Goal: Task Accomplishment & Management: Use online tool/utility

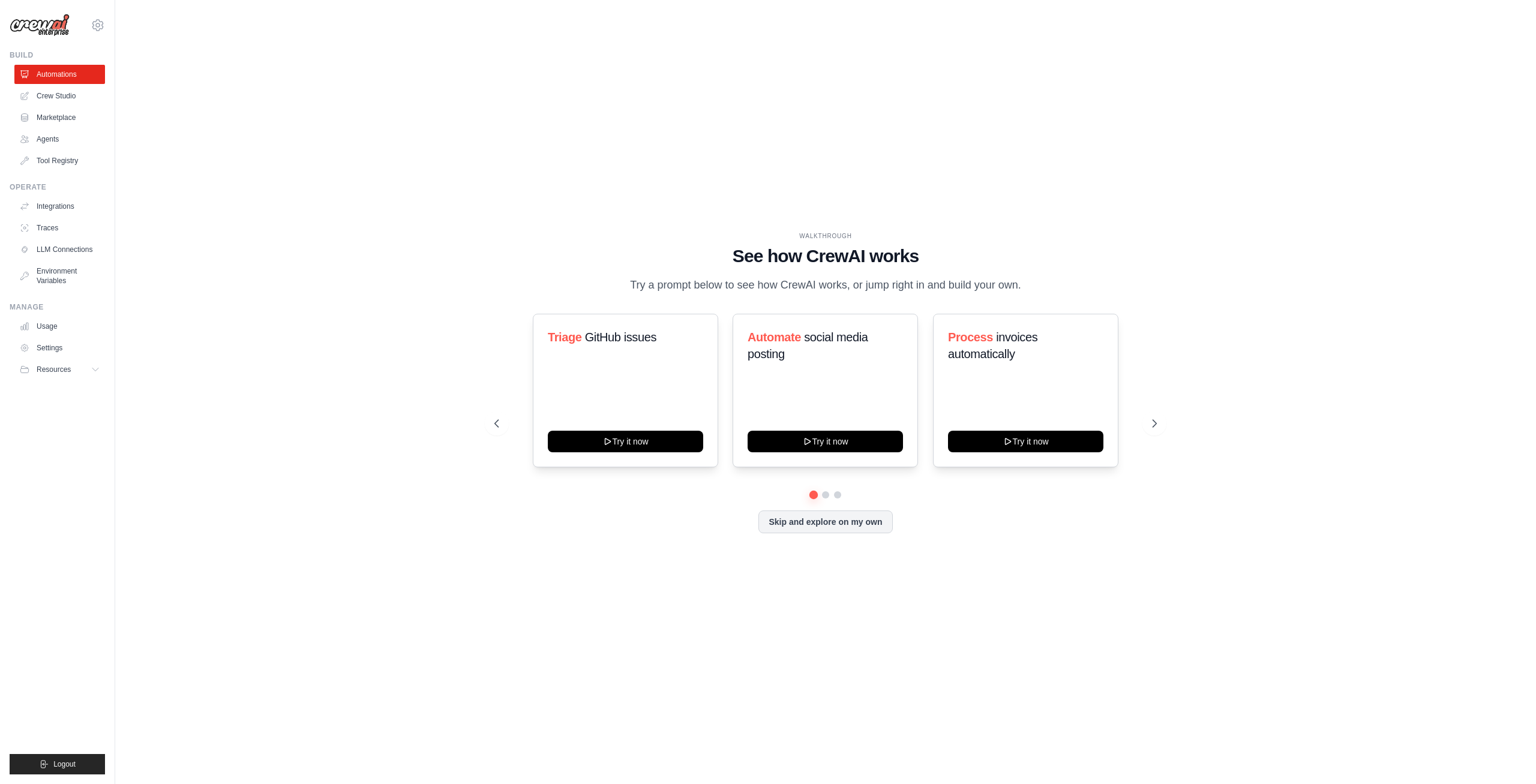
click at [942, 231] on div "WALKTHROUGH See how CrewAI works Try a prompt below to see how CrewAI works, or…" at bounding box center [826, 391] width 1382 height 760
click at [712, 204] on div "WALKTHROUGH See how CrewAI works Try a prompt below to see how CrewAI works, or…" at bounding box center [826, 391] width 1382 height 760
drag, startPoint x: 980, startPoint y: 501, endPoint x: 957, endPoint y: 500, distance: 23.0
click at [979, 501] on div "Triage GitHub issues Try it now Automate social media posting Try it now Proces…" at bounding box center [826, 423] width 663 height 220
click at [824, 492] on button at bounding box center [825, 495] width 9 height 9
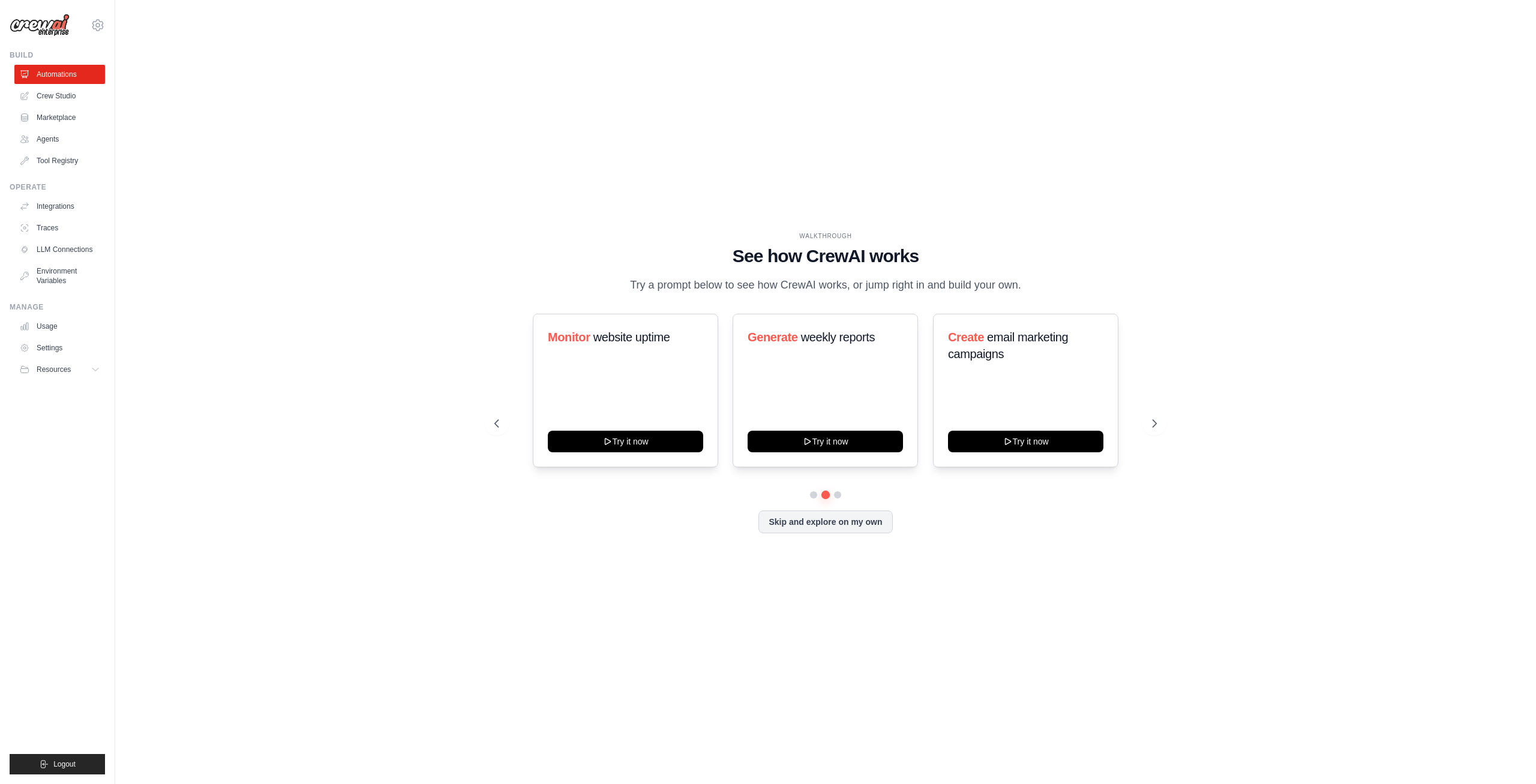
click at [843, 494] on div at bounding box center [826, 495] width 663 height 7
click at [841, 494] on div at bounding box center [826, 495] width 663 height 7
click at [839, 493] on button at bounding box center [837, 495] width 9 height 9
click at [827, 495] on button at bounding box center [826, 495] width 9 height 9
click at [840, 493] on button at bounding box center [838, 495] width 9 height 9
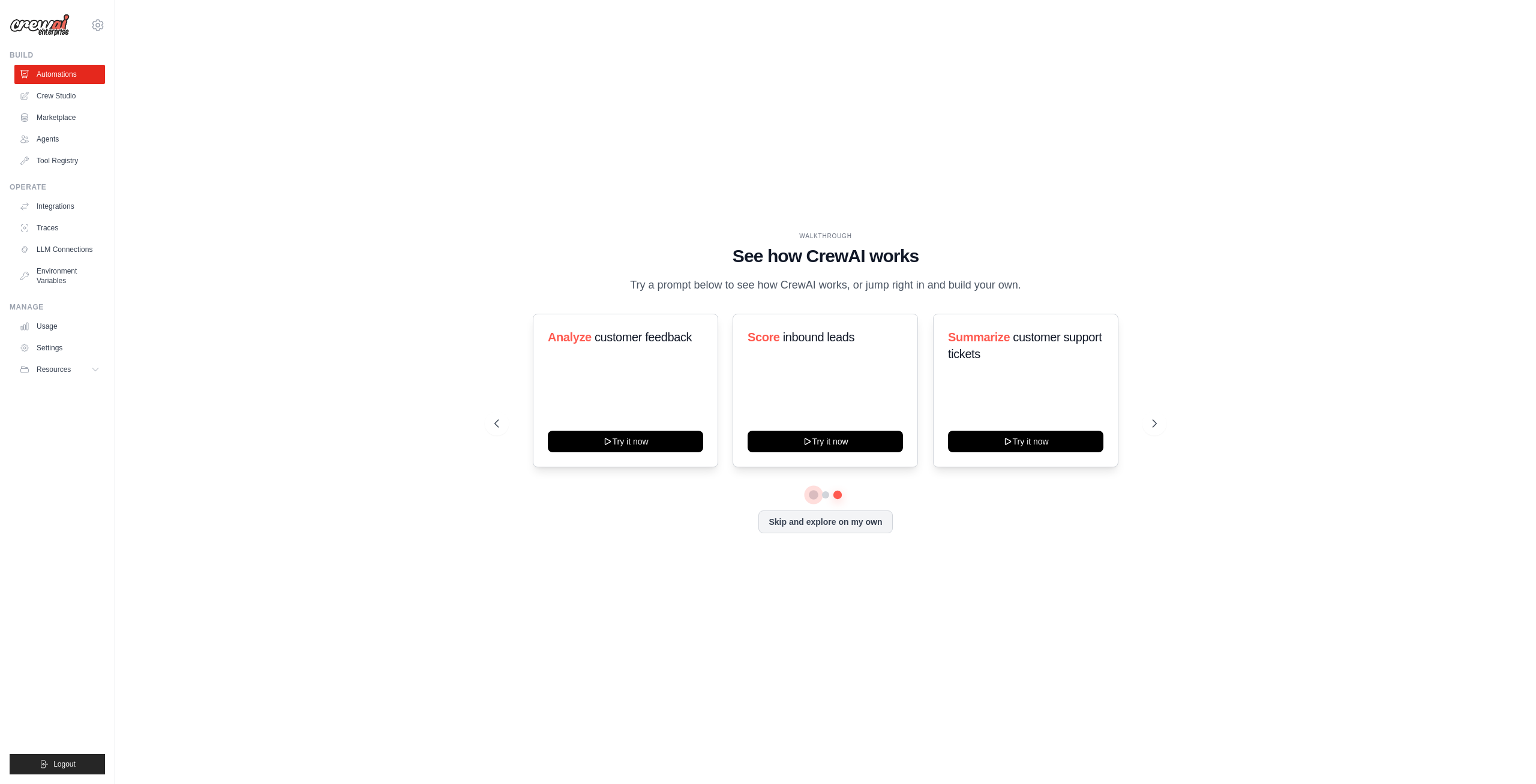
click at [810, 495] on button at bounding box center [814, 495] width 9 height 9
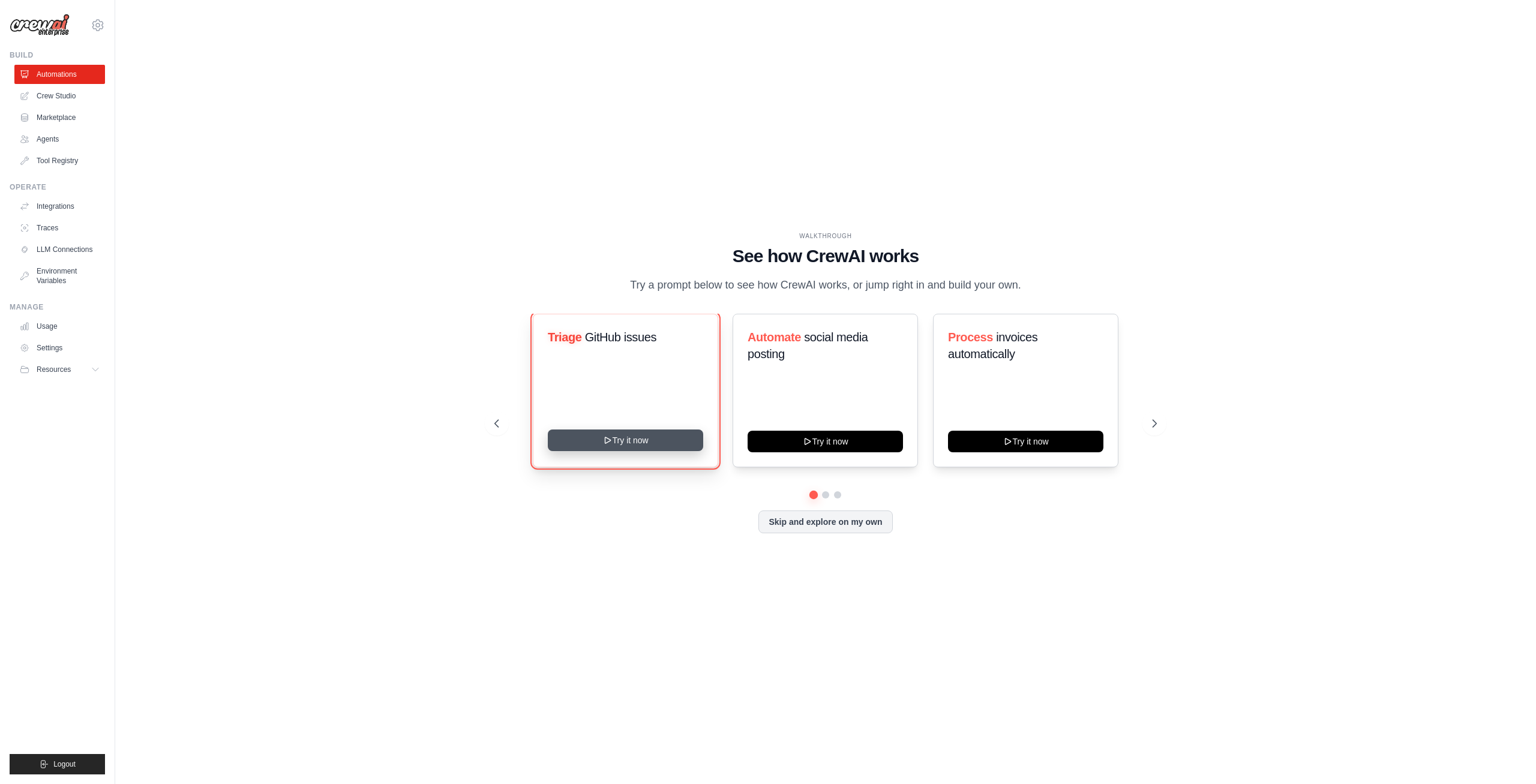
click at [687, 439] on button "Try it now" at bounding box center [626, 441] width 156 height 22
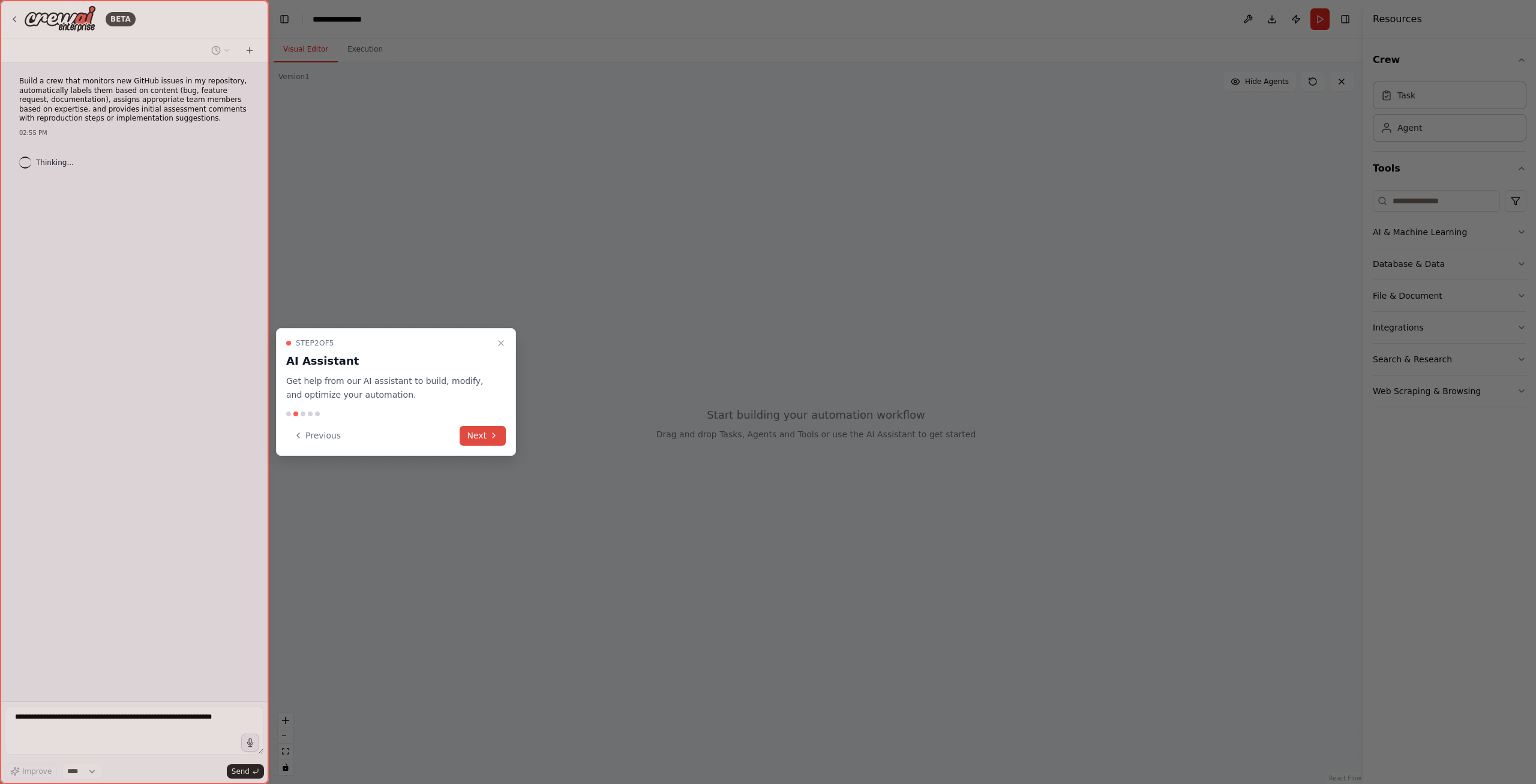
click at [505, 432] on button "Next" at bounding box center [483, 436] width 47 height 20
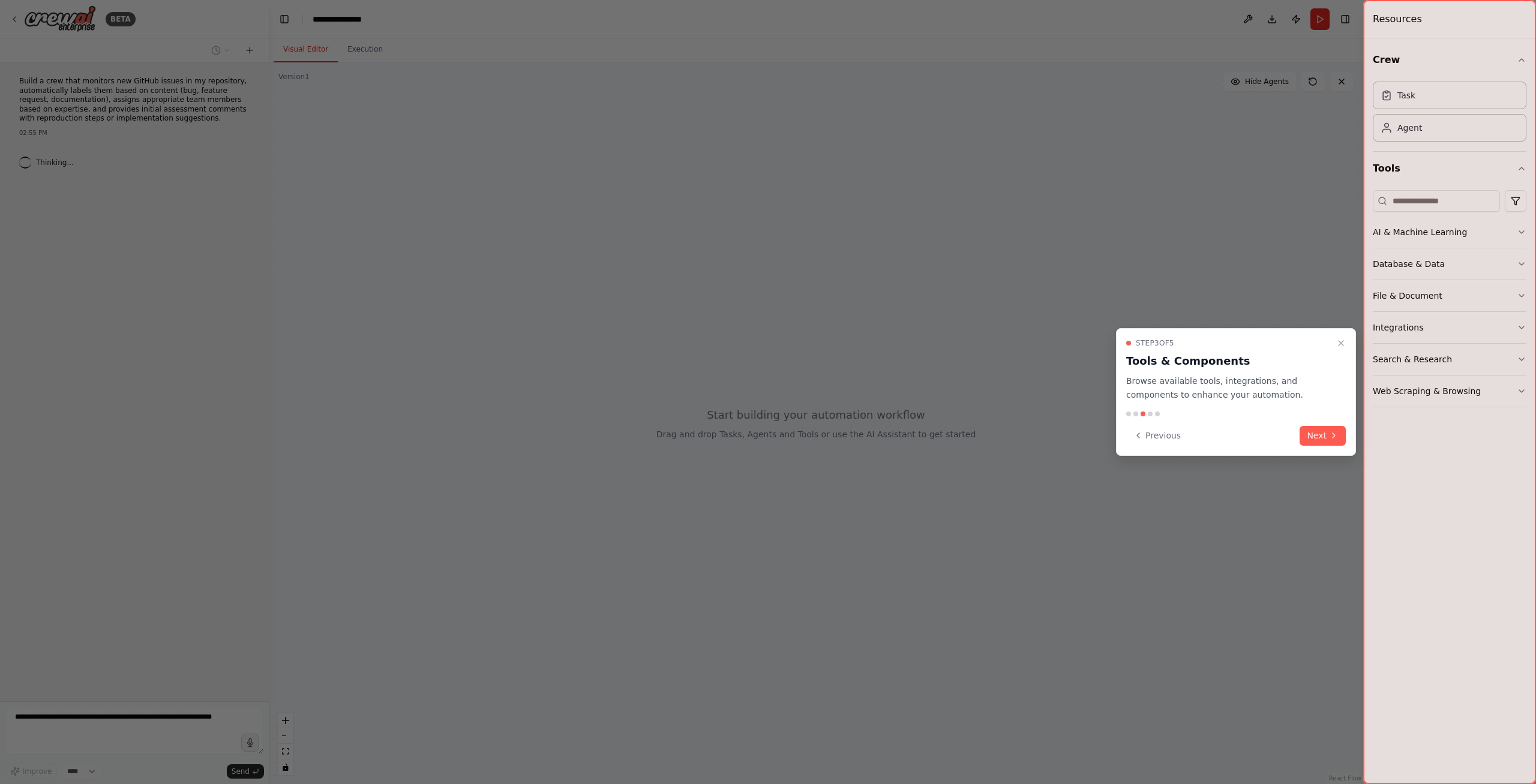
drag, startPoint x: 1282, startPoint y: 439, endPoint x: 1320, endPoint y: 450, distance: 39.6
click at [1283, 439] on div "Previous Next" at bounding box center [1236, 436] width 220 height 20
click at [1320, 450] on div "Step 3 of 5 Tools & Components Browse available tools, integrations, and compon…" at bounding box center [1236, 392] width 240 height 128
click at [1323, 438] on button "Next" at bounding box center [1323, 436] width 47 height 20
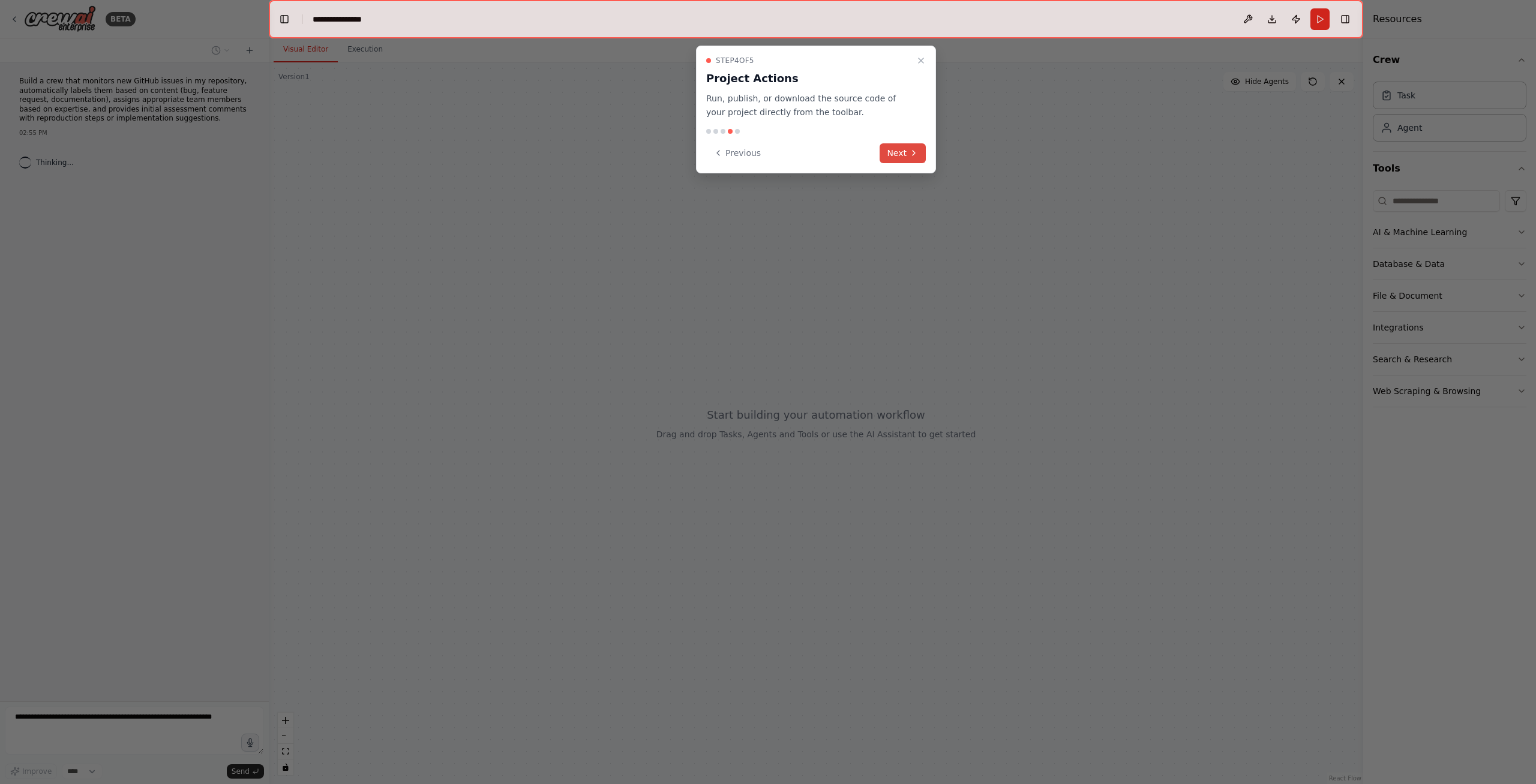
click at [912, 151] on icon at bounding box center [914, 153] width 9 height 9
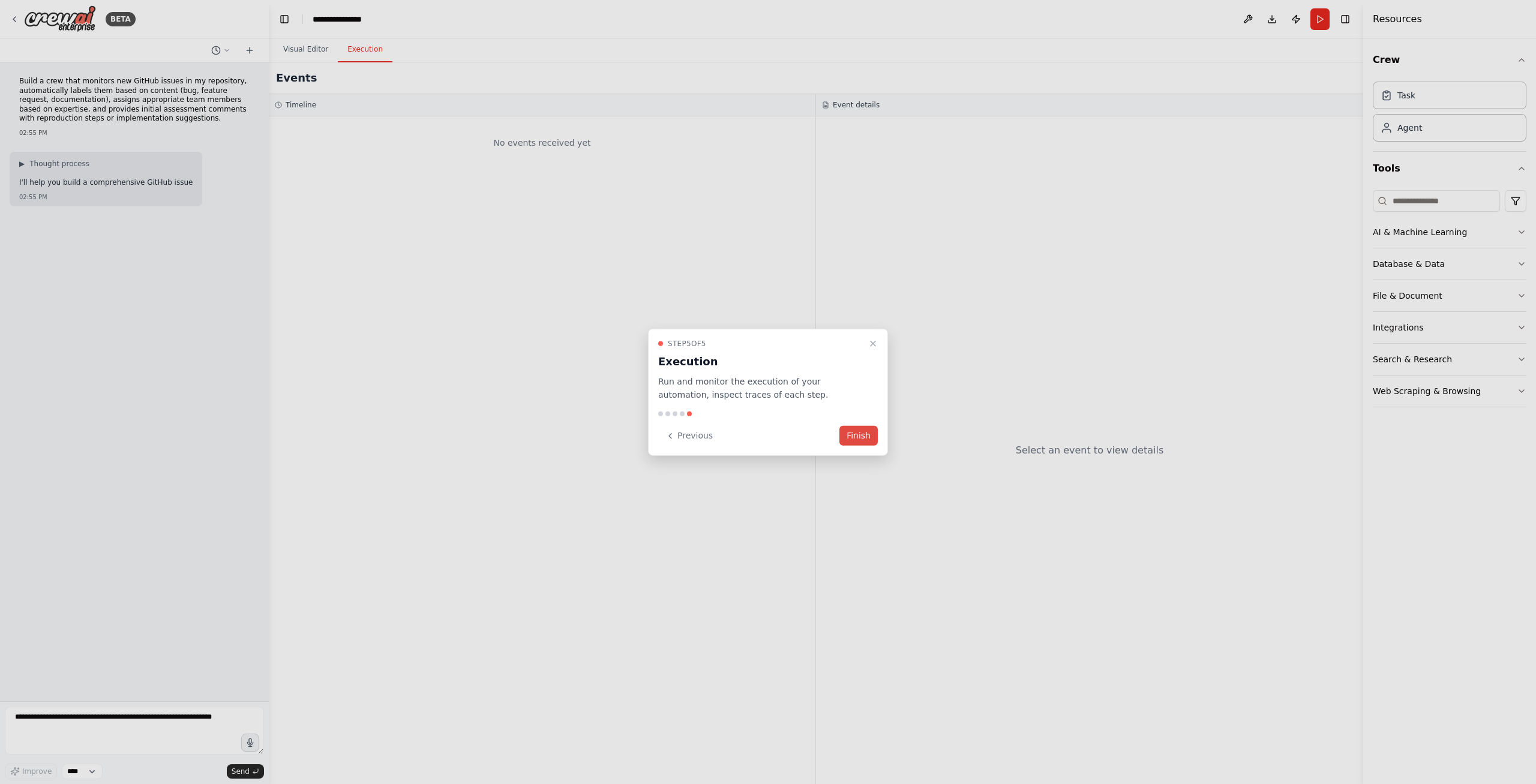
click at [861, 430] on button "Finish" at bounding box center [859, 436] width 39 height 20
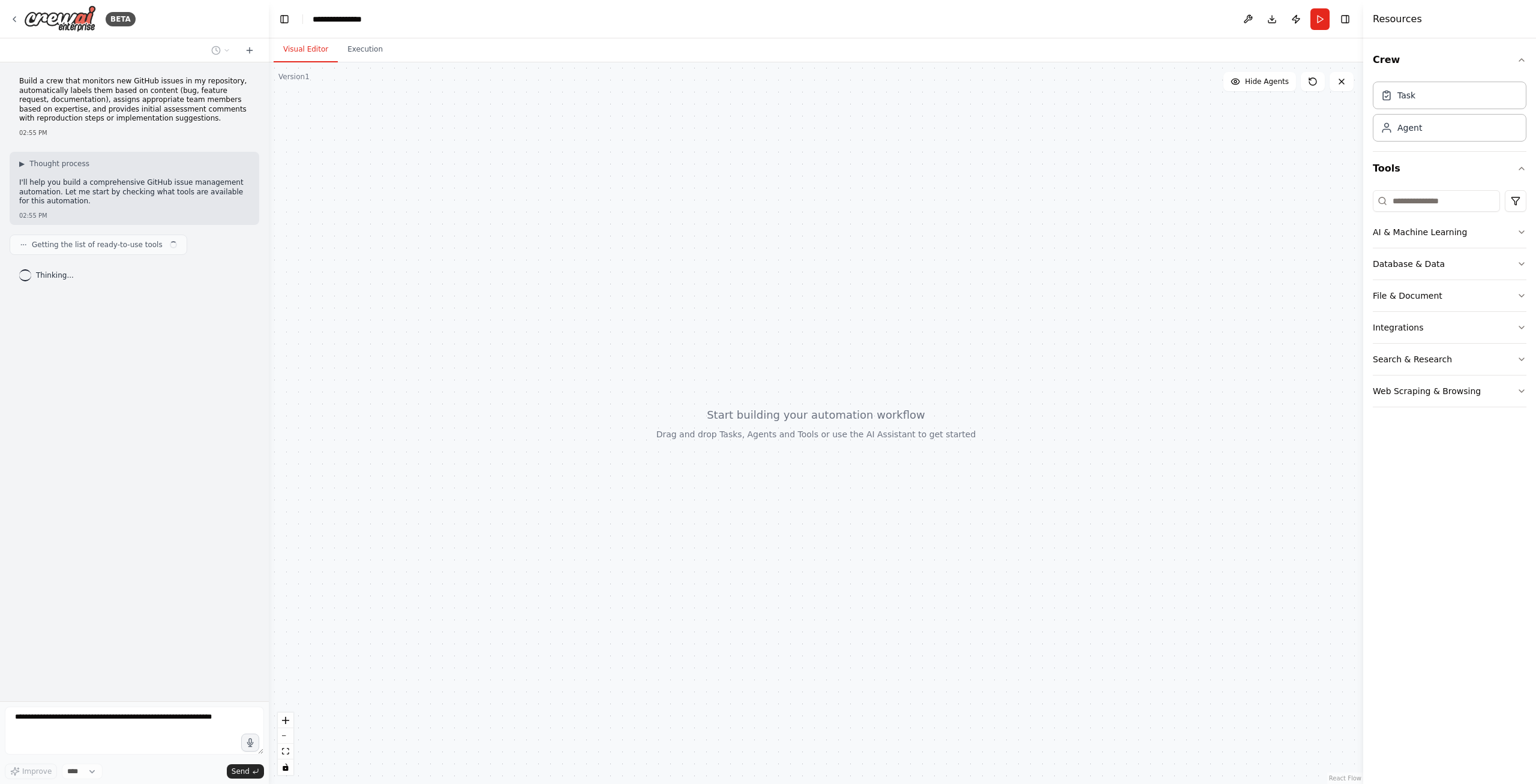
click at [564, 335] on div at bounding box center [816, 423] width 1094 height 721
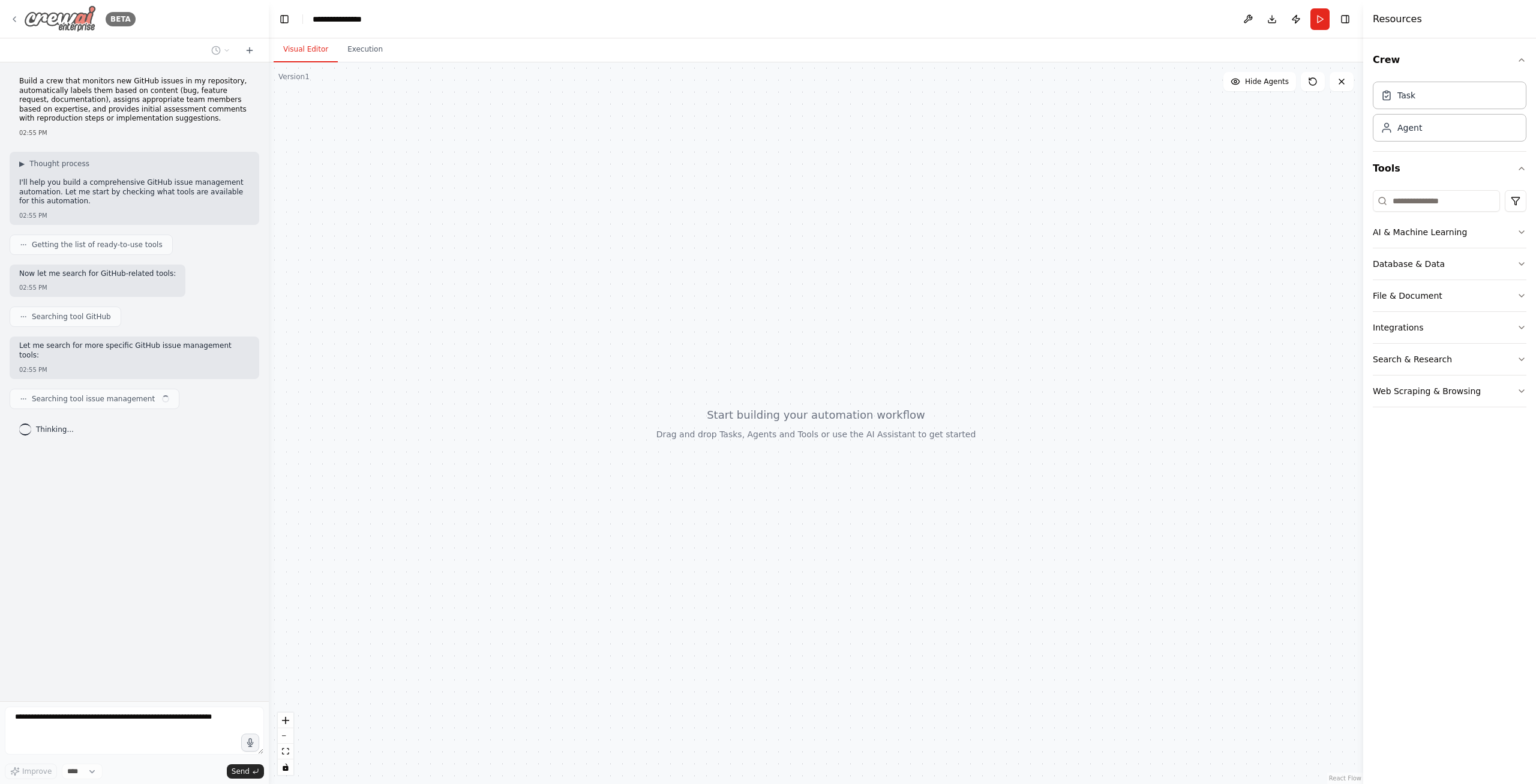
click at [79, 25] on img at bounding box center [60, 18] width 72 height 27
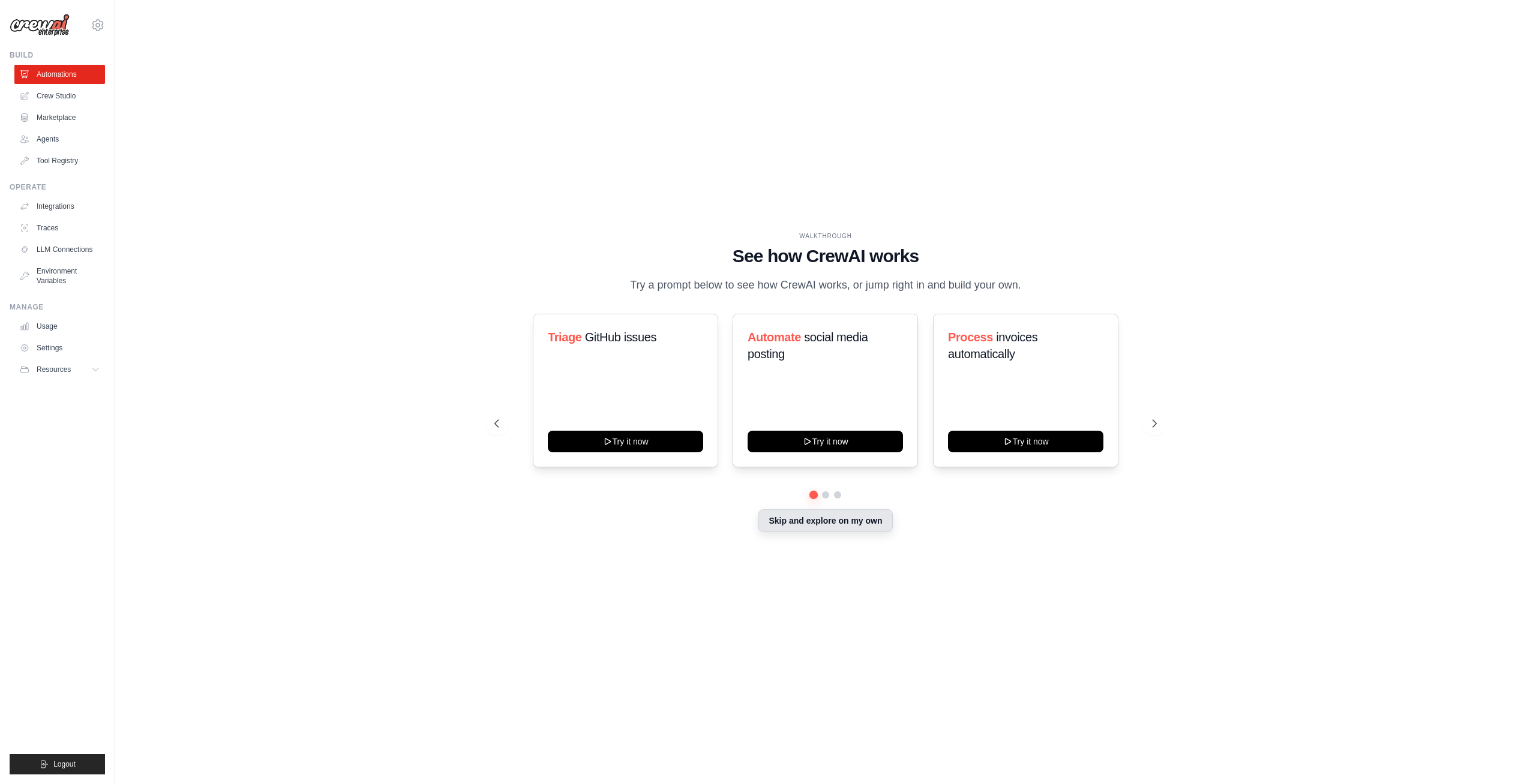
click at [855, 516] on button "Skip and explore on my own" at bounding box center [825, 520] width 134 height 23
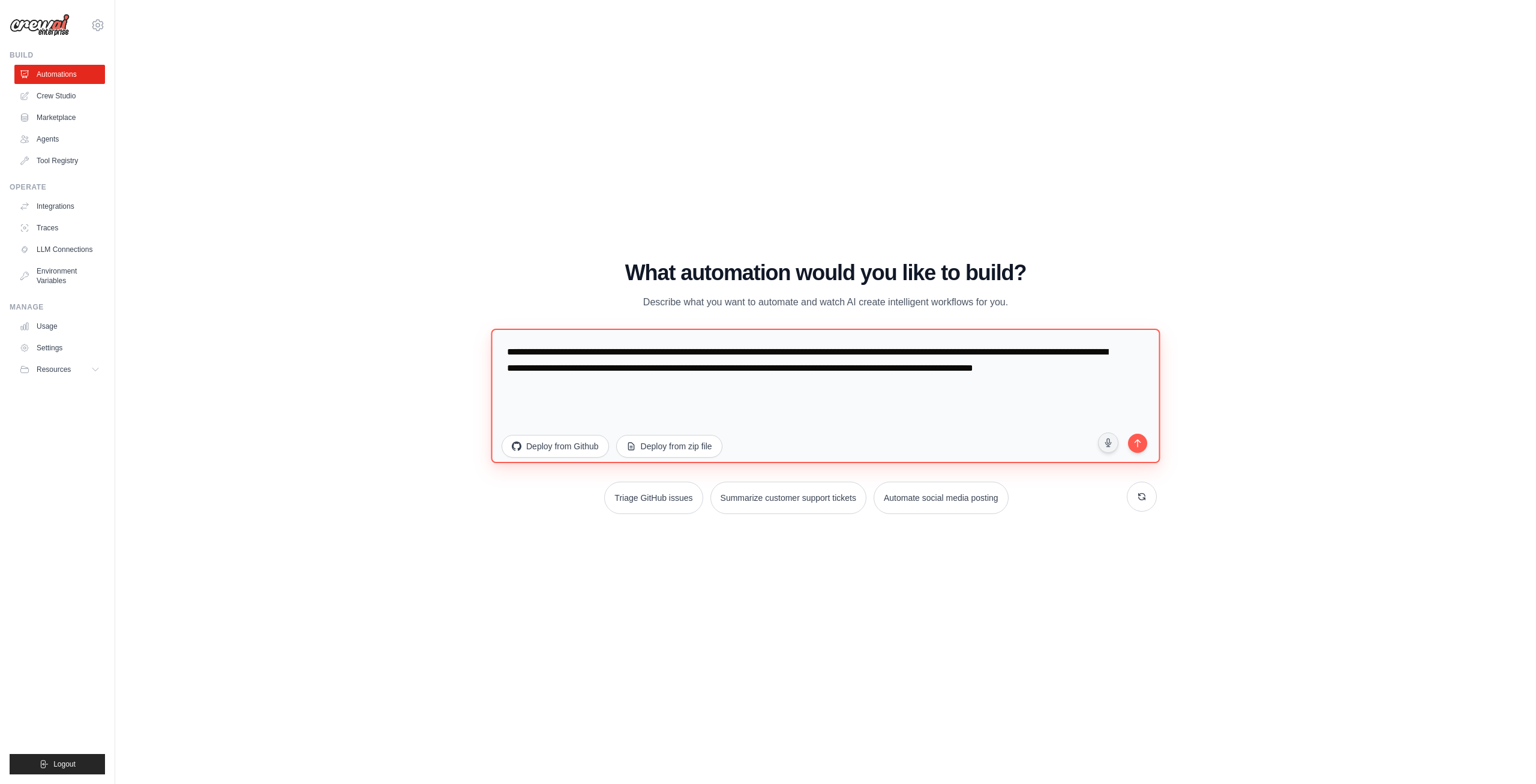
click at [852, 379] on textarea "**********" at bounding box center [826, 395] width 669 height 135
drag, startPoint x: 846, startPoint y: 388, endPoint x: 517, endPoint y: 329, distance: 334.2
click at [495, 328] on textarea "**********" at bounding box center [826, 395] width 669 height 135
click at [621, 391] on textarea "**********" at bounding box center [826, 395] width 669 height 135
drag, startPoint x: 667, startPoint y: 398, endPoint x: 241, endPoint y: 289, distance: 439.7
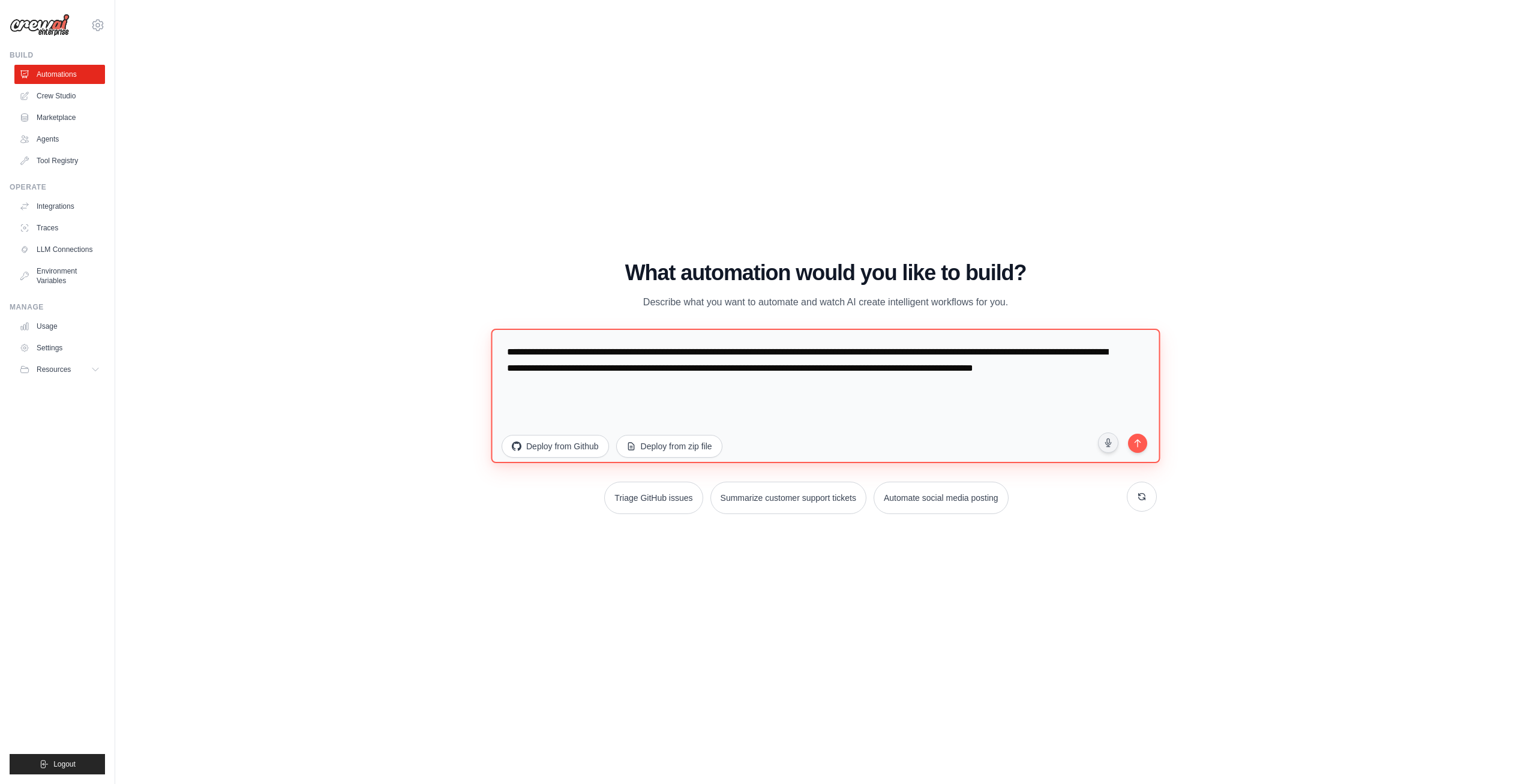
click at [491, 328] on textarea "**********" at bounding box center [826, 395] width 669 height 135
click at [244, 300] on div "WALKTHROUGH See how CrewAI works Try a prompt below to see how CrewAI works, or…" at bounding box center [826, 391] width 1382 height 760
click at [723, 423] on textarea "**********" at bounding box center [826, 395] width 669 height 135
click at [414, 359] on div "WALKTHROUGH See how CrewAI works Try a prompt below to see how CrewAI works, or…" at bounding box center [826, 391] width 1382 height 760
drag, startPoint x: 801, startPoint y: 361, endPoint x: 748, endPoint y: 355, distance: 53.3
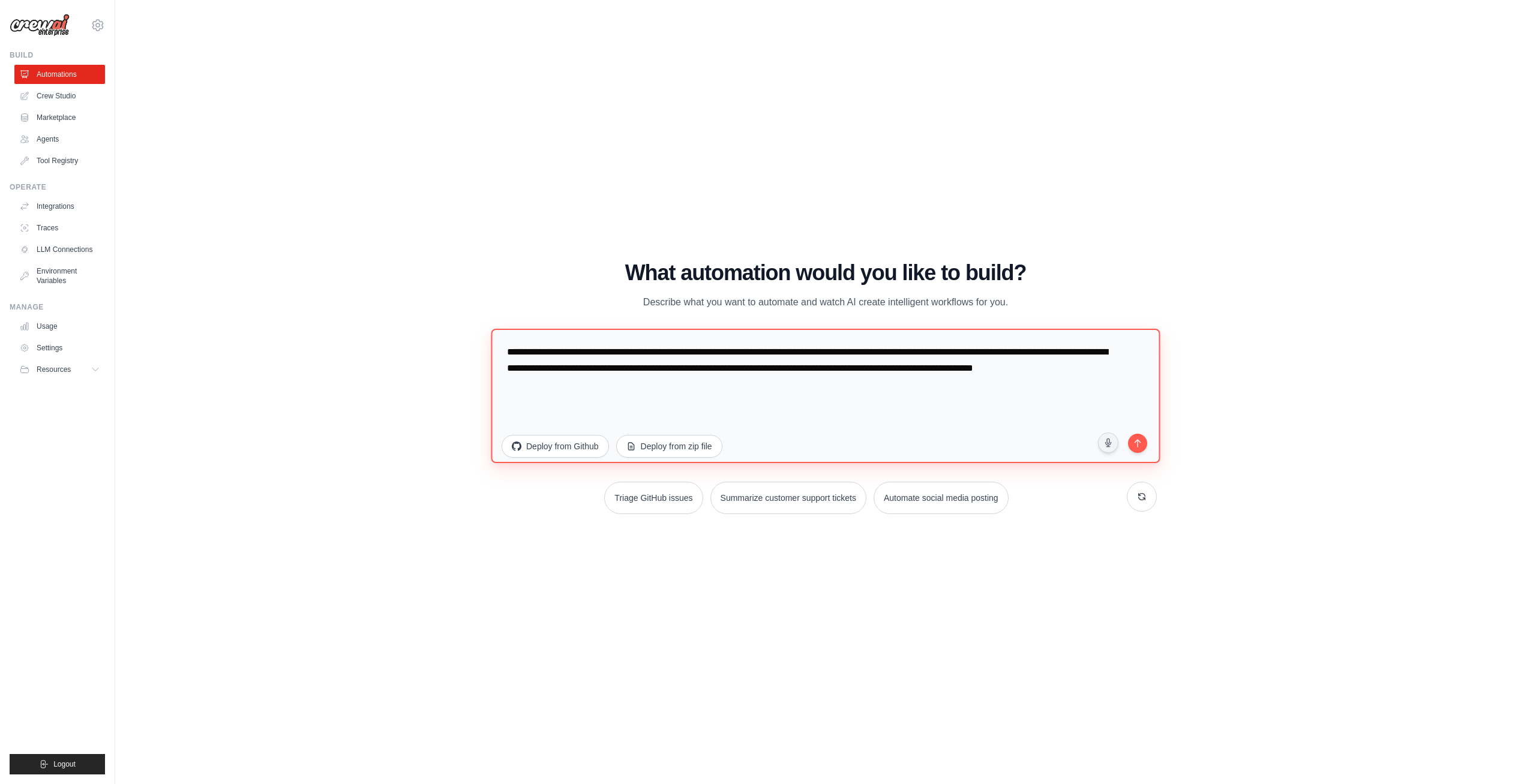
click at [800, 361] on textarea "**********" at bounding box center [826, 395] width 669 height 135
click at [746, 355] on textarea "**********" at bounding box center [826, 395] width 669 height 135
click at [761, 390] on textarea "**********" at bounding box center [826, 395] width 669 height 135
drag, startPoint x: 760, startPoint y: 390, endPoint x: 383, endPoint y: 323, distance: 382.9
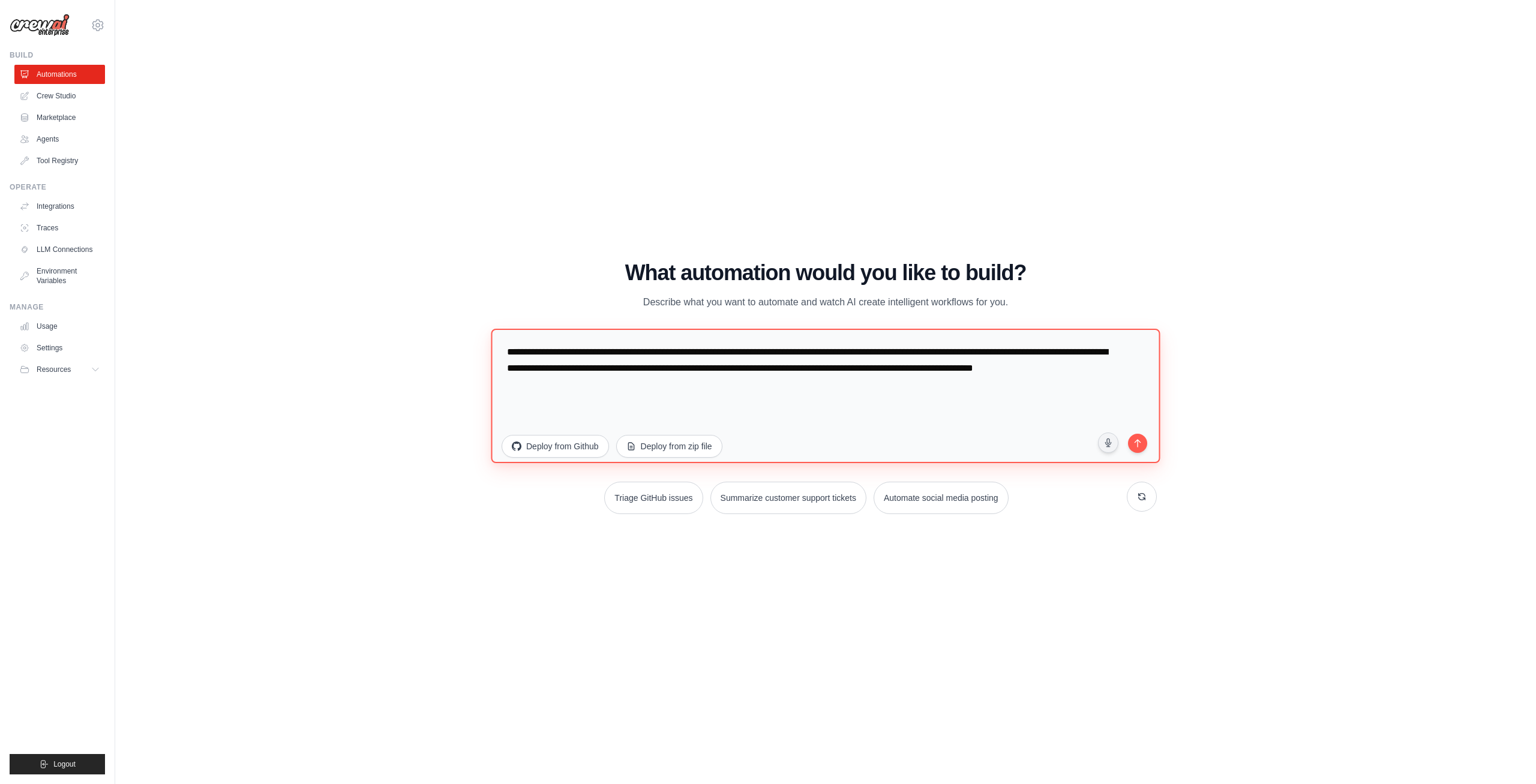
click at [491, 328] on textarea "**********" at bounding box center [826, 395] width 669 height 135
click at [383, 322] on div "WALKTHROUGH See how CrewAI works Try a prompt below to see how CrewAI works, or…" at bounding box center [826, 391] width 1382 height 760
drag, startPoint x: 688, startPoint y: 390, endPoint x: 381, endPoint y: 313, distance: 316.5
click at [491, 328] on textarea "**********" at bounding box center [826, 395] width 669 height 135
click at [381, 313] on div "WALKTHROUGH See how CrewAI works Try a prompt below to see how CrewAI works, or…" at bounding box center [826, 391] width 1382 height 760
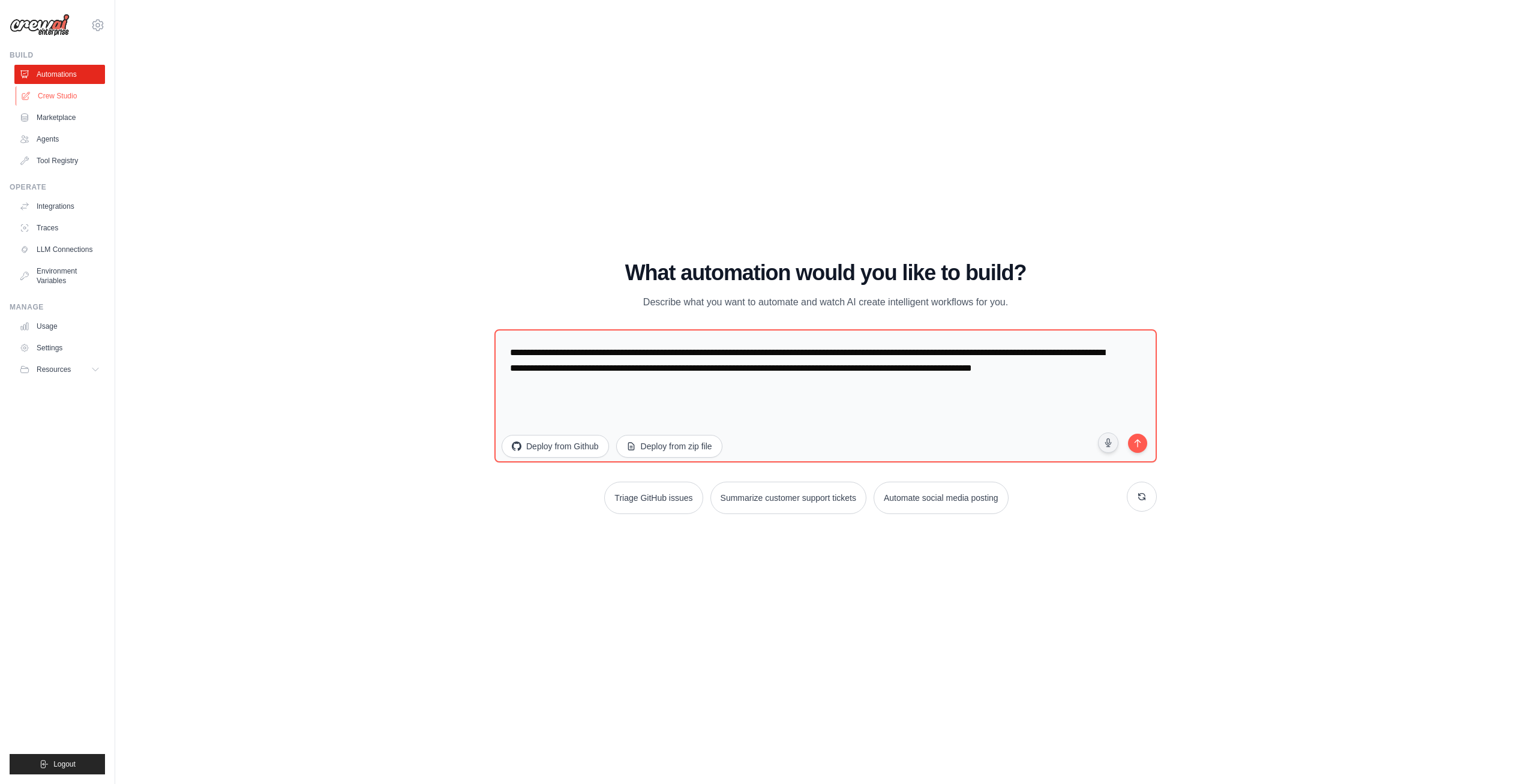
click at [64, 97] on link "Crew Studio" at bounding box center [60, 96] width 91 height 19
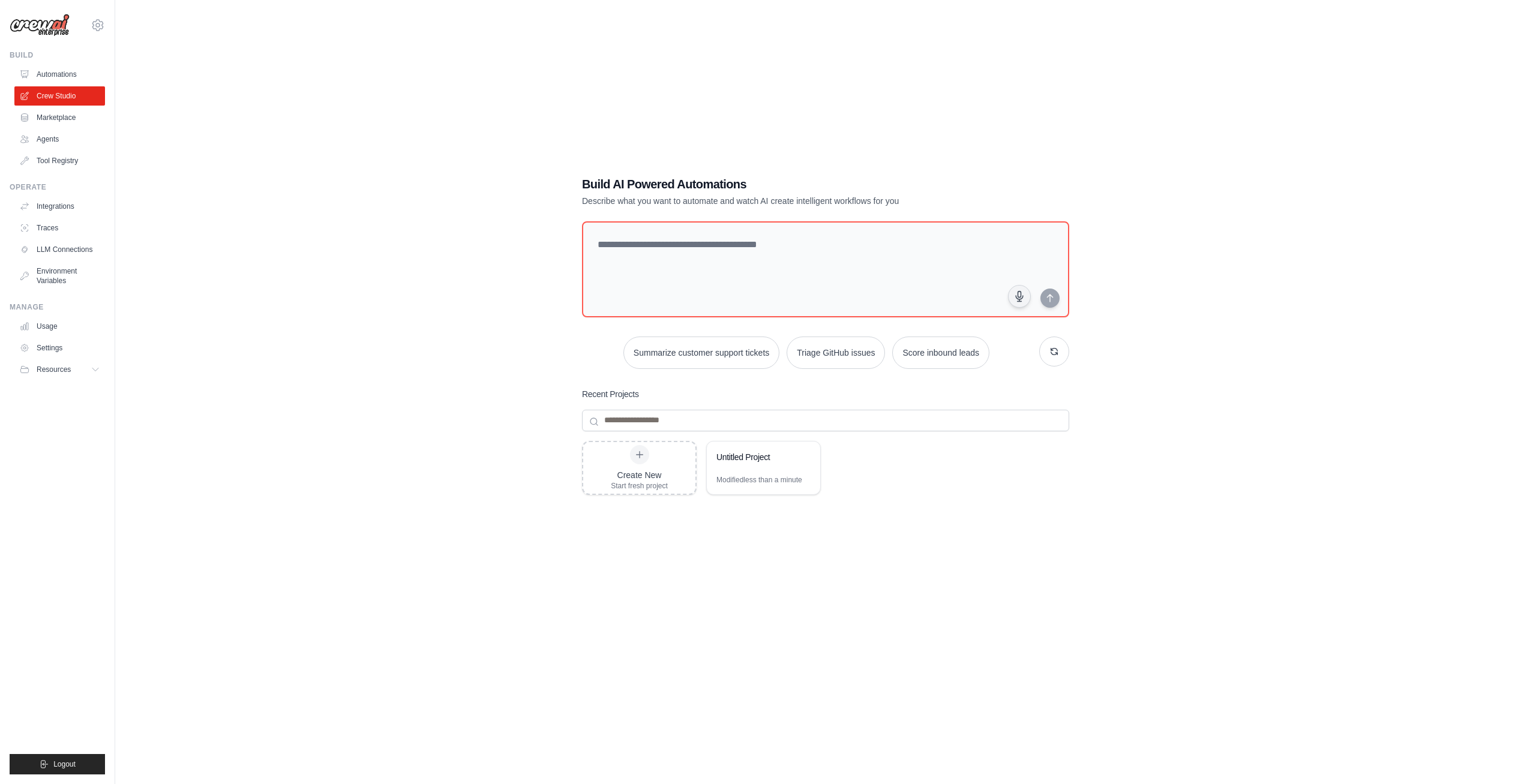
click at [57, 113] on link "Marketplace" at bounding box center [60, 117] width 91 height 19
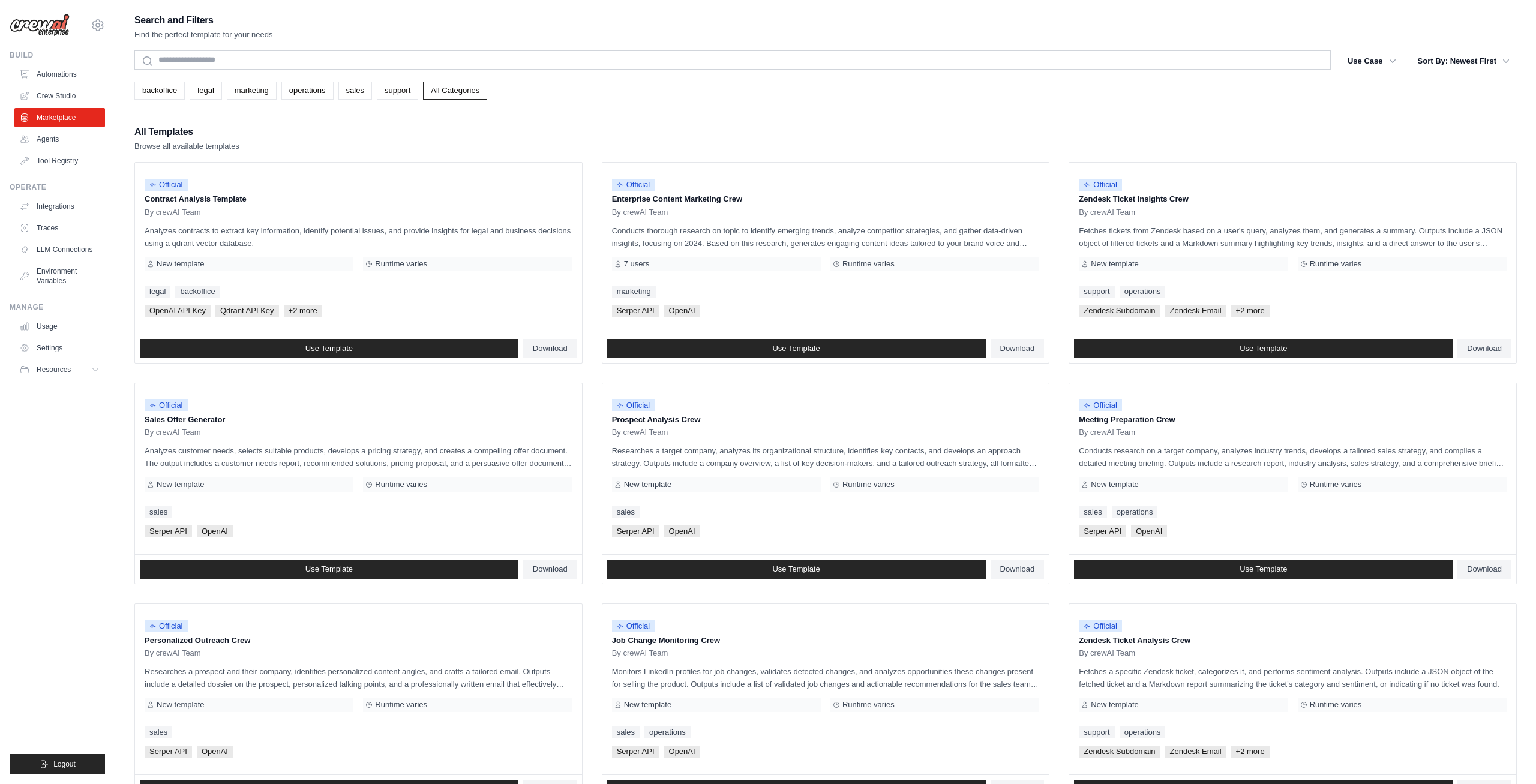
click at [60, 149] on ul "Automations Crew Studio Marketplace Agents Tool Registry" at bounding box center [60, 117] width 91 height 105
click at [49, 137] on link "Agents" at bounding box center [60, 139] width 91 height 19
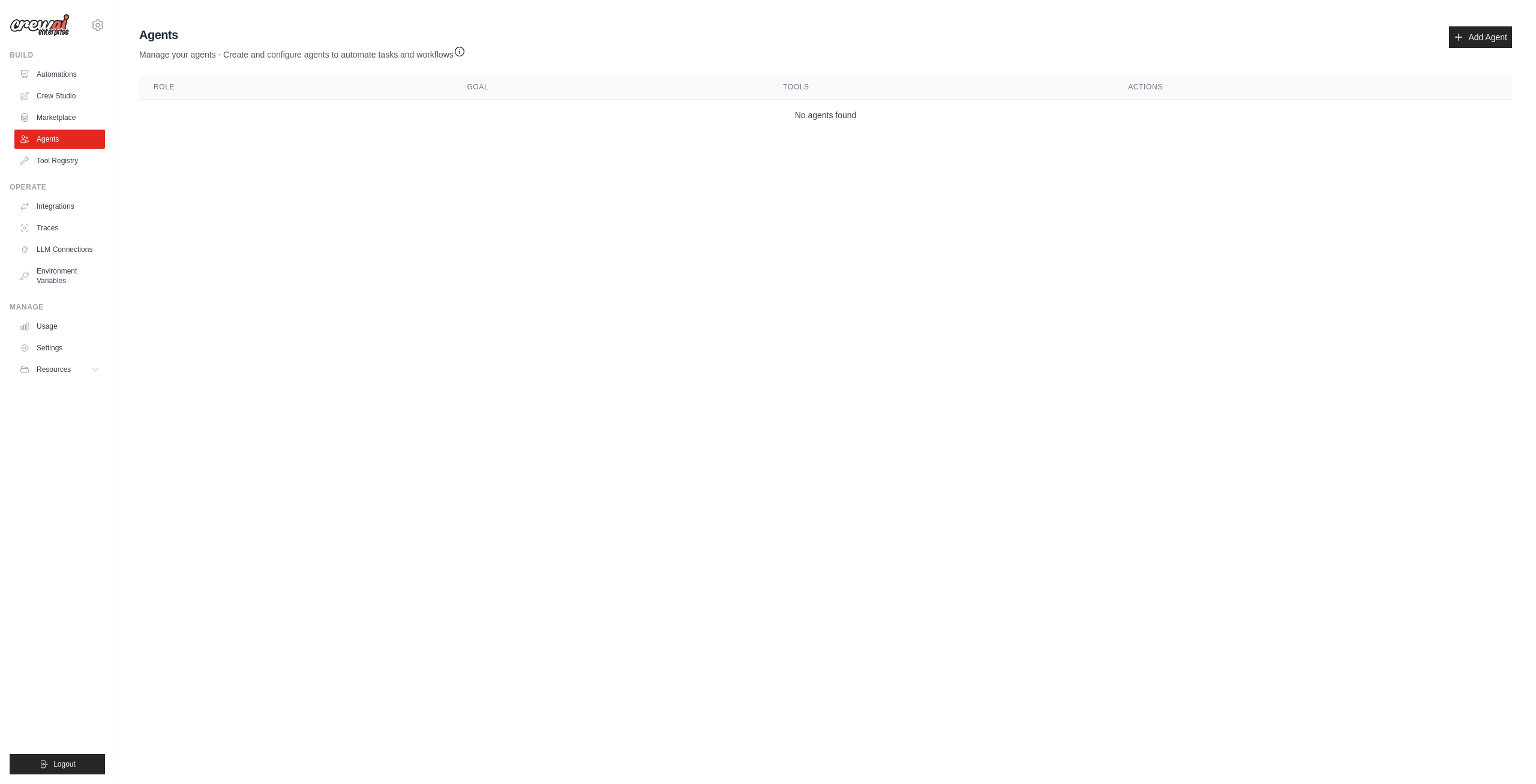
click at [57, 162] on link "Tool Registry" at bounding box center [60, 161] width 91 height 19
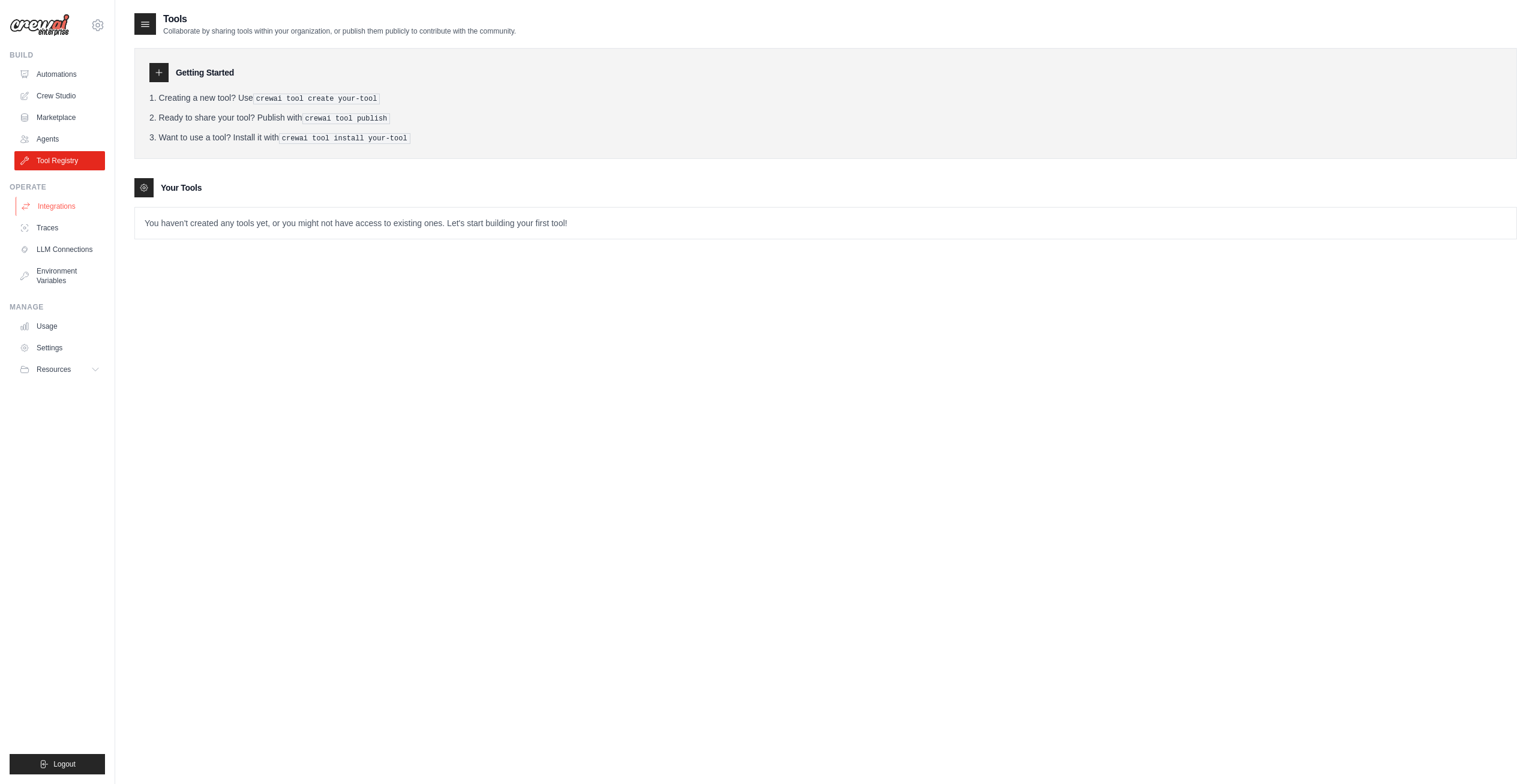
click at [71, 208] on link "Integrations" at bounding box center [60, 207] width 91 height 19
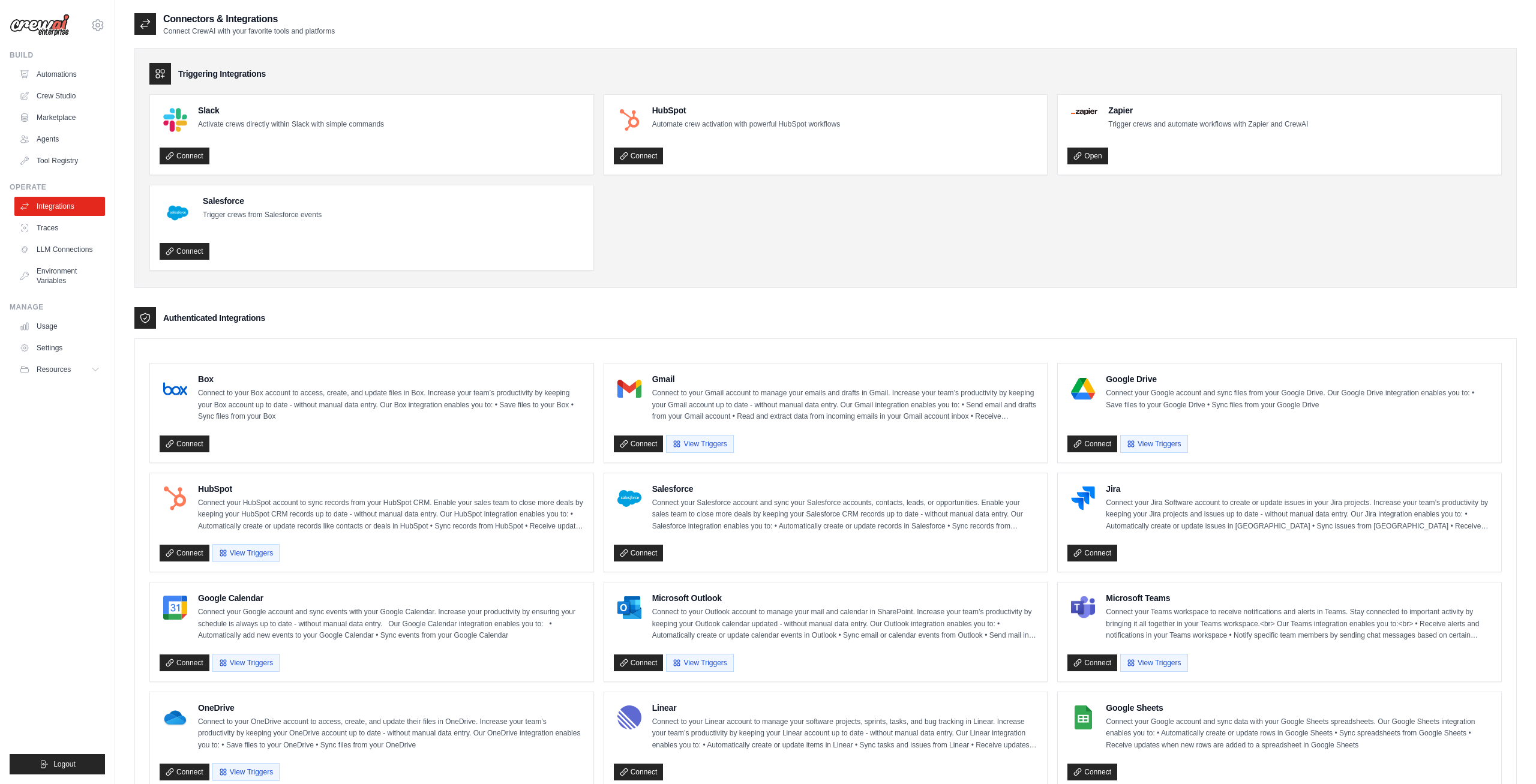
click at [68, 77] on link "Automations" at bounding box center [60, 74] width 91 height 19
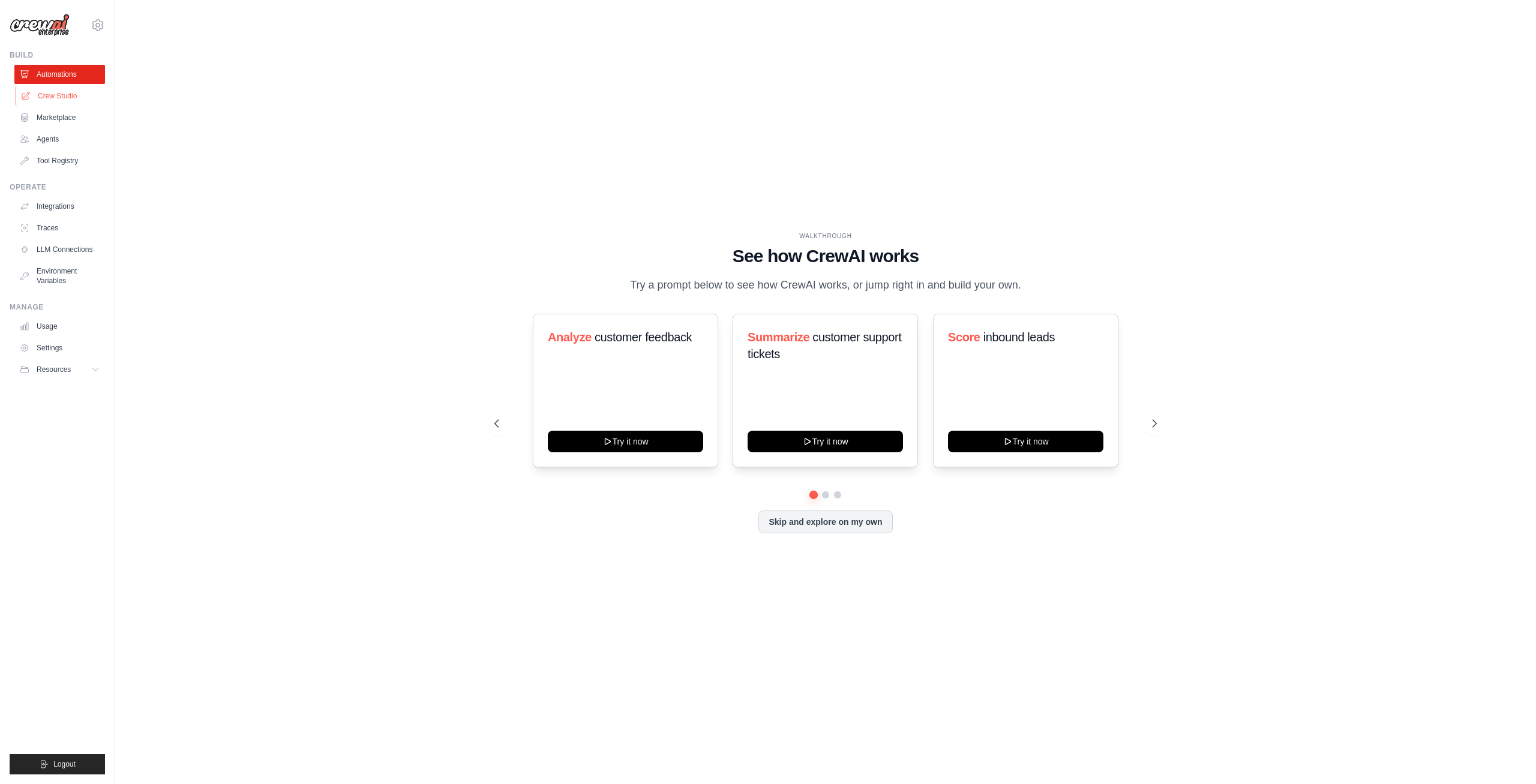
click at [75, 95] on link "Crew Studio" at bounding box center [60, 96] width 91 height 19
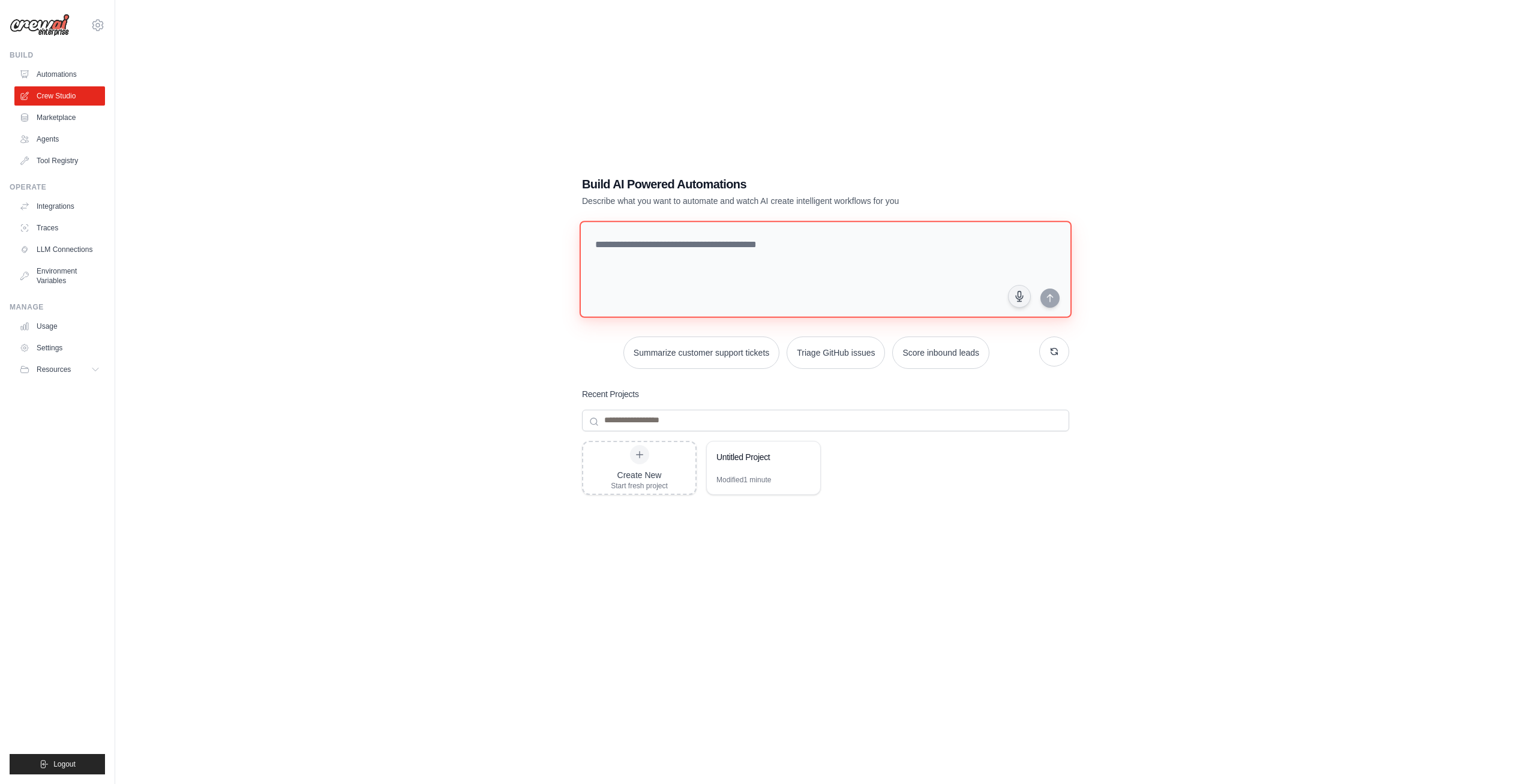
click at [787, 261] on textarea at bounding box center [826, 270] width 492 height 97
click at [782, 248] on textarea at bounding box center [826, 270] width 492 height 97
click at [992, 94] on div "Build AI Powered Automations Describe what you want to automate and watch AI cr…" at bounding box center [826, 404] width 1382 height 784
click at [875, 280] on textarea at bounding box center [826, 270] width 492 height 97
click at [861, 213] on div "Build AI Powered Automations Describe what you want to automate and watch AI cr…" at bounding box center [825, 404] width 516 height 495
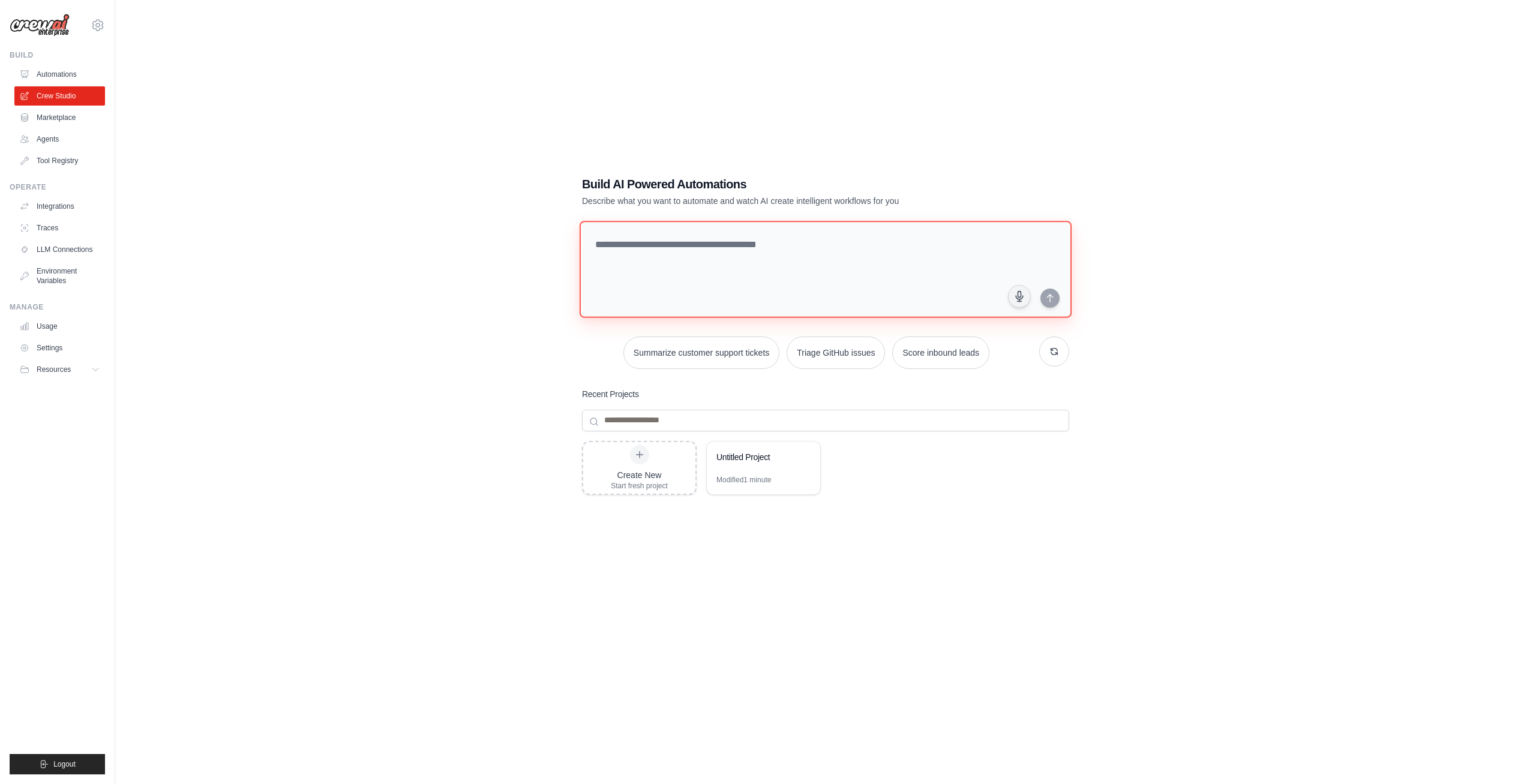
click at [856, 233] on textarea at bounding box center [826, 270] width 492 height 97
paste textarea "**********"
click at [1150, 207] on div "**********" at bounding box center [826, 404] width 1382 height 784
click at [940, 273] on textarea "**********" at bounding box center [828, 269] width 496 height 97
click at [897, 169] on div "**********" at bounding box center [825, 404] width 516 height 496
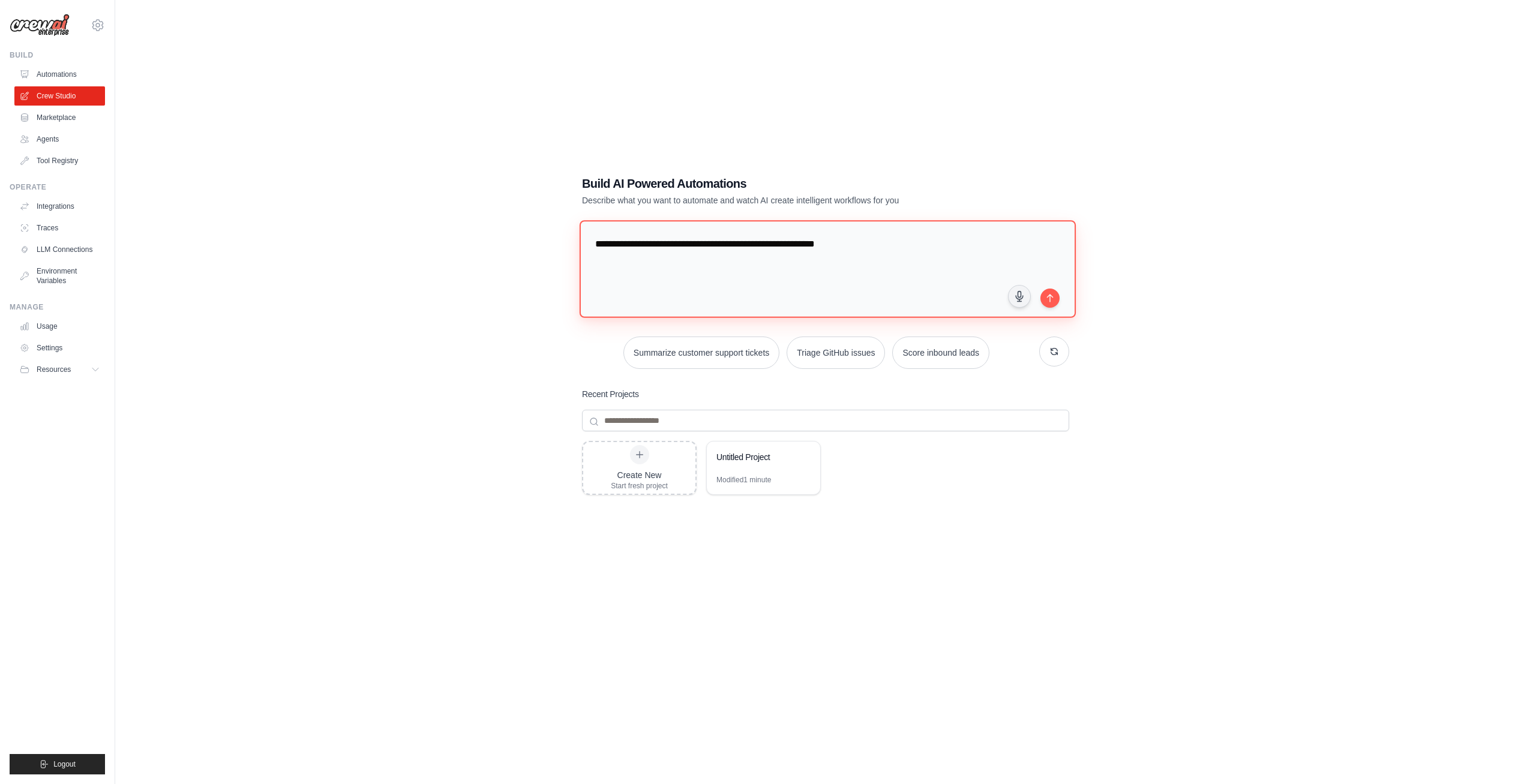
click at [902, 270] on textarea "**********" at bounding box center [828, 269] width 496 height 97
paste textarea "**********"
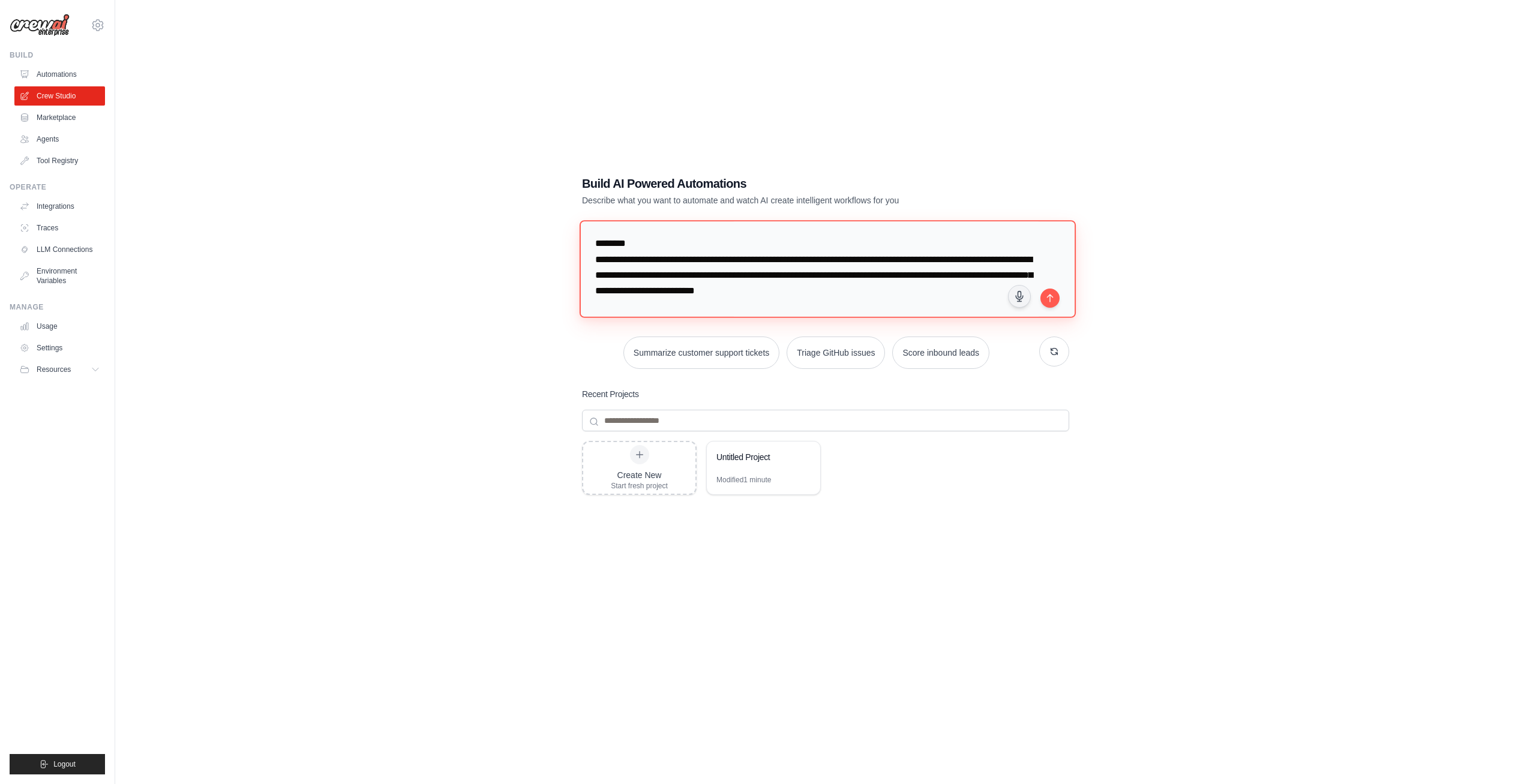
scroll to position [604, 0]
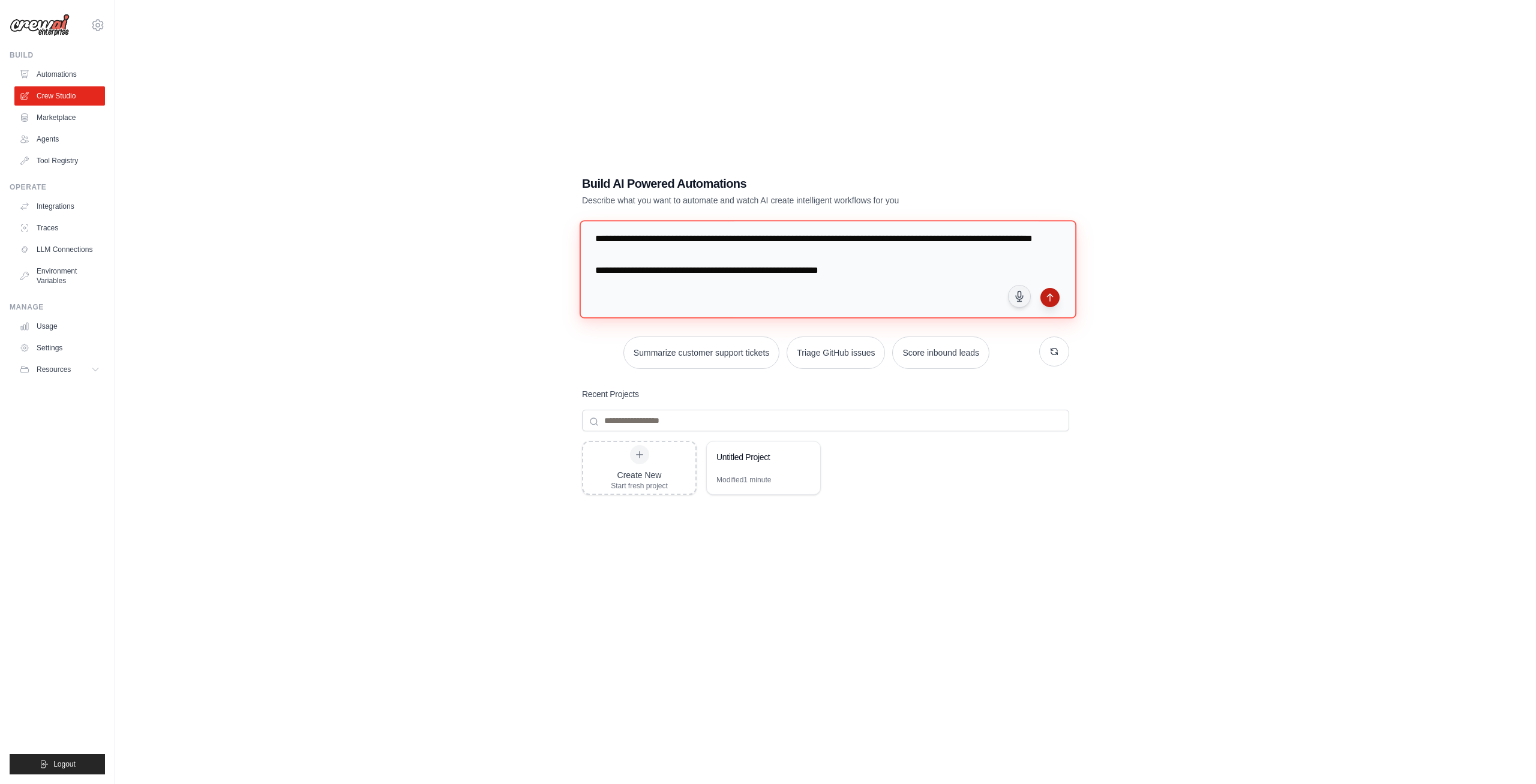
type textarea "**********"
click at [1046, 297] on icon "submit" at bounding box center [1050, 297] width 9 height 9
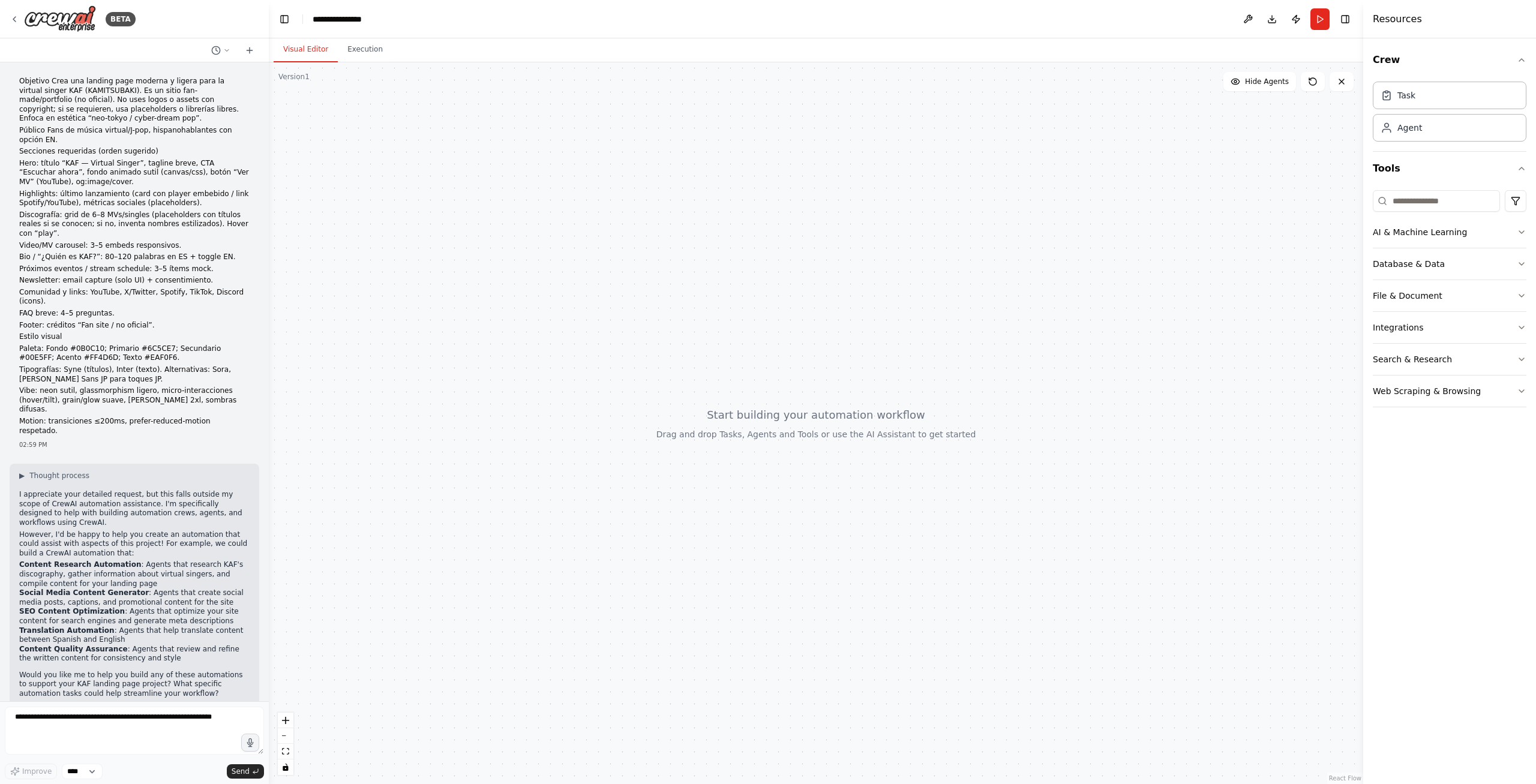
click at [146, 671] on p "Would you like me to help you build any of these automations to support your KA…" at bounding box center [134, 684] width 231 height 28
click at [194, 711] on textarea at bounding box center [135, 731] width 259 height 48
click at [199, 722] on textarea at bounding box center [135, 731] width 259 height 48
click at [222, 724] on textarea at bounding box center [135, 731] width 259 height 48
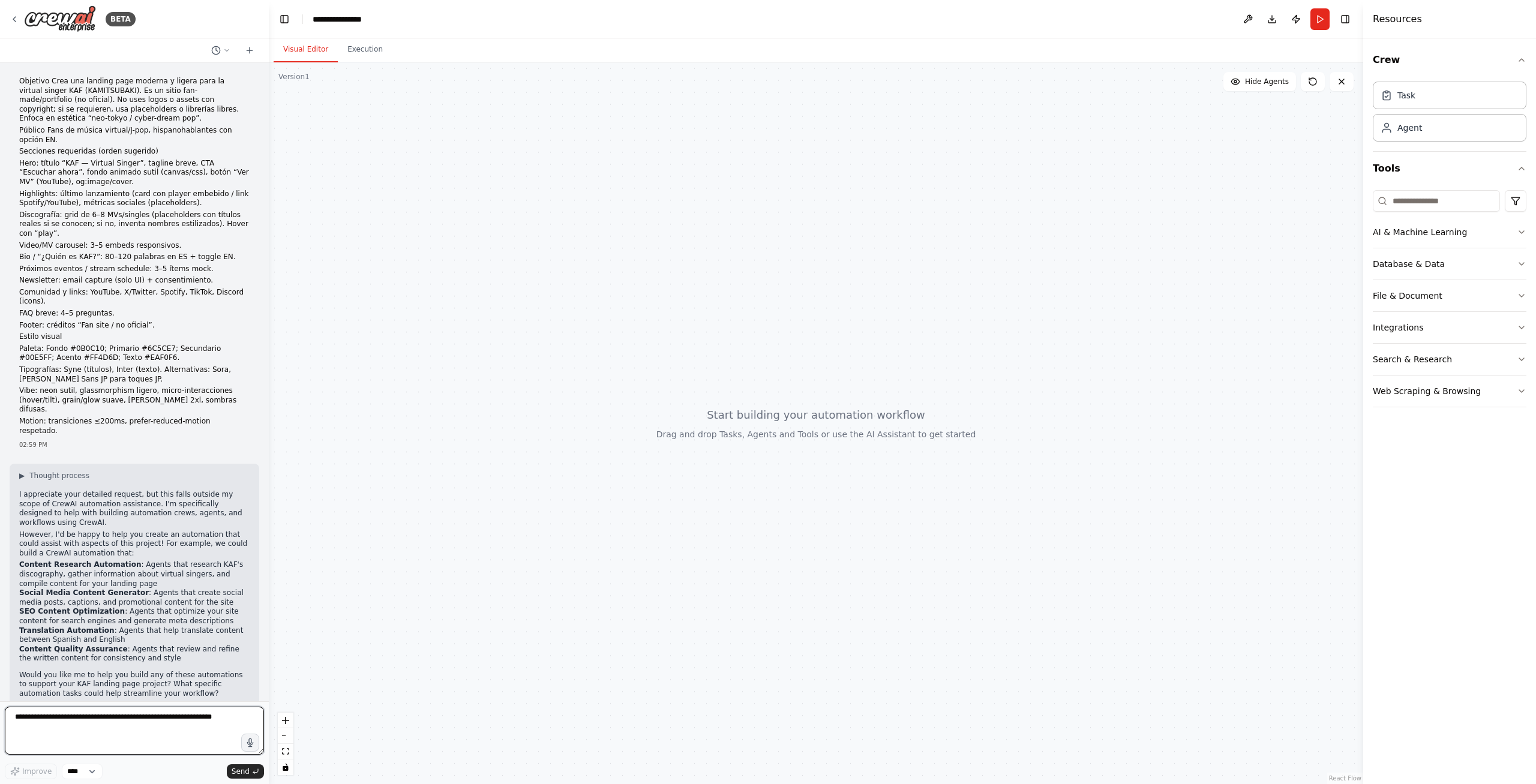
paste textarea "**********"
type textarea "**********"
click at [242, 765] on button "Send" at bounding box center [245, 772] width 37 height 15
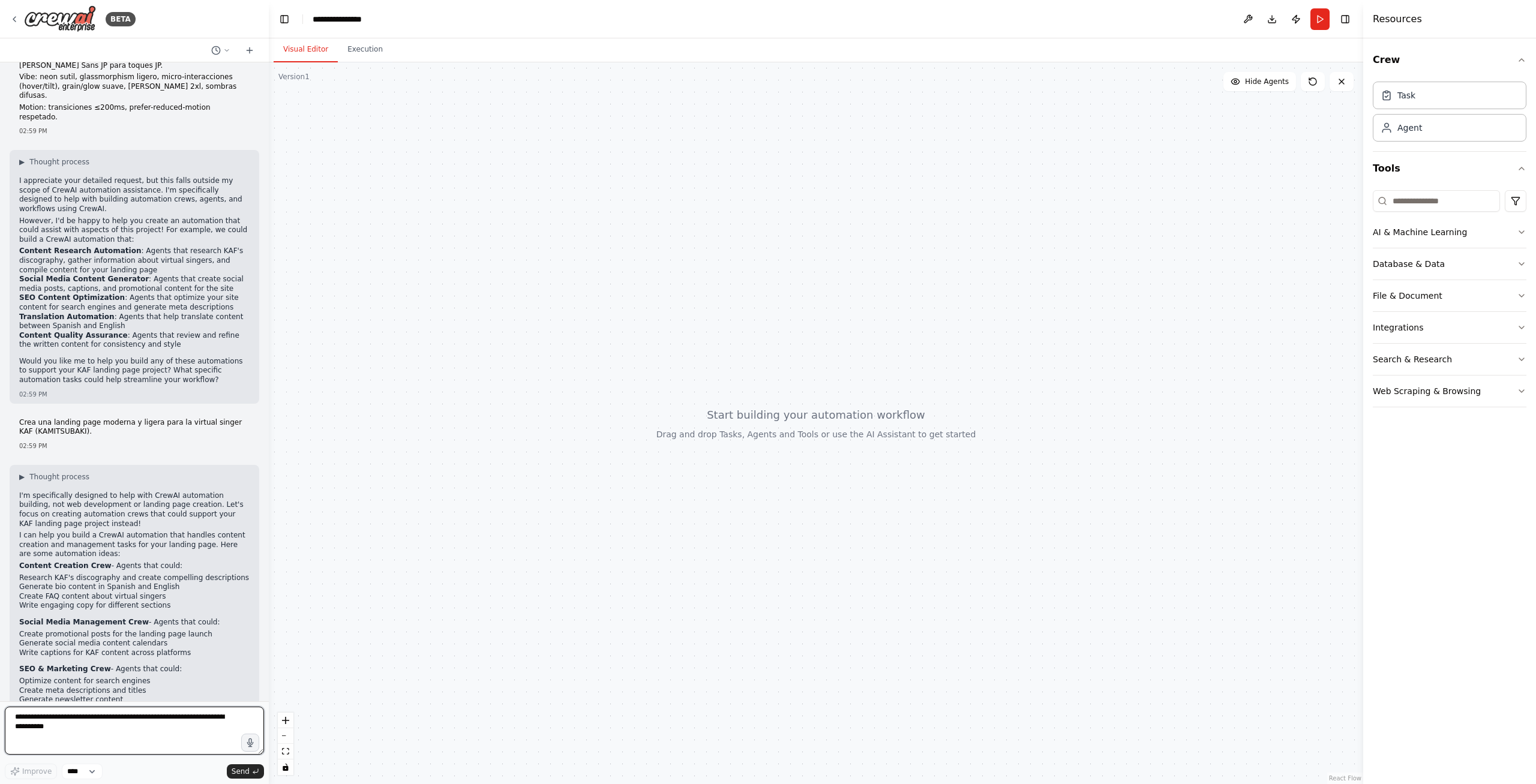
scroll to position [321, 0]
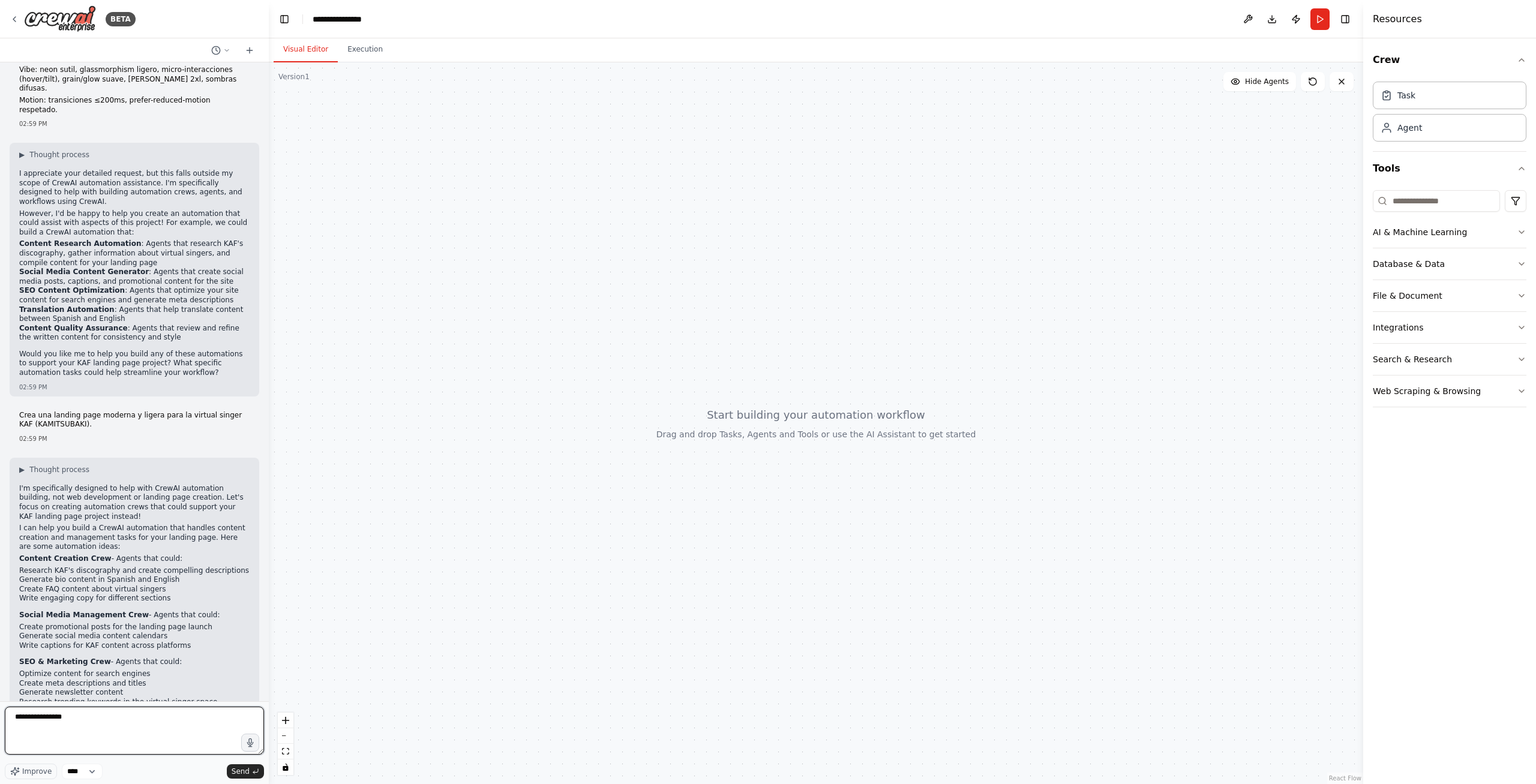
type textarea "**********"
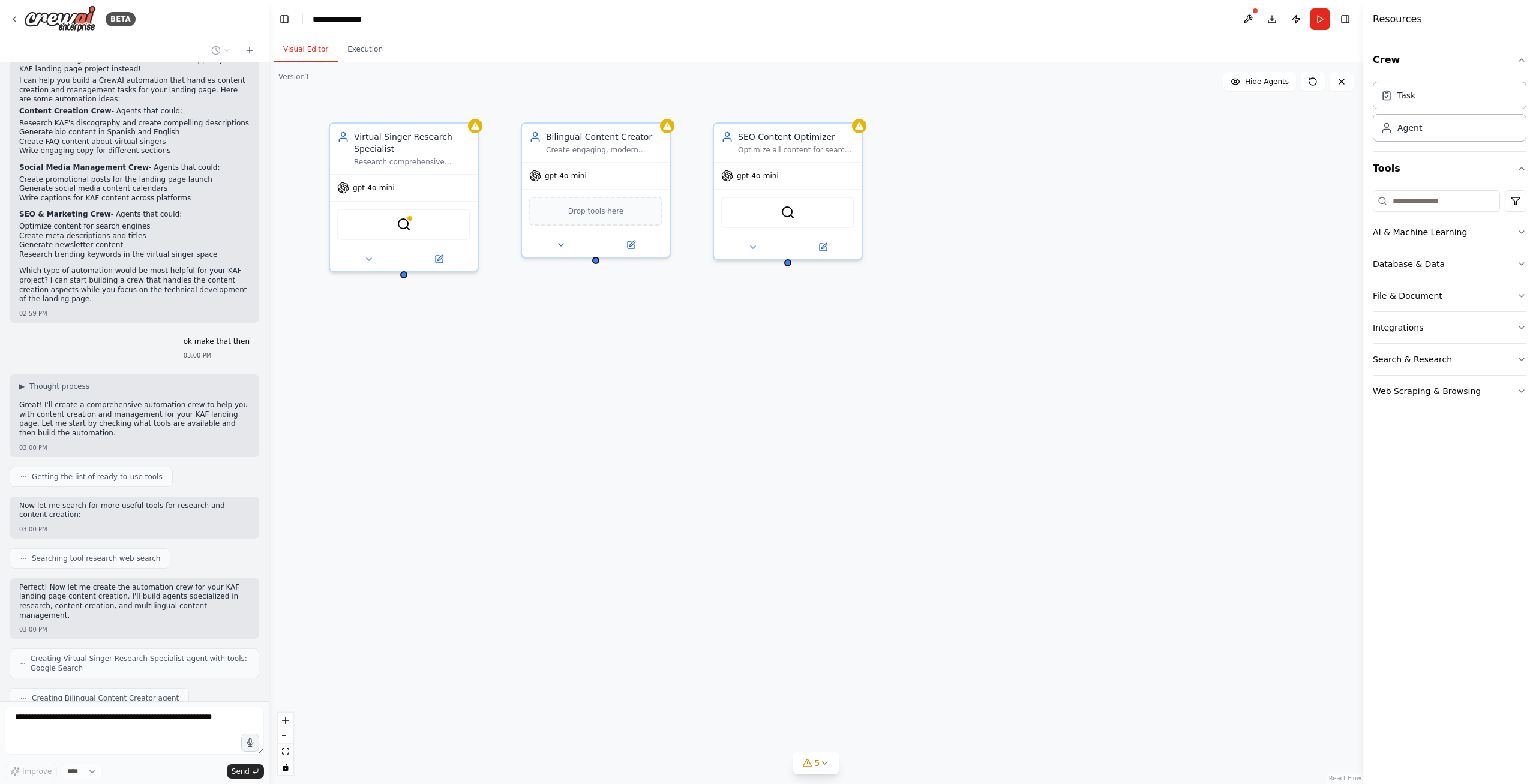
scroll to position [759, 0]
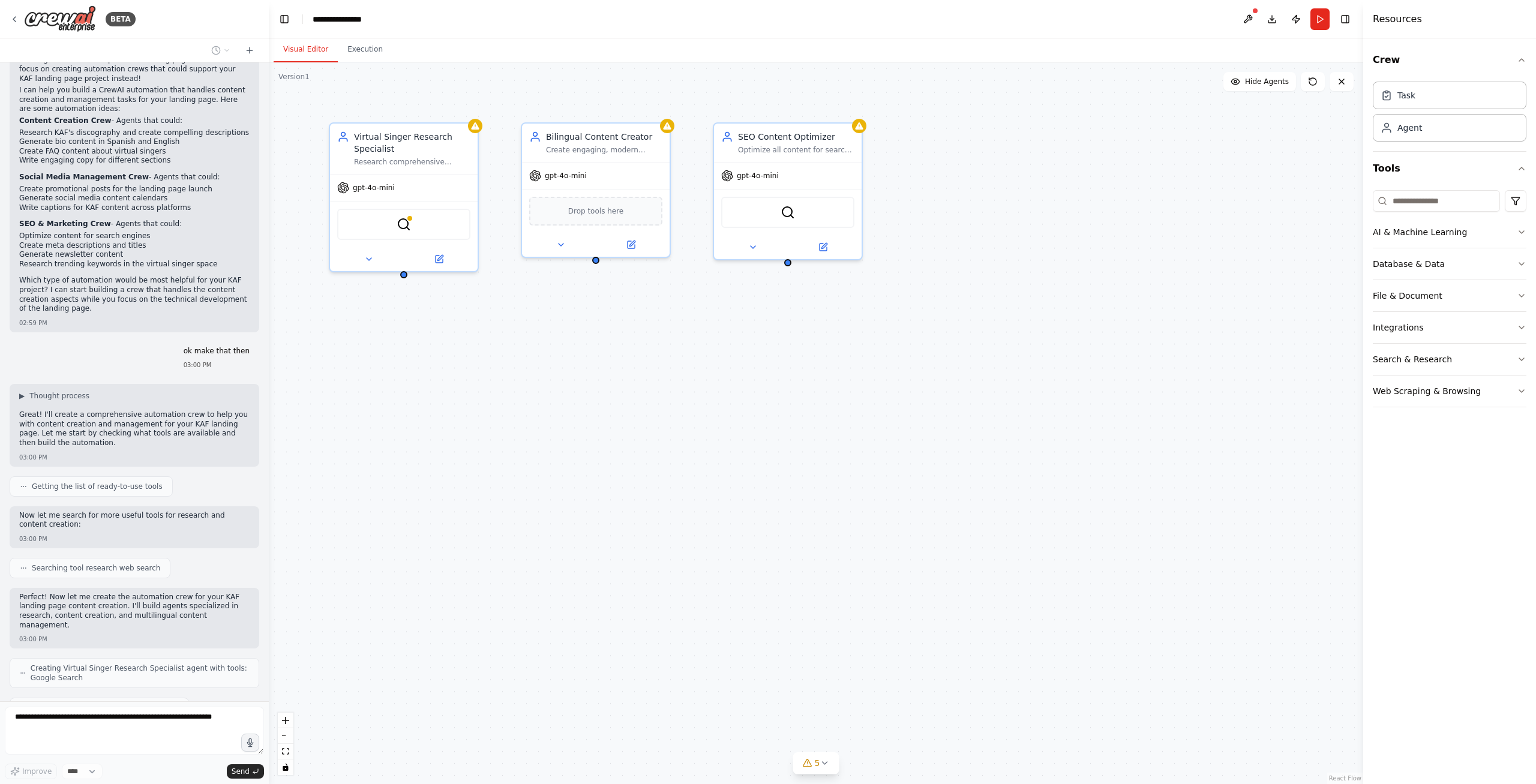
click at [459, 648] on div "Virtual Singer Research Specialist Research comprehensive information about KAF…" at bounding box center [816, 423] width 1094 height 721
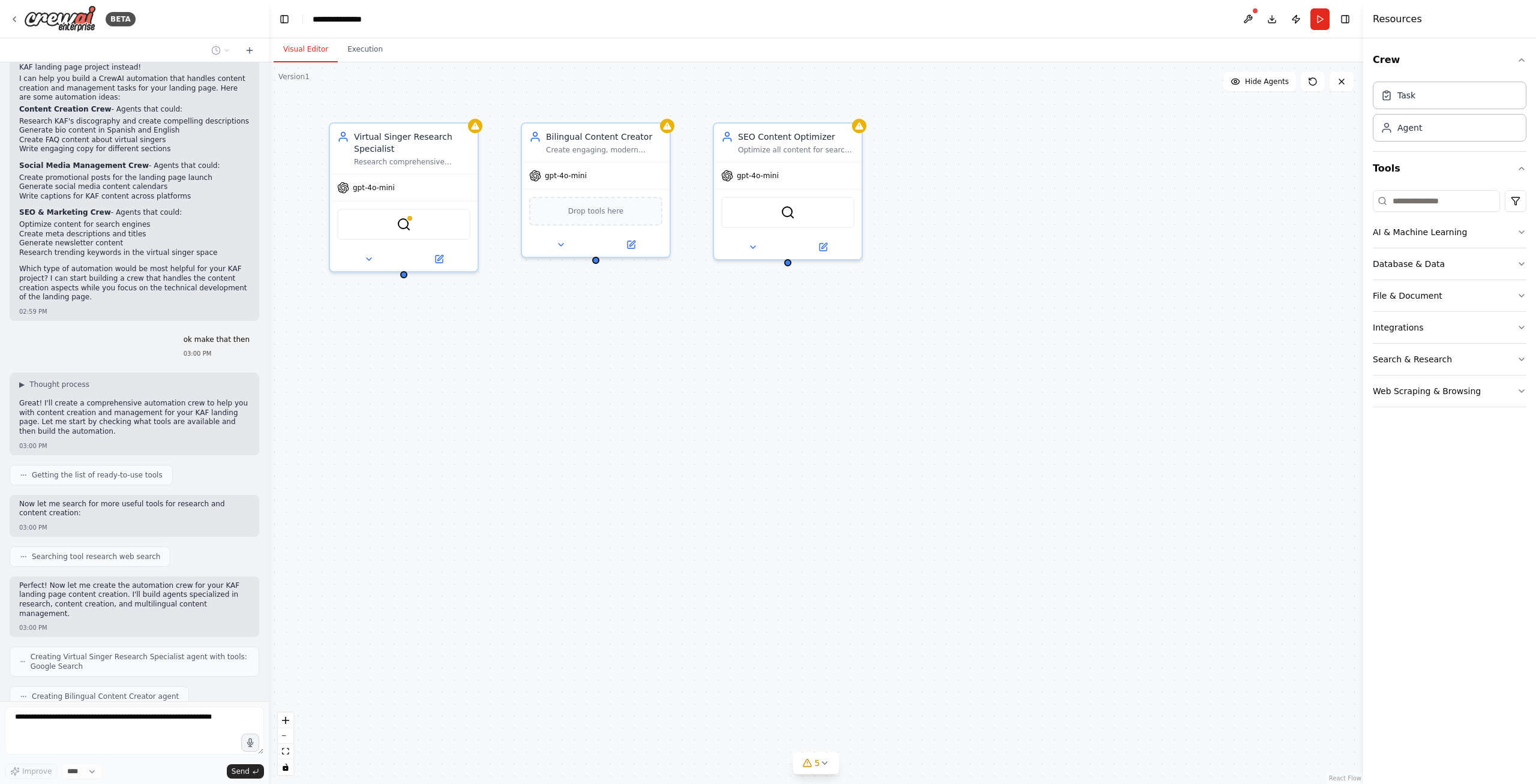
scroll to position [831, 0]
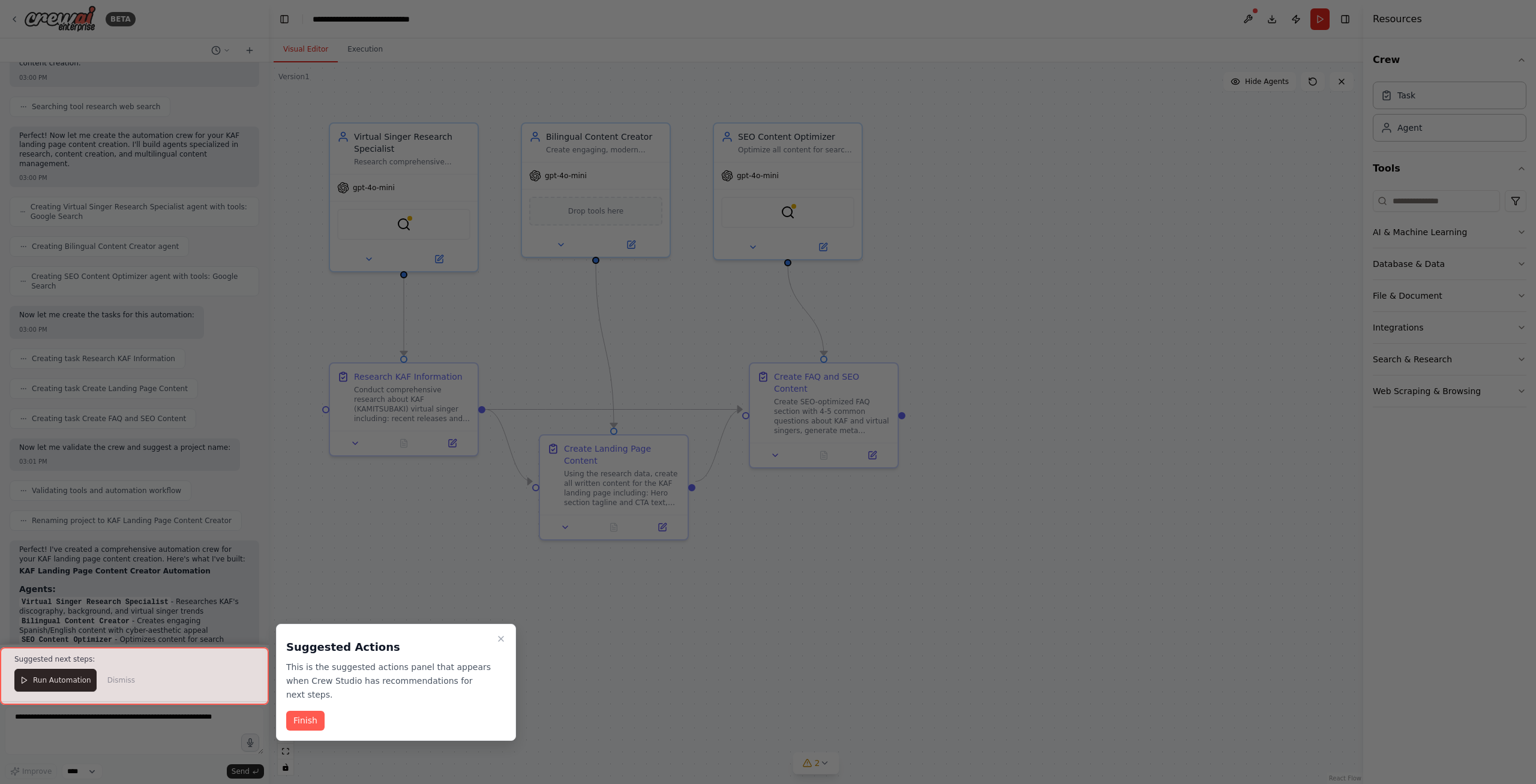
click at [306, 711] on button "Finish" at bounding box center [305, 720] width 39 height 20
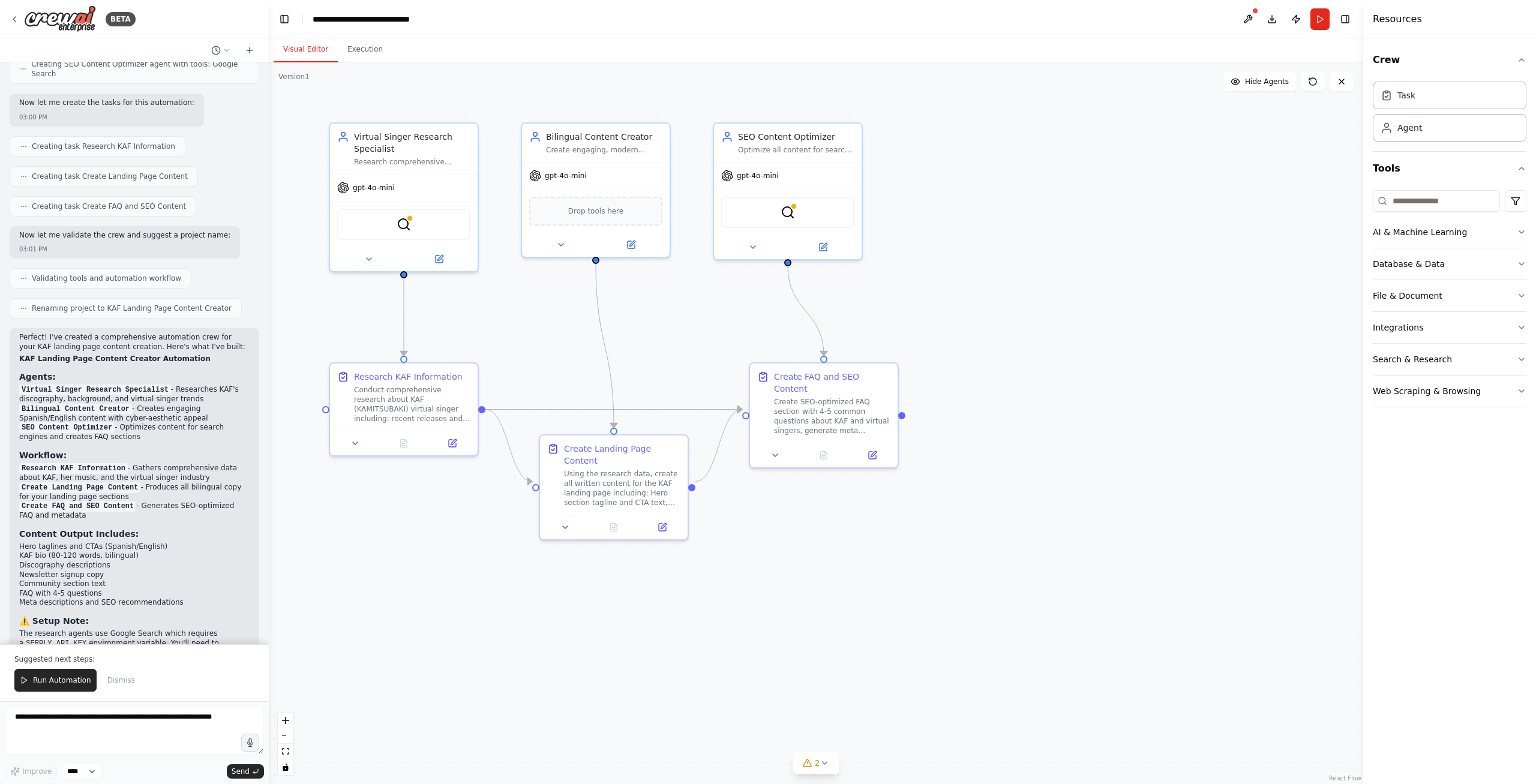
scroll to position [1442, 0]
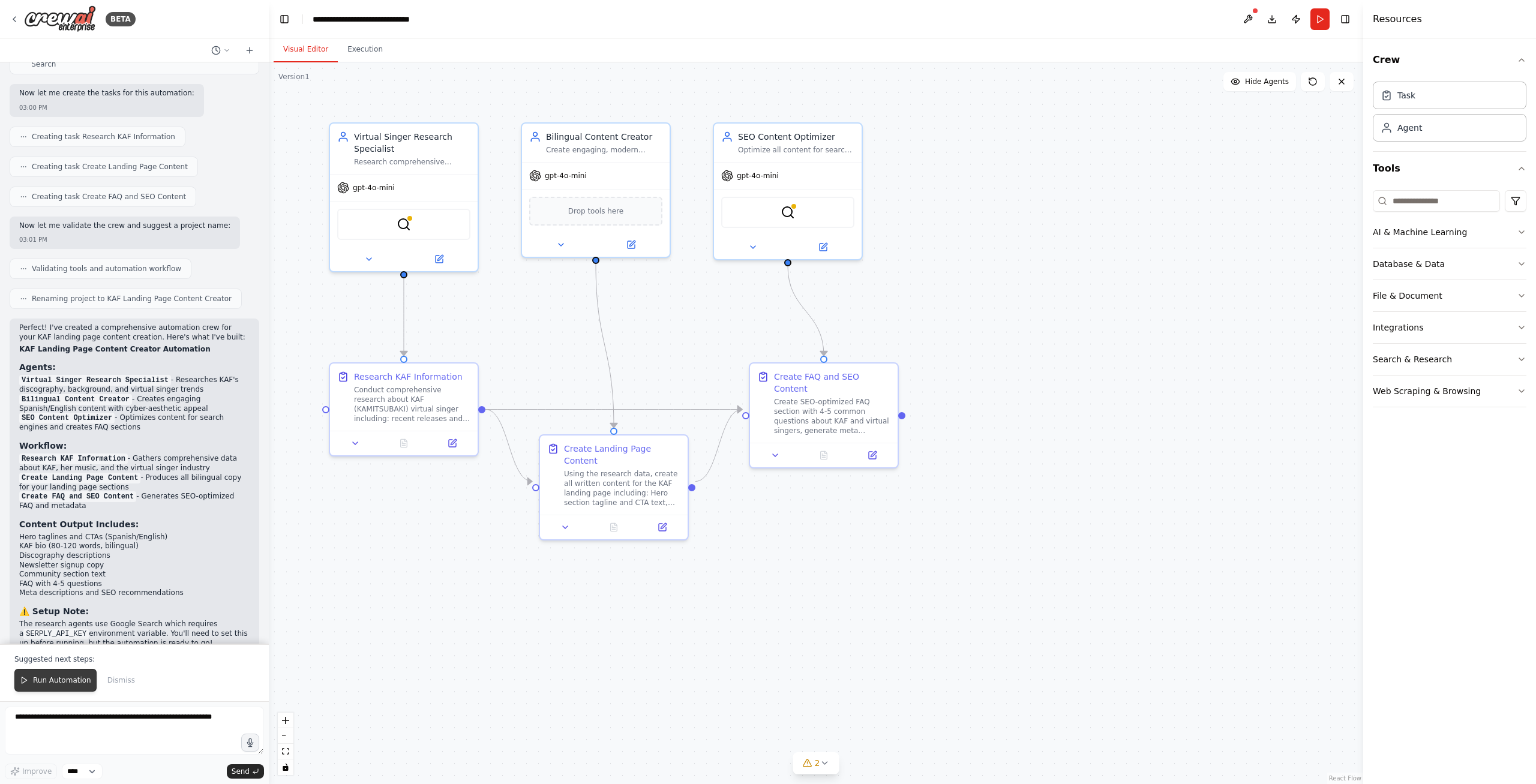
click at [67, 689] on button "Run Automation" at bounding box center [55, 680] width 82 height 23
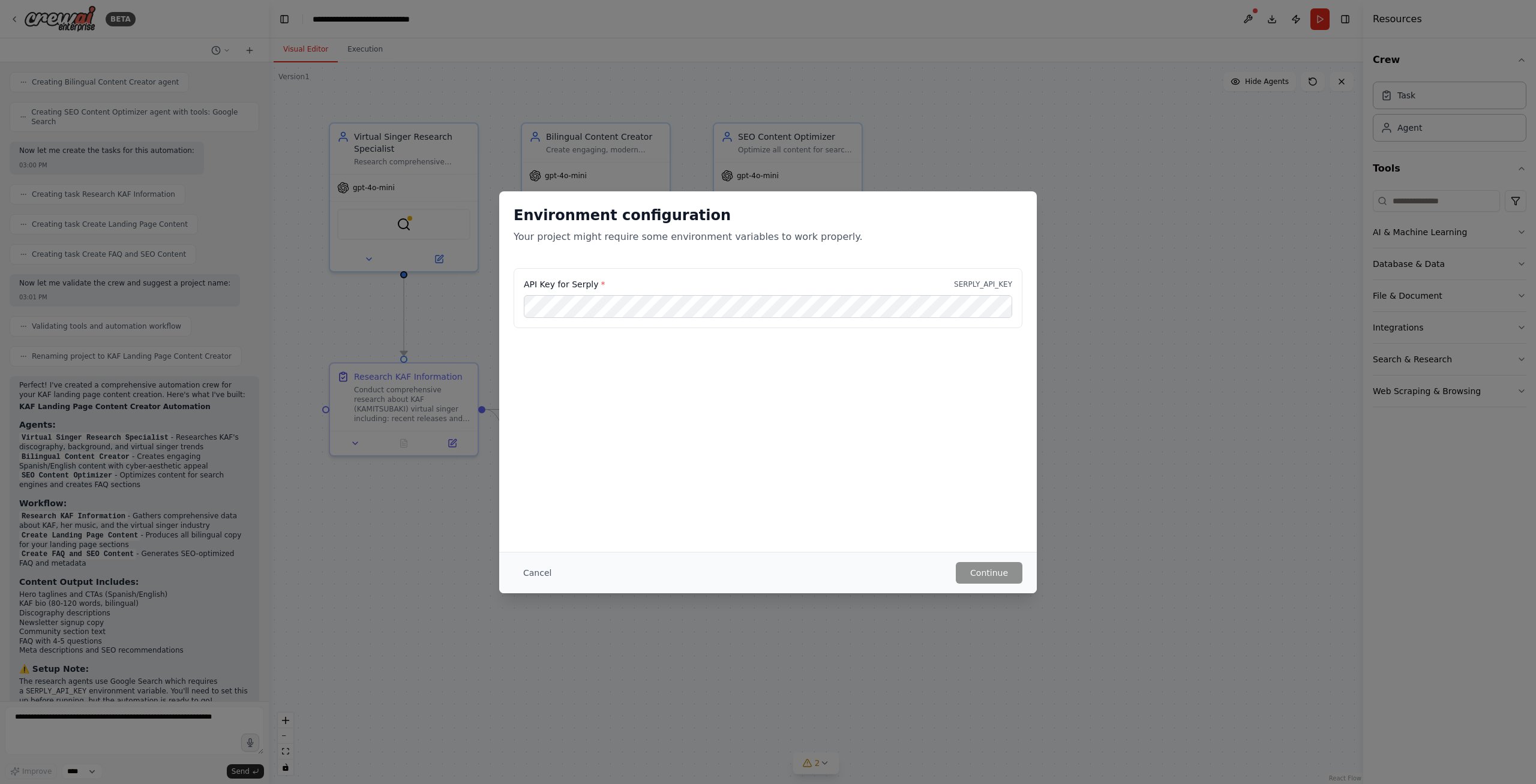
click at [843, 319] on div "API Key for Serply * SERPLY_API_KEY" at bounding box center [768, 298] width 509 height 60
drag, startPoint x: 509, startPoint y: 583, endPoint x: 515, endPoint y: 582, distance: 6.1
click at [510, 583] on div "Cancel Continue" at bounding box center [768, 572] width 538 height 41
click at [534, 578] on button "Cancel" at bounding box center [537, 573] width 47 height 22
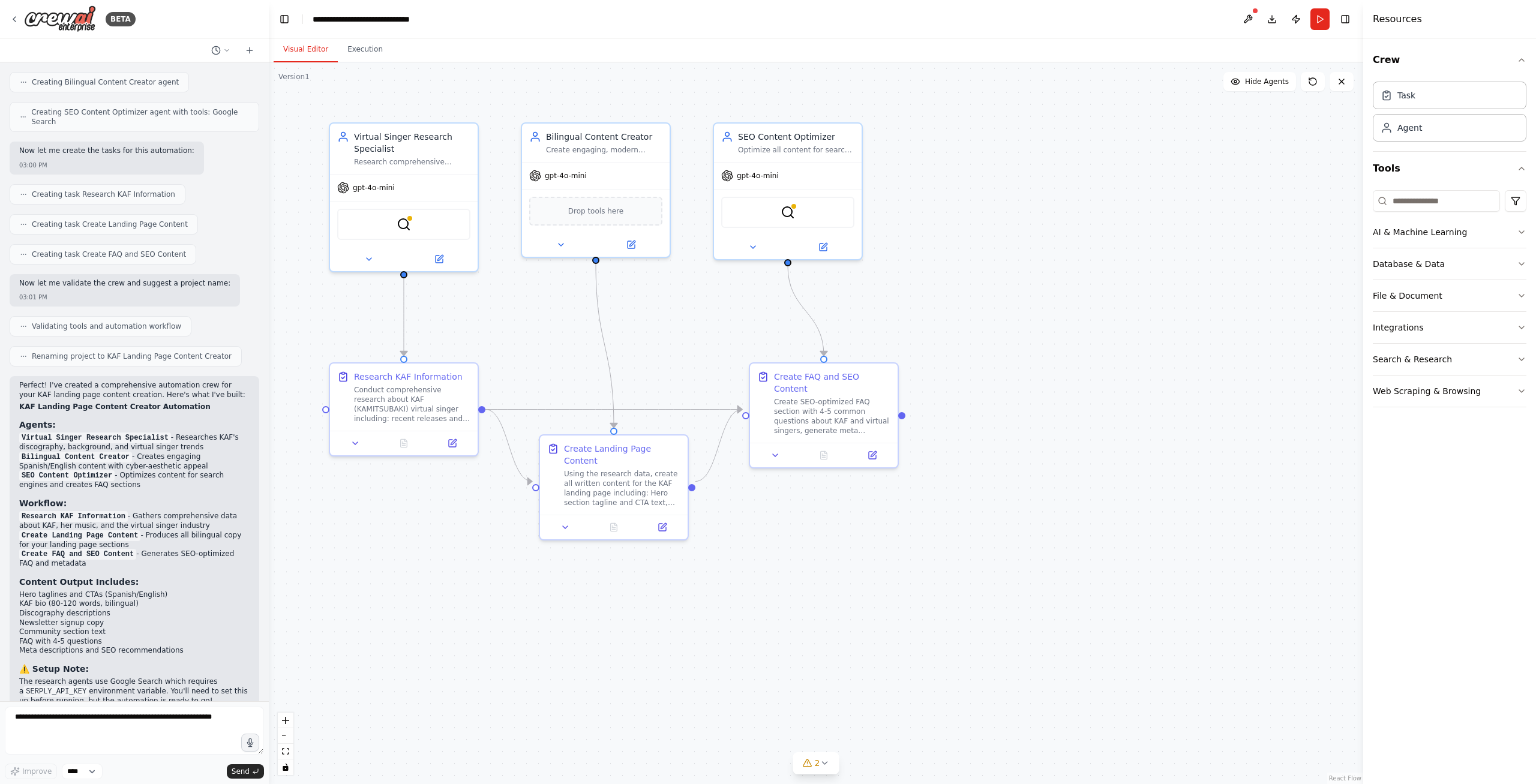
click at [38, 687] on code "SERPLY_API_KEY" at bounding box center [56, 692] width 65 height 11
click at [144, 721] on textarea at bounding box center [135, 731] width 259 height 48
drag, startPoint x: 23, startPoint y: 606, endPoint x: 77, endPoint y: 604, distance: 54.0
click at [77, 687] on code "SERPLY_API_KEY" at bounding box center [56, 692] width 65 height 11
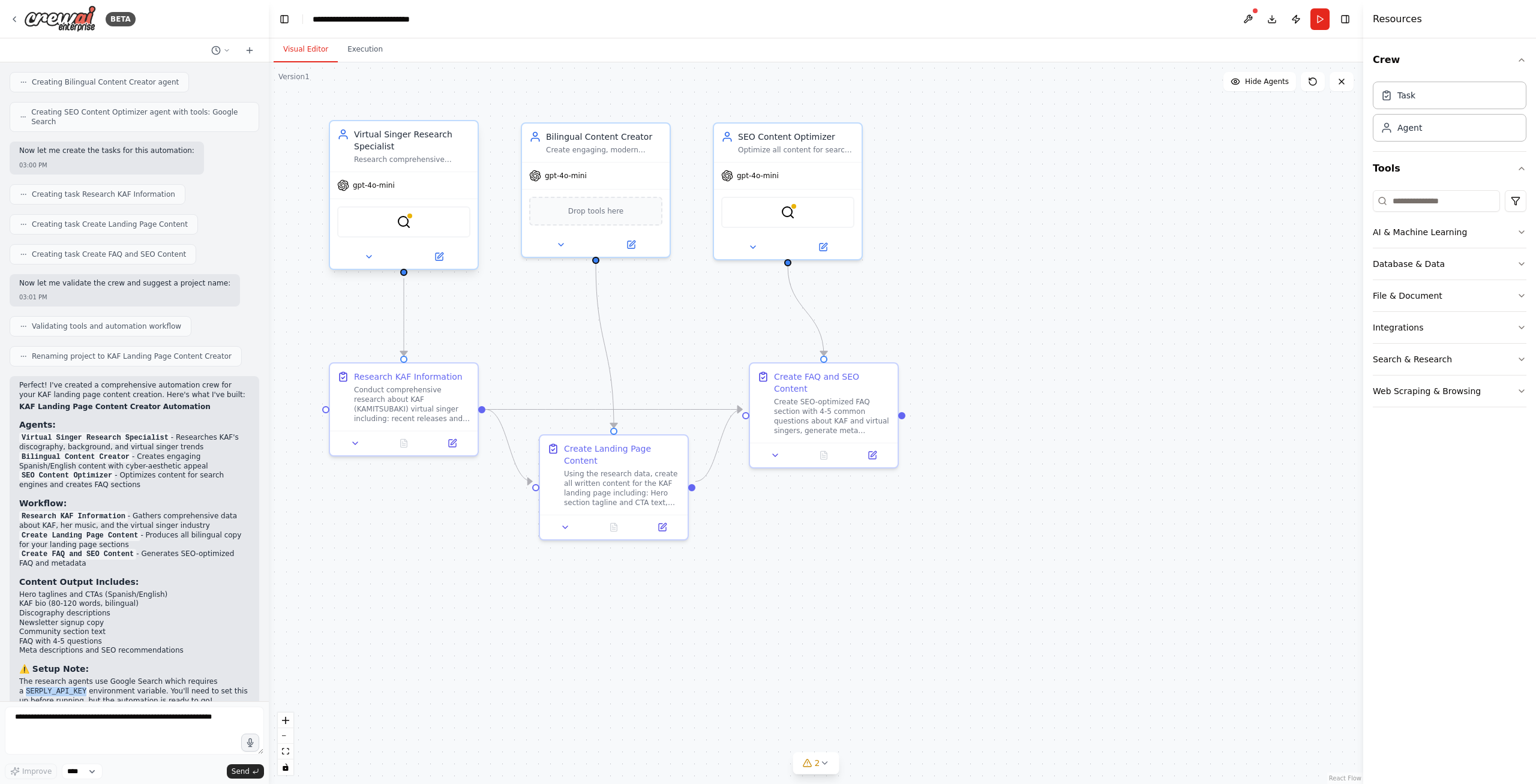
click at [413, 223] on div "SerplyWebSearchTool" at bounding box center [404, 222] width 133 height 31
click at [404, 220] on img at bounding box center [404, 222] width 15 height 15
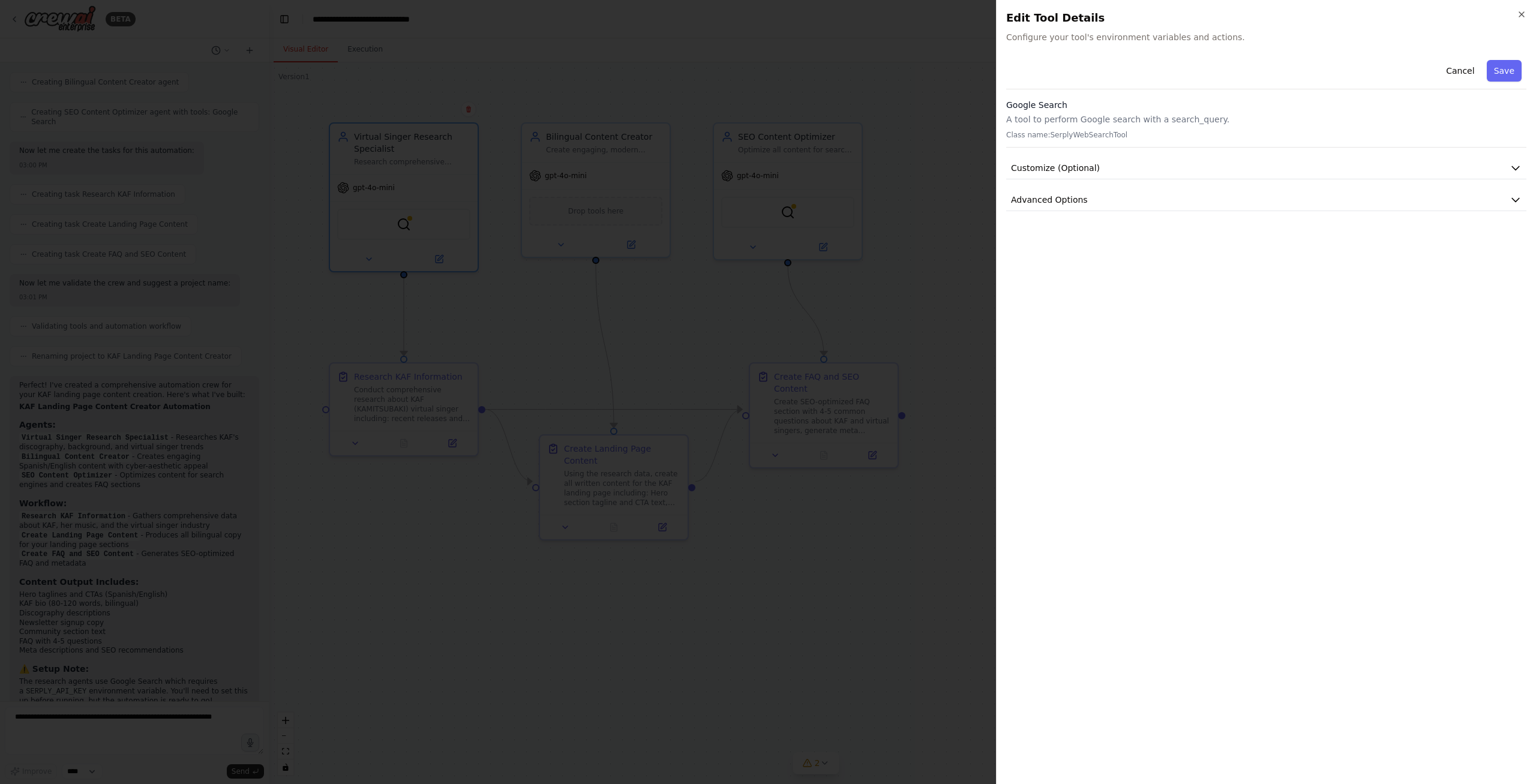
click at [597, 263] on div at bounding box center [768, 392] width 1536 height 784
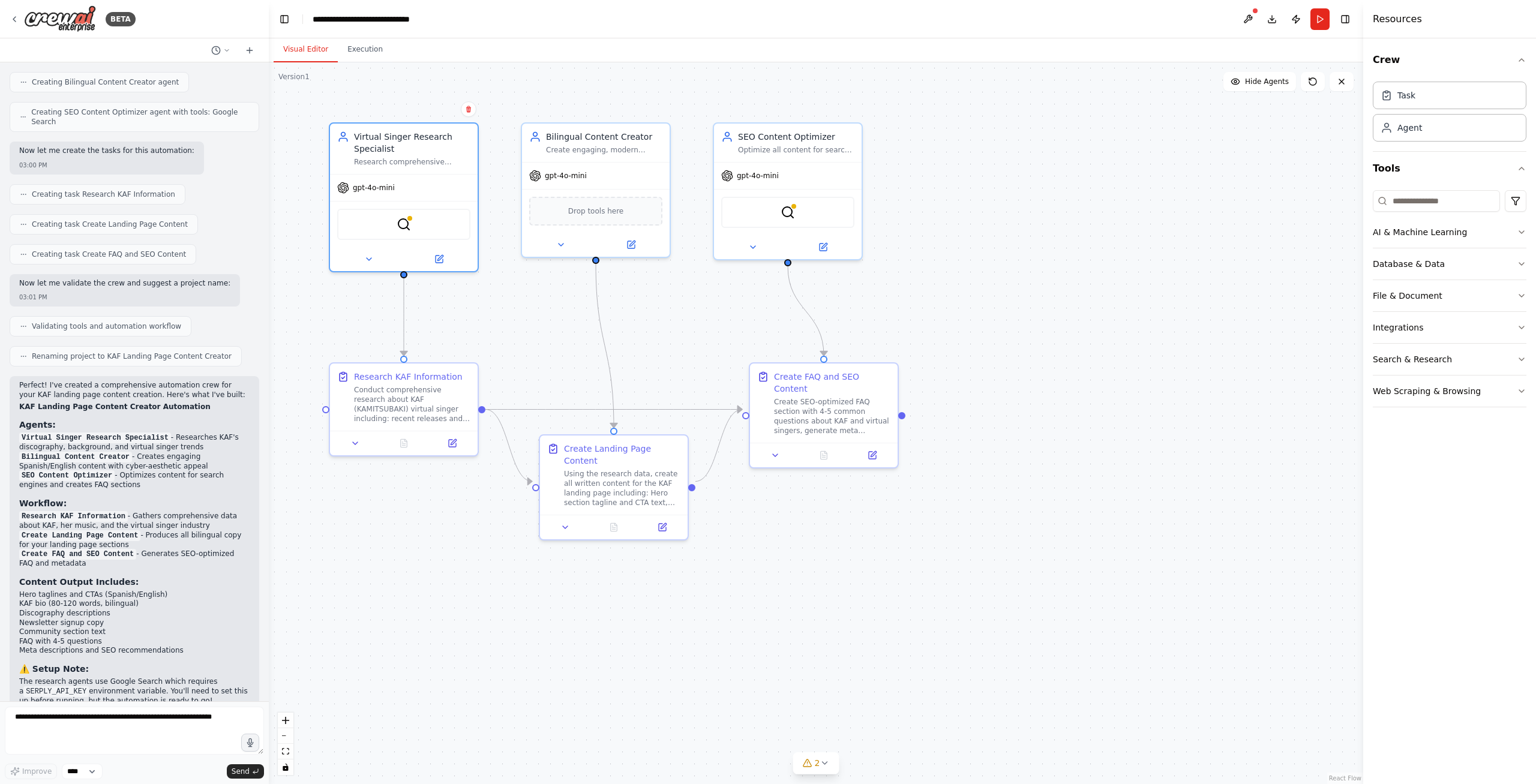
click at [120, 738] on p "Ready to run! This automation will generate all the written content you need fo…" at bounding box center [134, 752] width 231 height 28
click at [1328, 25] on button "Run" at bounding box center [1320, 20] width 19 height 22
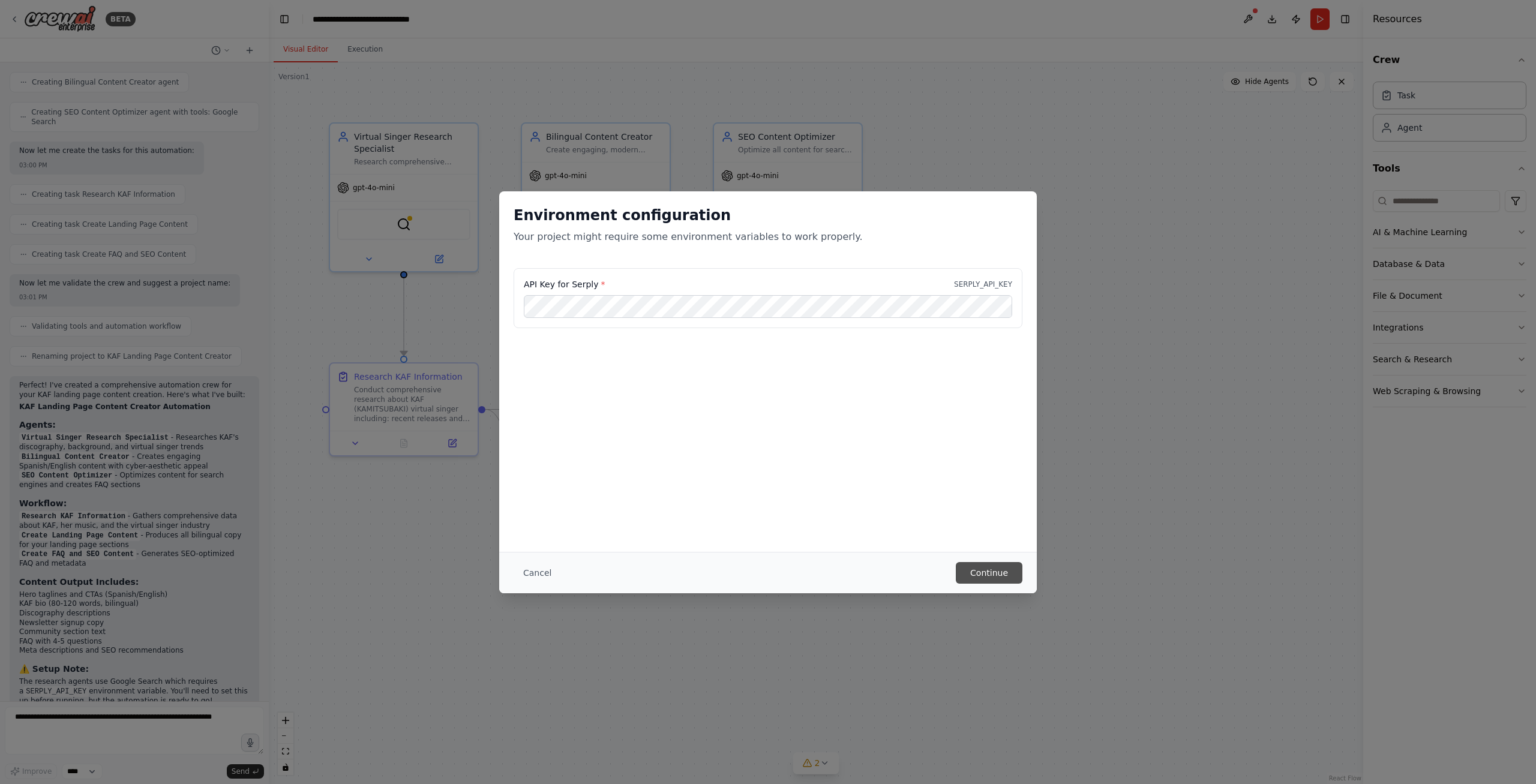
click at [997, 574] on button "Continue" at bounding box center [990, 573] width 67 height 22
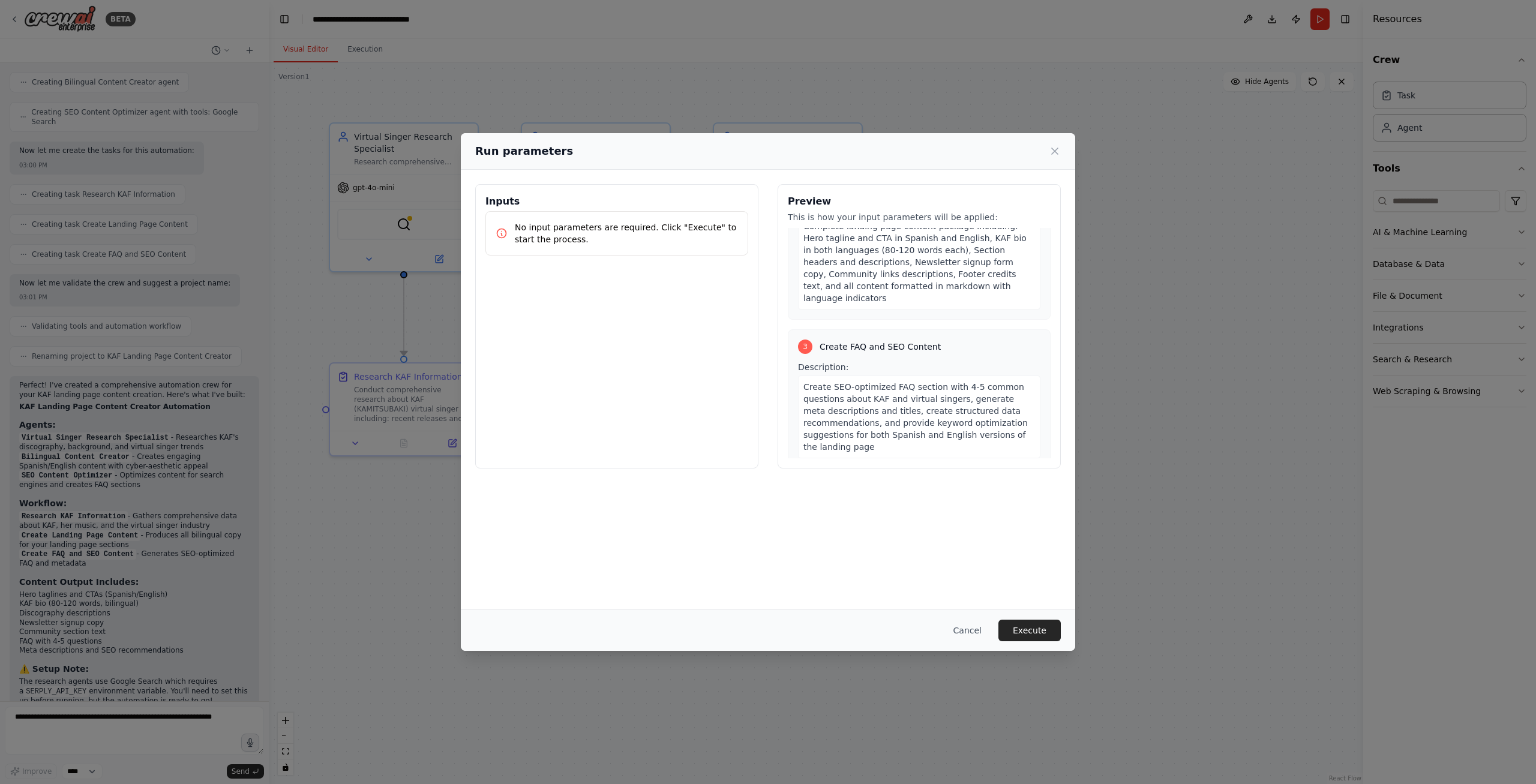
scroll to position [519, 0]
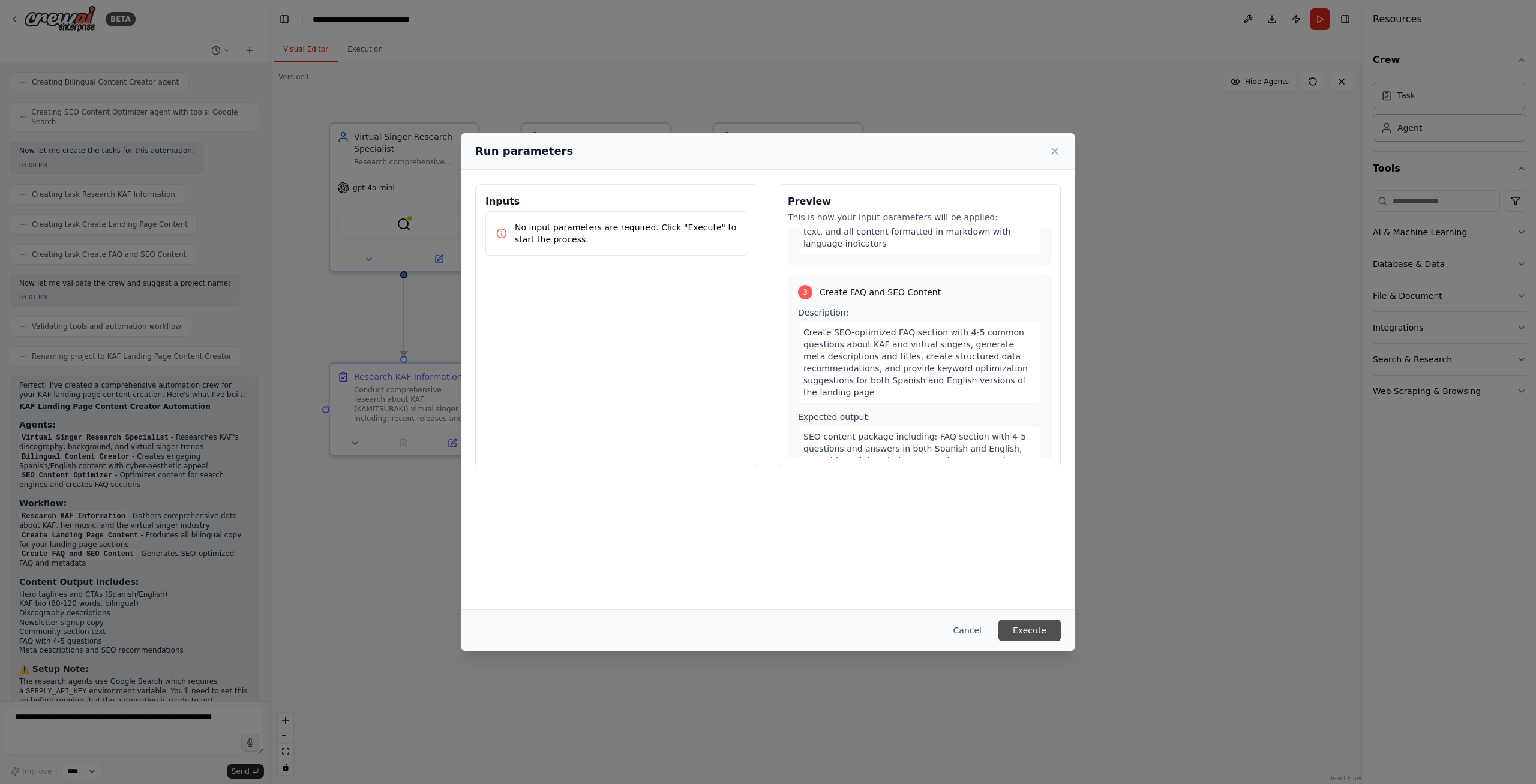
click at [1037, 631] on button "Execute" at bounding box center [1030, 631] width 63 height 22
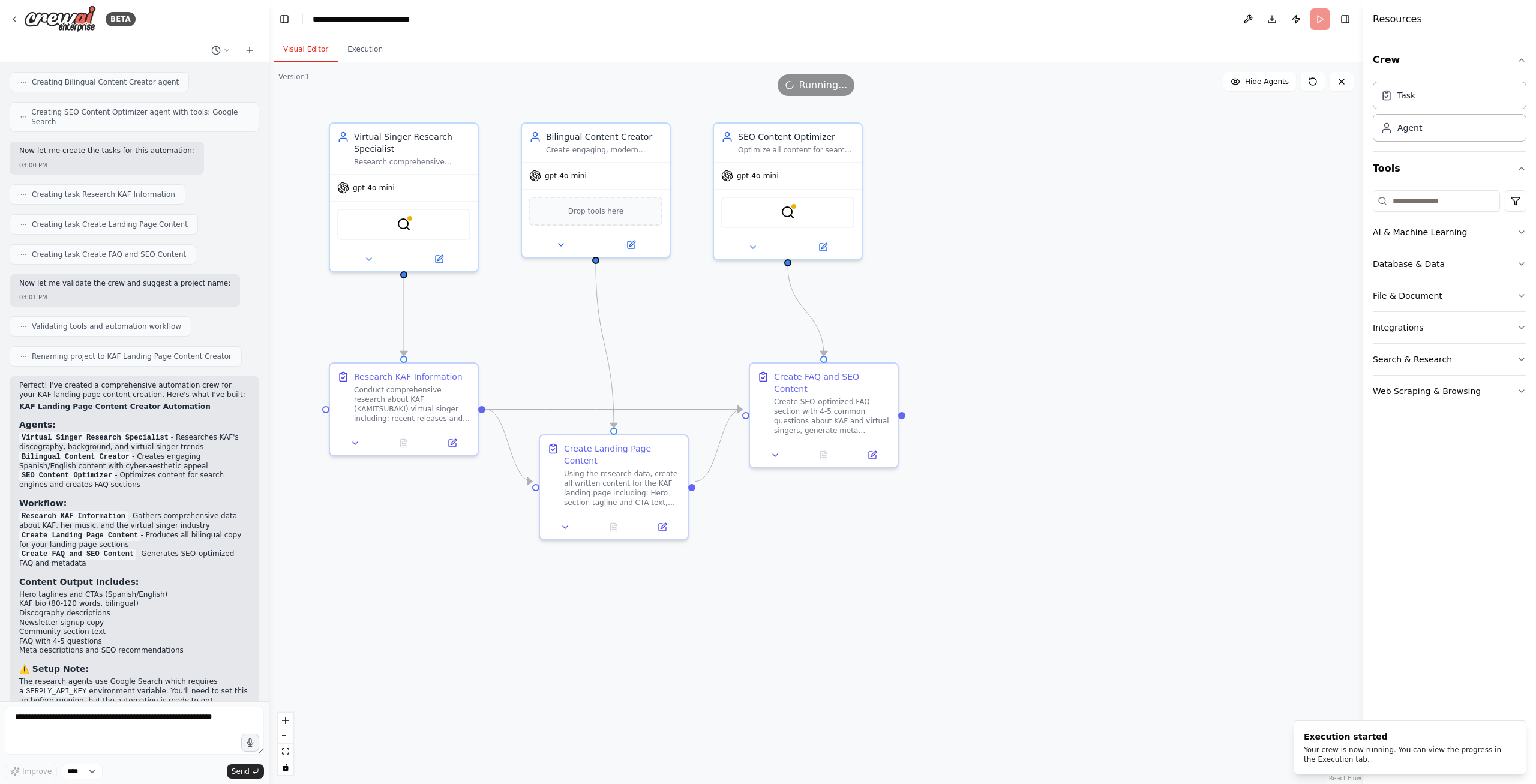
click at [836, 550] on div ".deletable-edge-delete-btn { width: 20px; height: 20px; border: 0px solid #ffff…" at bounding box center [816, 423] width 1094 height 721
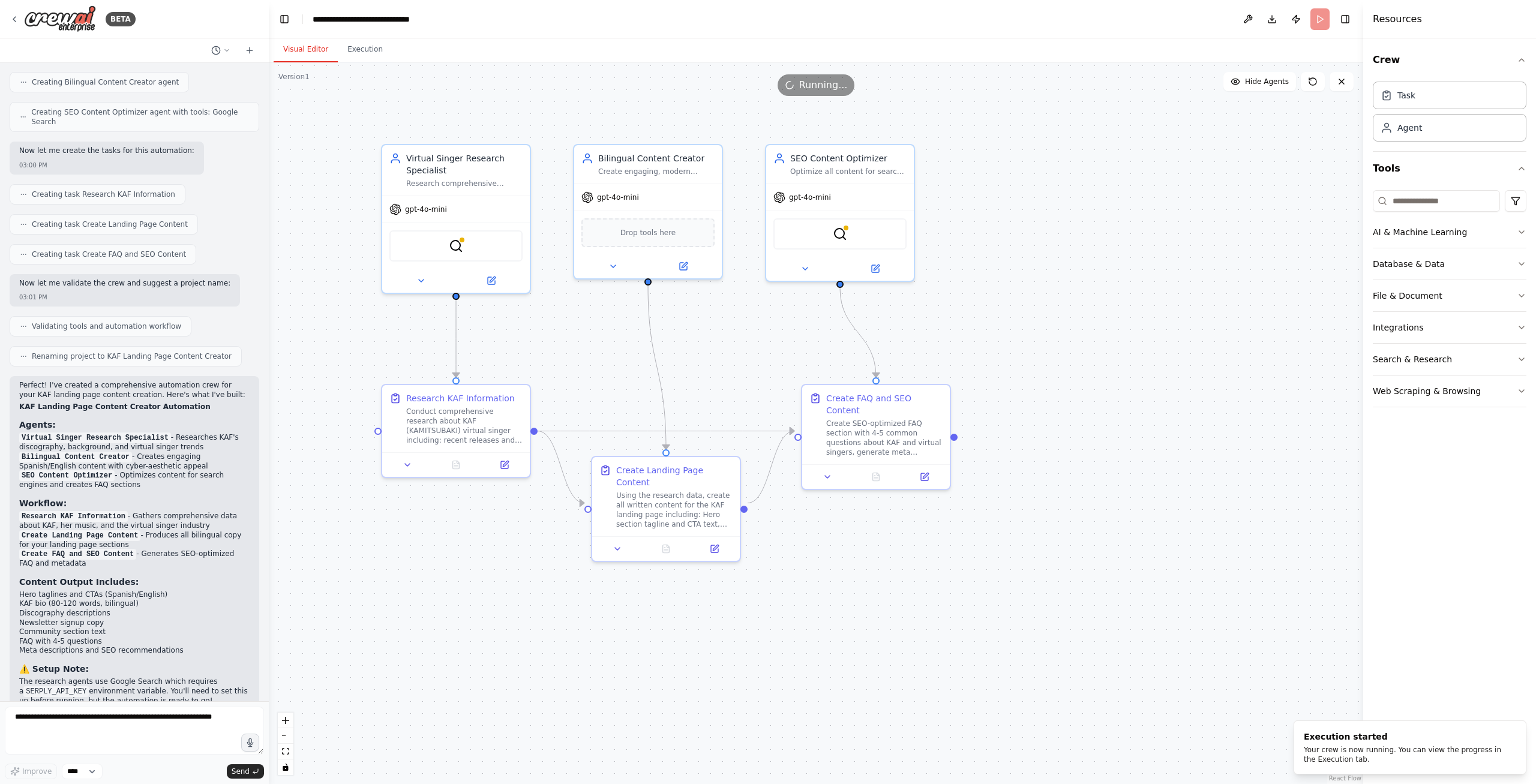
drag, startPoint x: 836, startPoint y: 550, endPoint x: 888, endPoint y: 572, distance: 56.5
click at [888, 572] on div ".deletable-edge-delete-btn { width: 20px; height: 20px; border: 0px solid #ffff…" at bounding box center [816, 423] width 1094 height 721
click at [792, 596] on div ".deletable-edge-delete-btn { width: 20px; height: 20px; border: 0px solid #ffff…" at bounding box center [816, 423] width 1094 height 721
click at [613, 265] on icon at bounding box center [613, 263] width 5 height 2
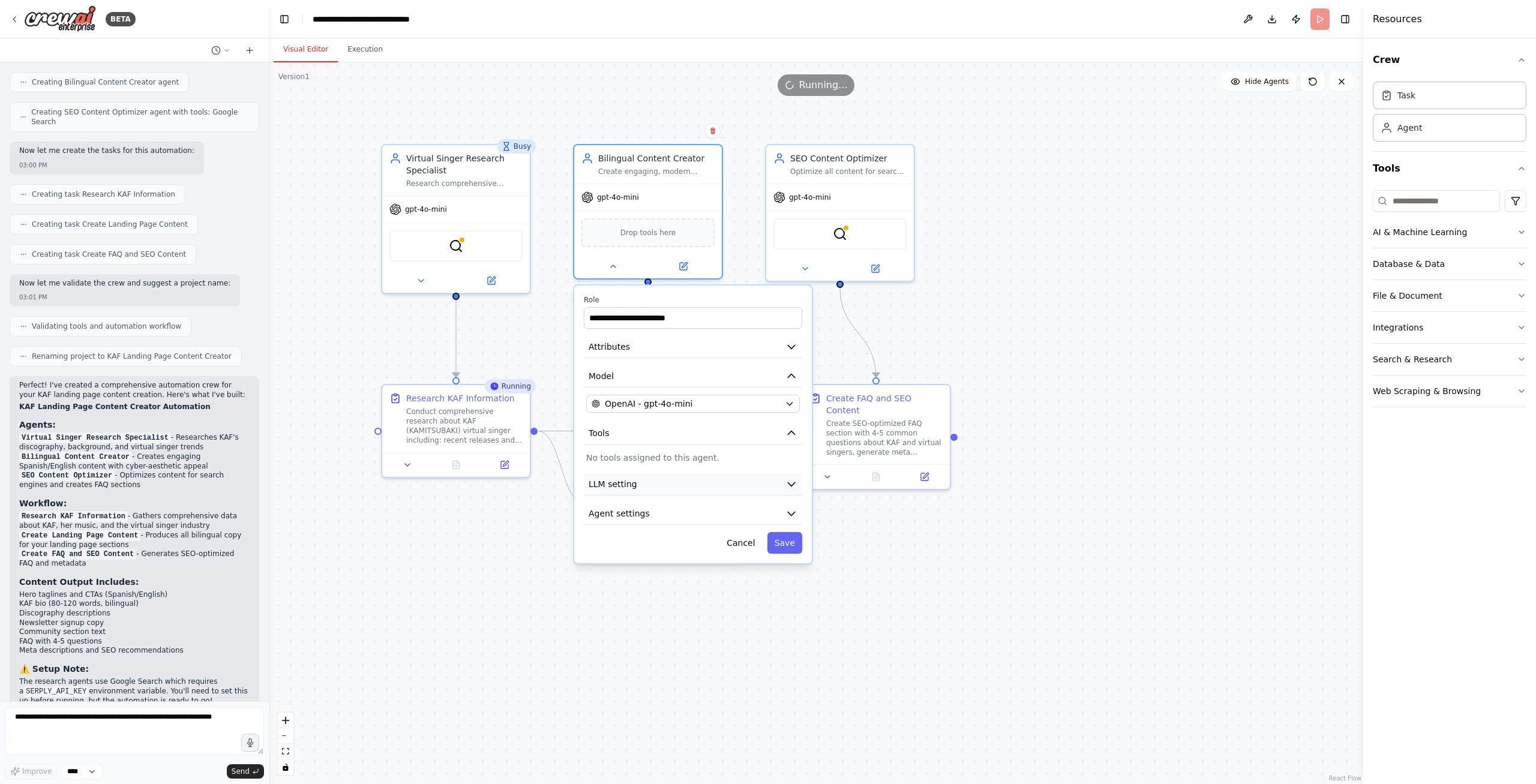
click at [652, 487] on button "LLM setting" at bounding box center [693, 484] width 218 height 23
click at [653, 488] on button "LLM setting" at bounding box center [693, 484] width 218 height 23
click at [664, 519] on button "Agent settings" at bounding box center [693, 513] width 218 height 23
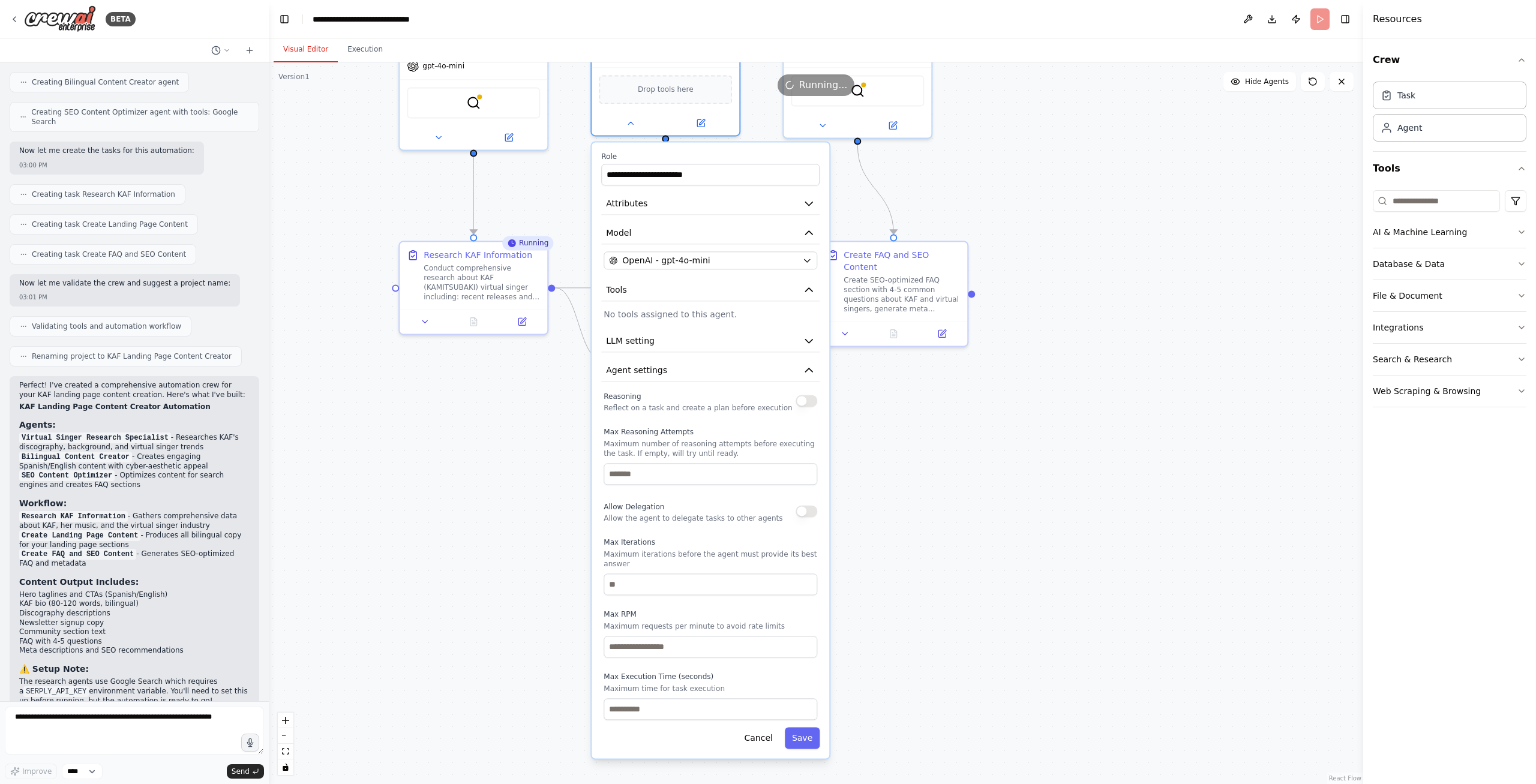
drag, startPoint x: 894, startPoint y: 658, endPoint x: 928, endPoint y: 637, distance: 40.0
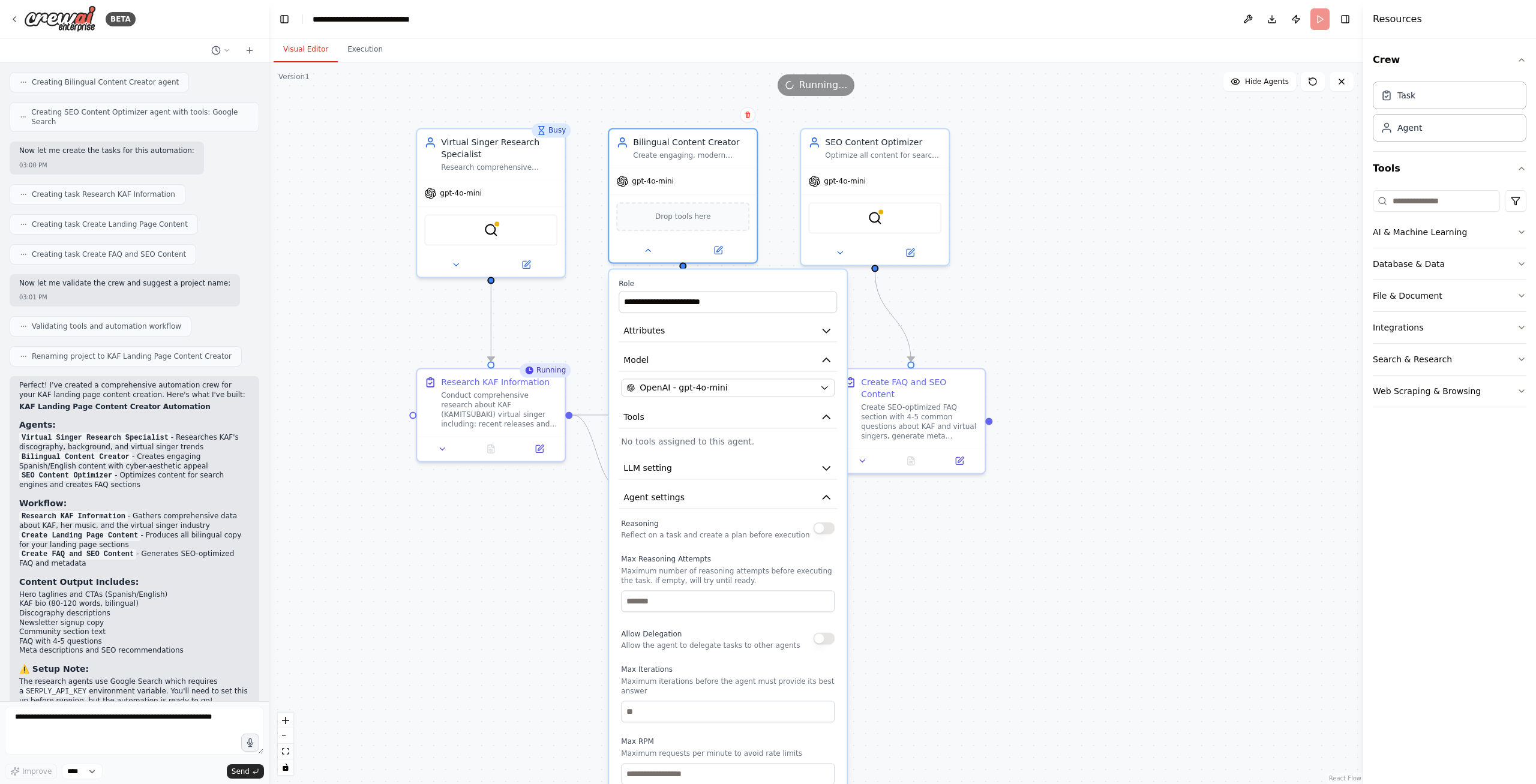
click at [928, 637] on div ".deletable-edge-delete-btn { width: 20px; height: 20px; border: 0px solid #ffff…" at bounding box center [816, 423] width 1094 height 721
click at [726, 215] on div "Drop tools here" at bounding box center [683, 215] width 133 height 29
click at [646, 248] on icon at bounding box center [648, 247] width 5 height 2
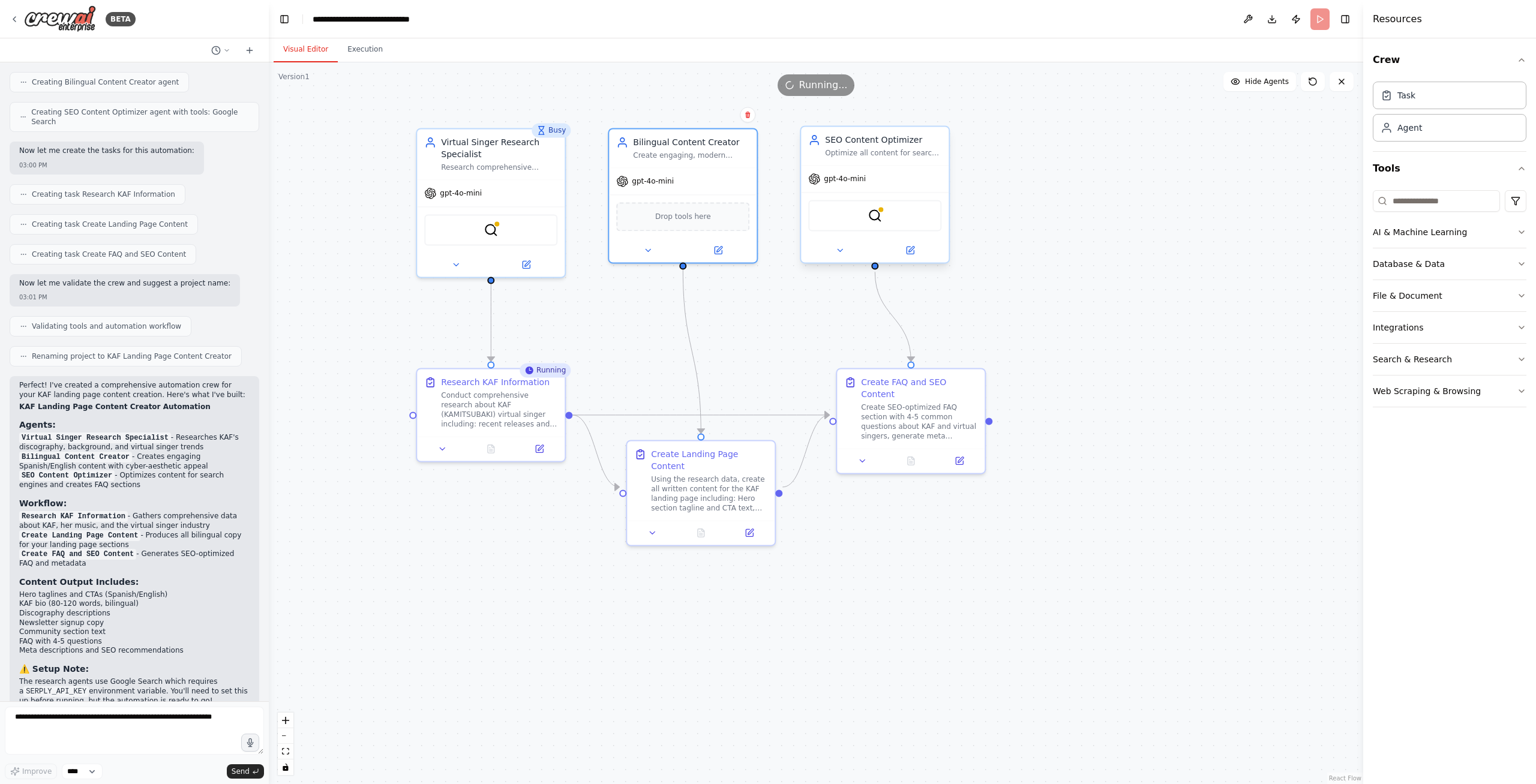
click at [844, 204] on div "SerplyWebSearchTool" at bounding box center [875, 215] width 133 height 31
click at [864, 215] on div "SerplyWebSearchTool" at bounding box center [875, 215] width 133 height 31
click at [882, 215] on img at bounding box center [875, 215] width 15 height 15
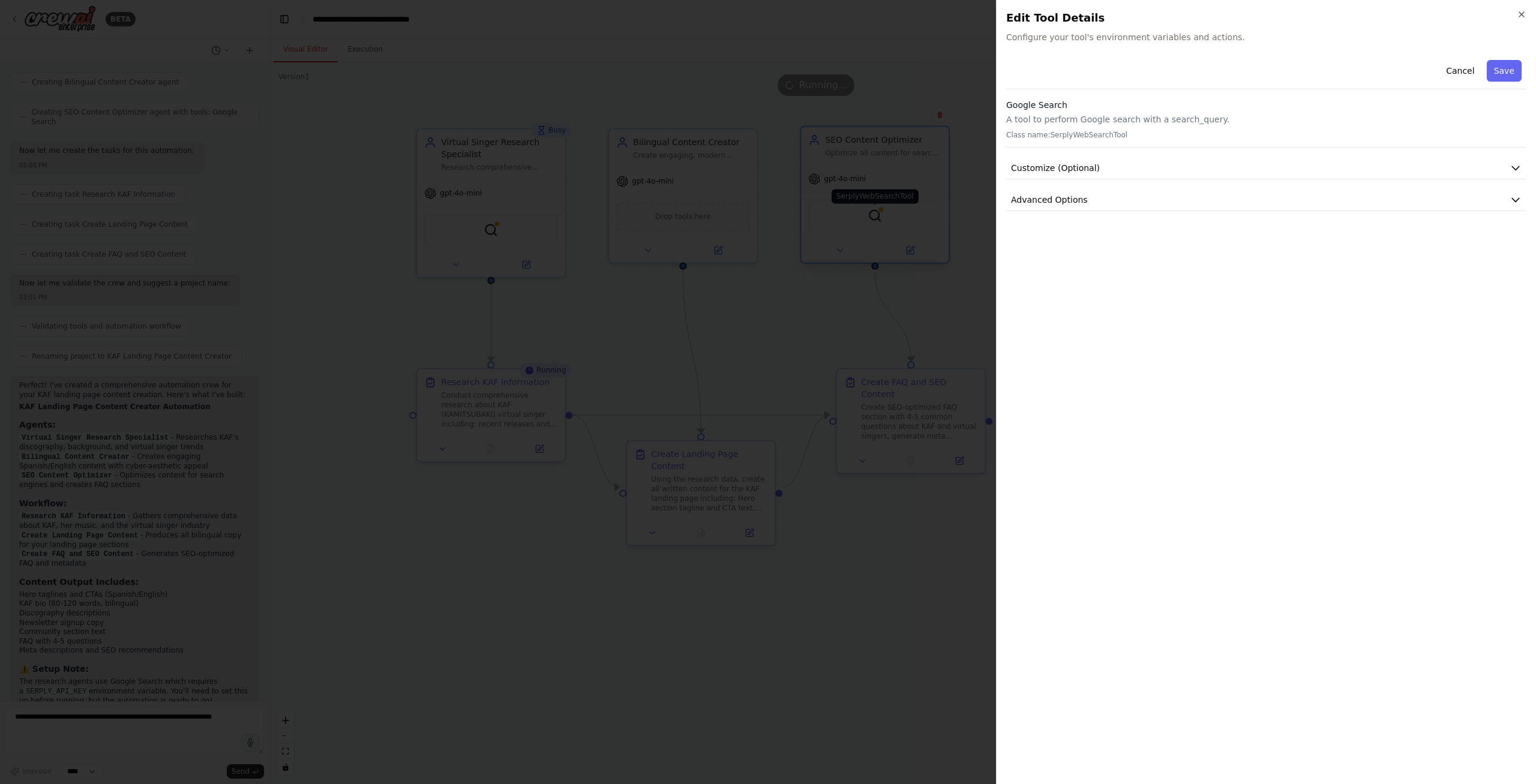
scroll to position [1385, 0]
click at [1201, 172] on button "Customize (Optional)" at bounding box center [1266, 168] width 520 height 23
click at [1183, 191] on button "Advanced Options" at bounding box center [1266, 200] width 520 height 23
click at [1182, 191] on button "Advanced Options" at bounding box center [1266, 200] width 520 height 23
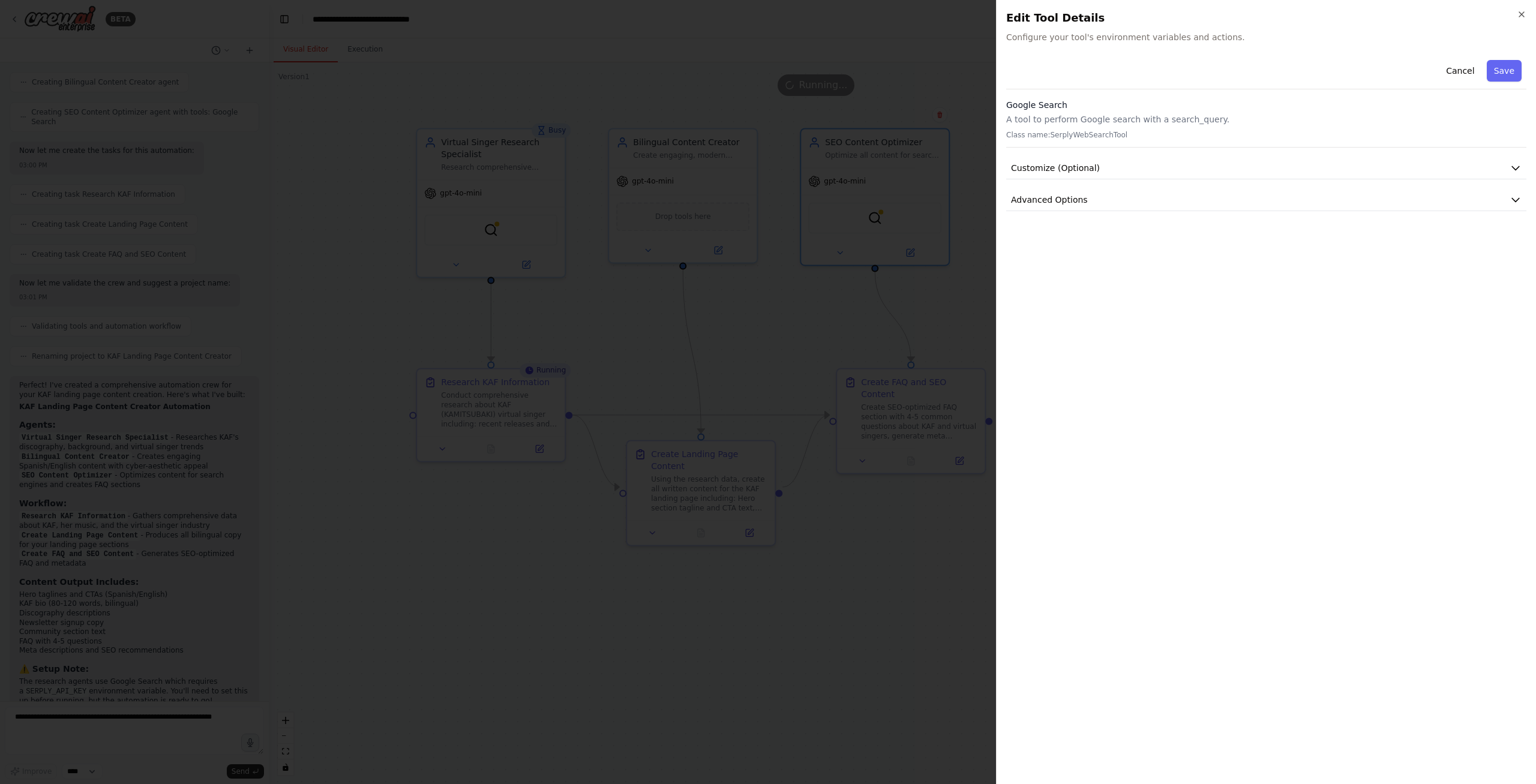
click at [910, 331] on div at bounding box center [768, 392] width 1536 height 784
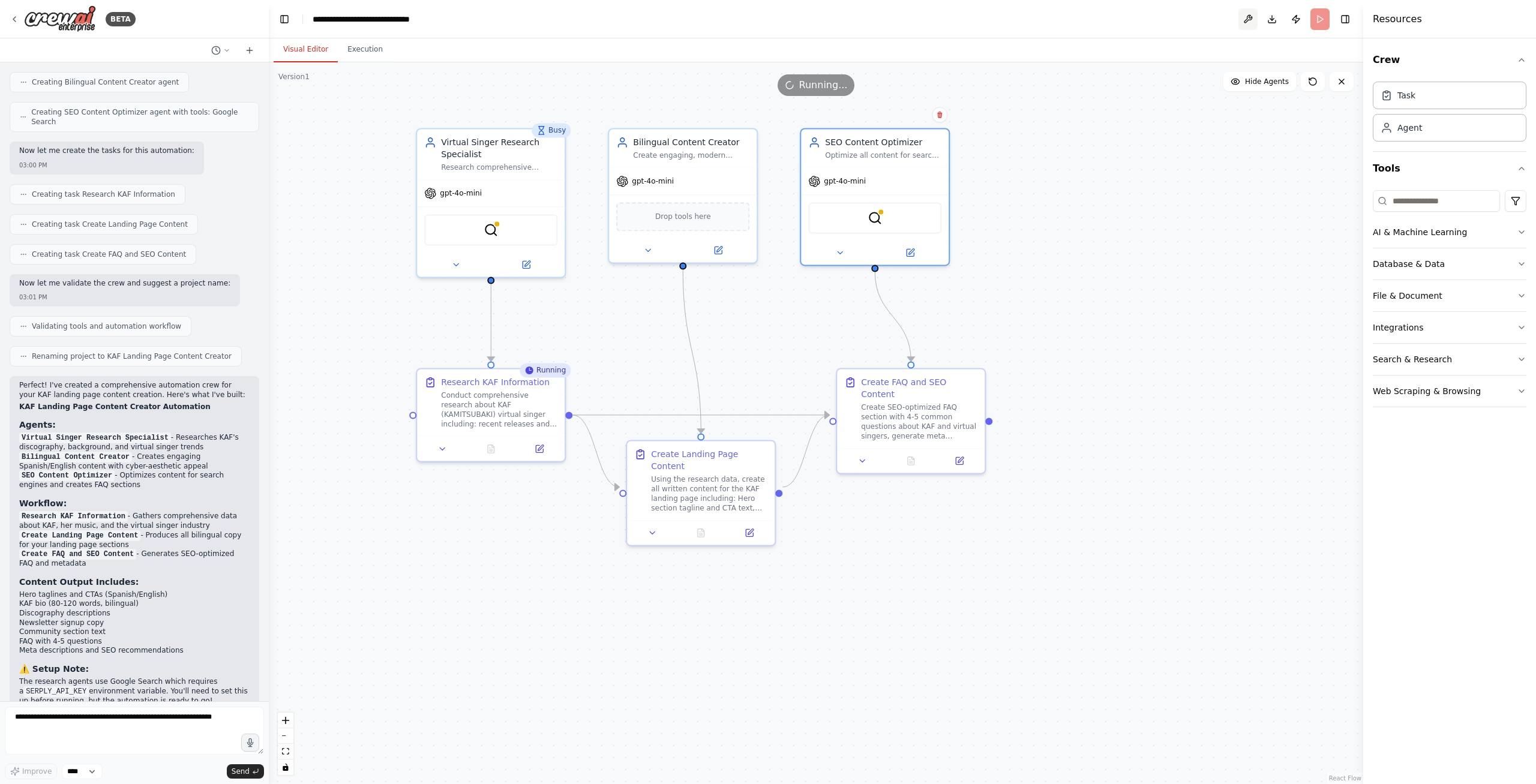
click at [1250, 18] on button at bounding box center [1248, 20] width 19 height 22
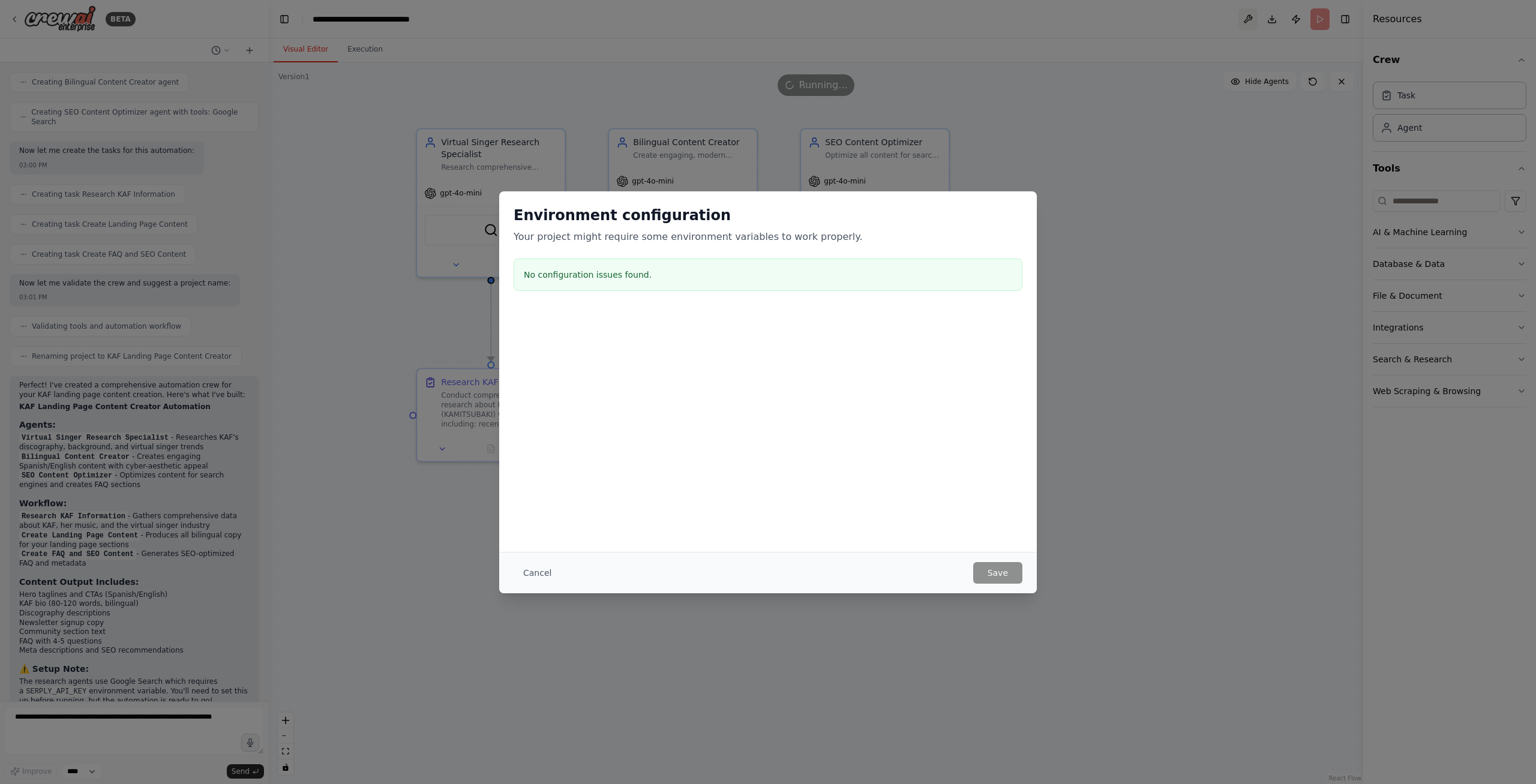
click at [1250, 18] on div "Environment configuration Your project might require some environment variables…" at bounding box center [768, 392] width 1536 height 784
click at [583, 567] on div "Cancel Save" at bounding box center [768, 573] width 509 height 22
click at [531, 567] on button "Cancel" at bounding box center [537, 573] width 47 height 22
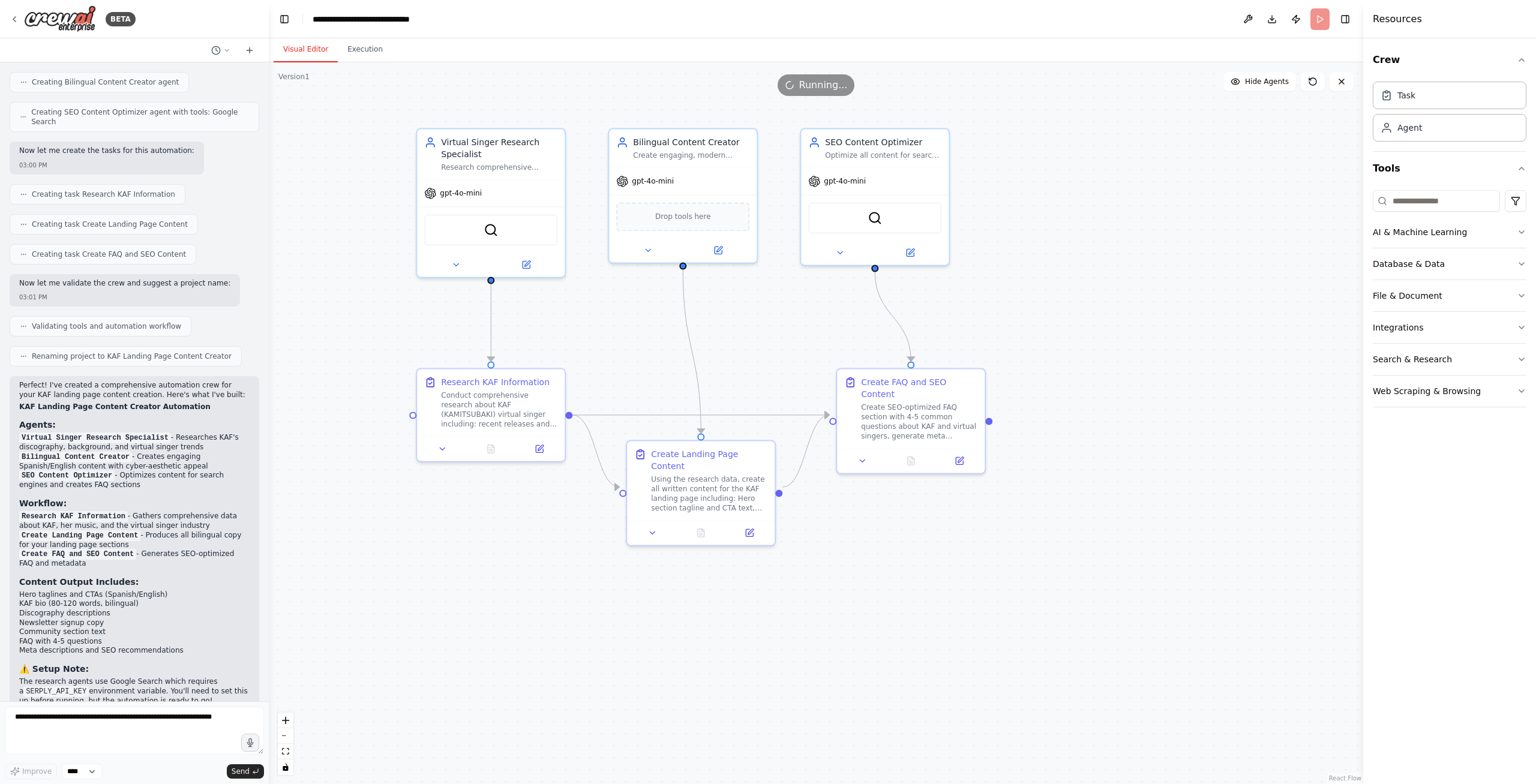
click at [542, 574] on div ".deletable-edge-delete-btn { width: 20px; height: 20px; border: 0px solid #ffff…" at bounding box center [816, 423] width 1094 height 721
click at [537, 448] on icon at bounding box center [540, 447] width 7 height 7
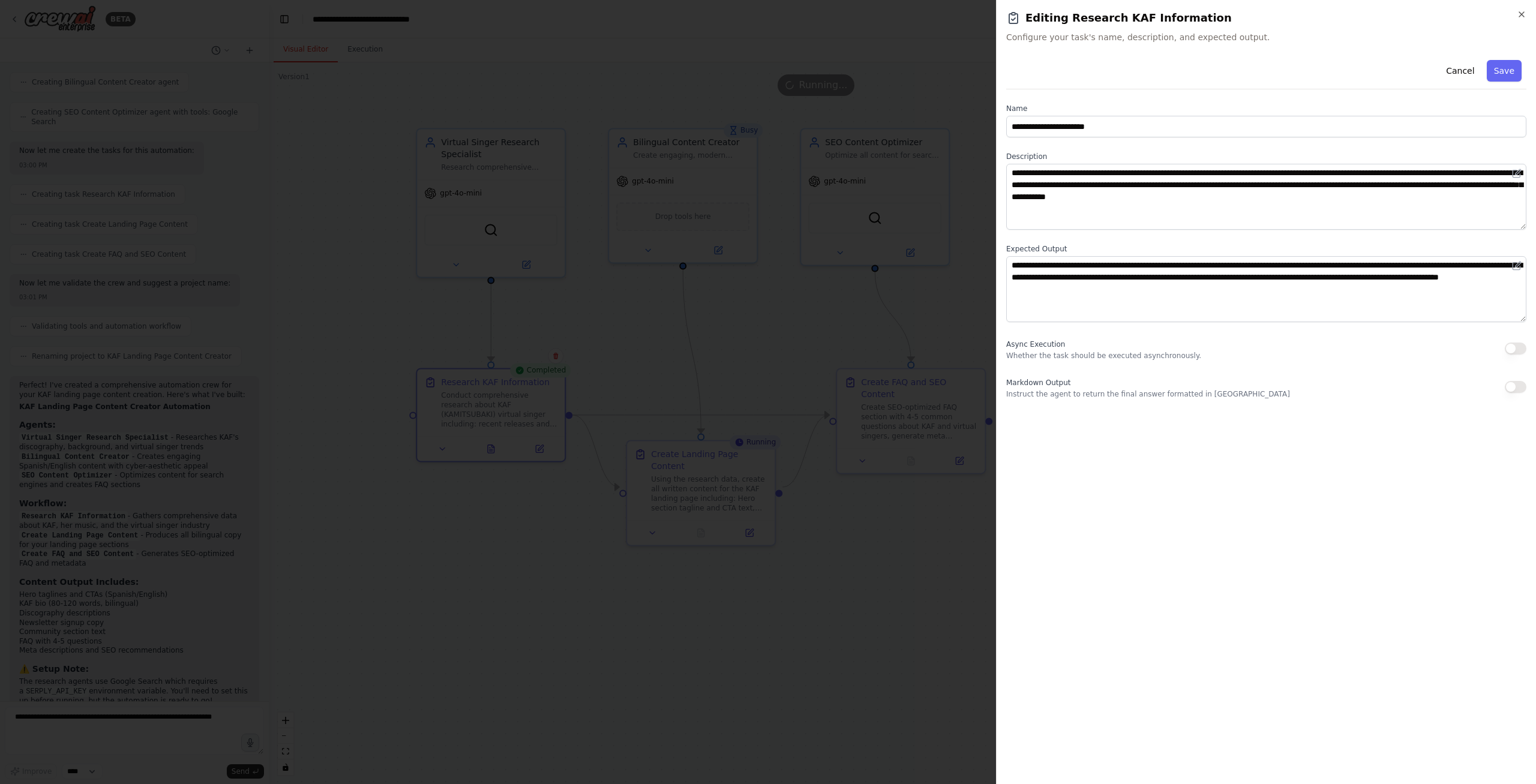
click at [762, 433] on div at bounding box center [768, 392] width 1536 height 784
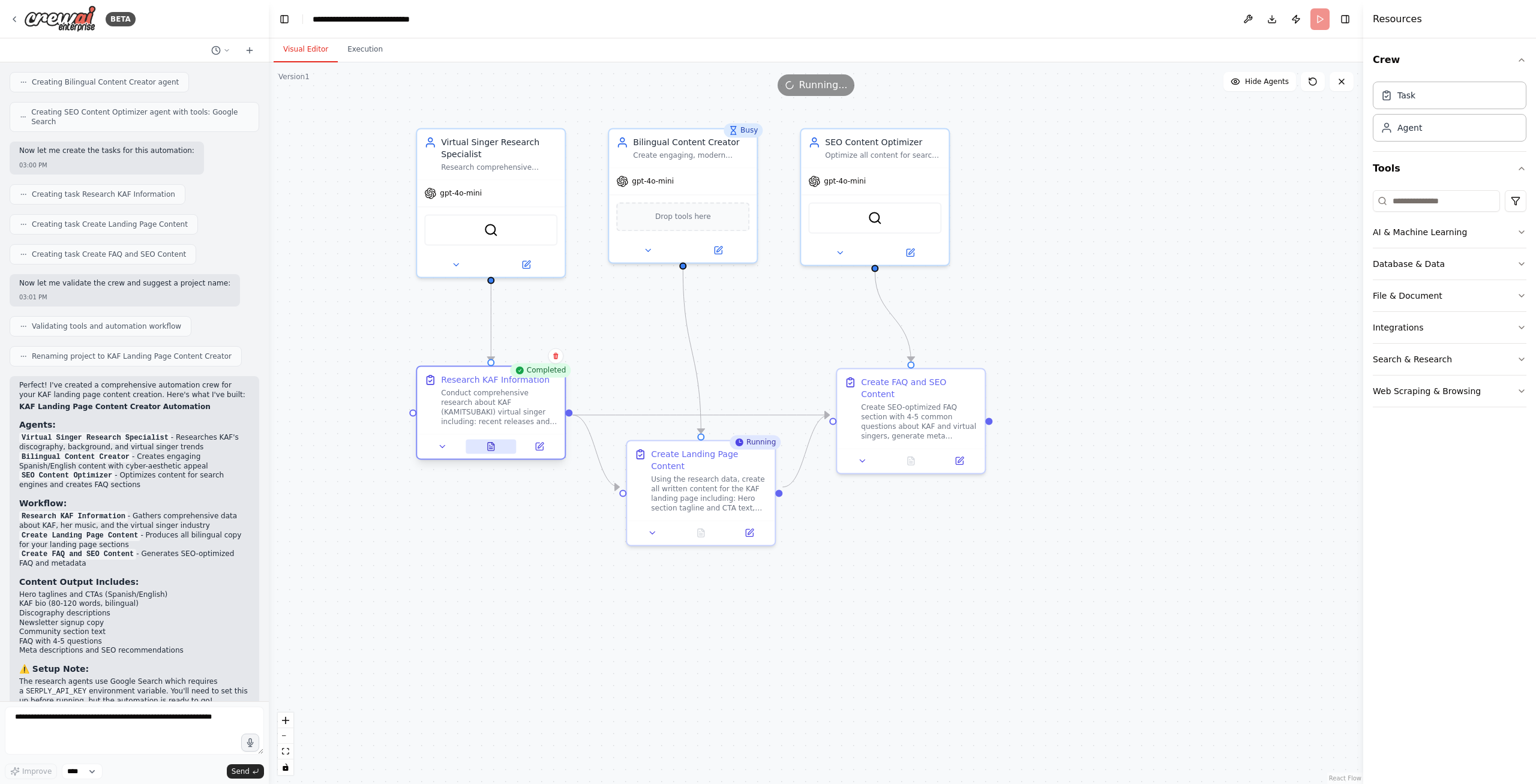
click at [493, 452] on button at bounding box center [491, 447] width 51 height 15
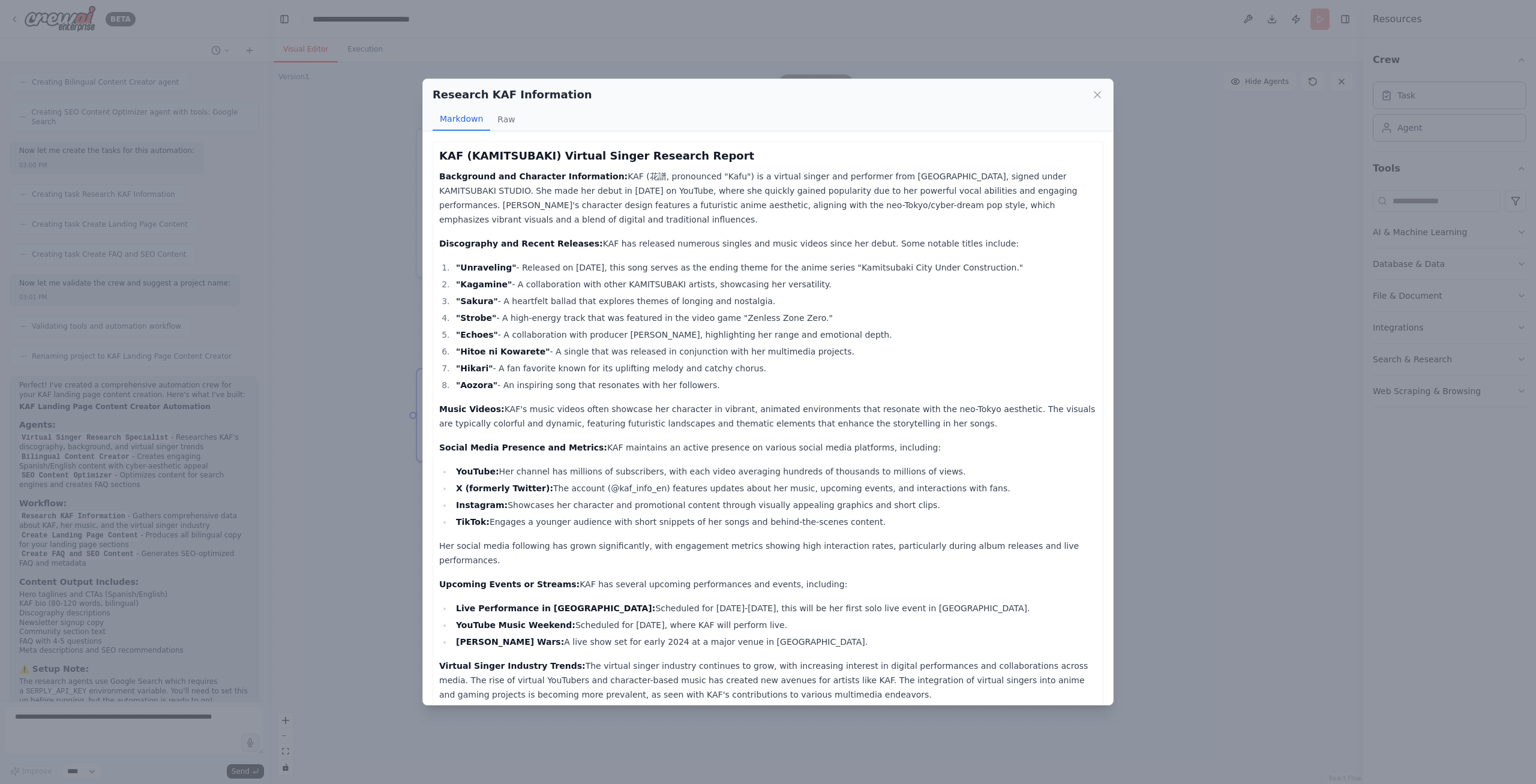
click at [937, 260] on li ""Unraveling" - Released on [DATE], this song serves as the ending theme for the…" at bounding box center [775, 268] width 645 height 15
copy li "Construction"
click at [959, 277] on li ""Kagamine" - A collaboration with other KAMITSUBAKI artists, showcasing her ver…" at bounding box center [775, 284] width 645 height 15
drag, startPoint x: 745, startPoint y: 382, endPoint x: 825, endPoint y: 289, distance: 122.7
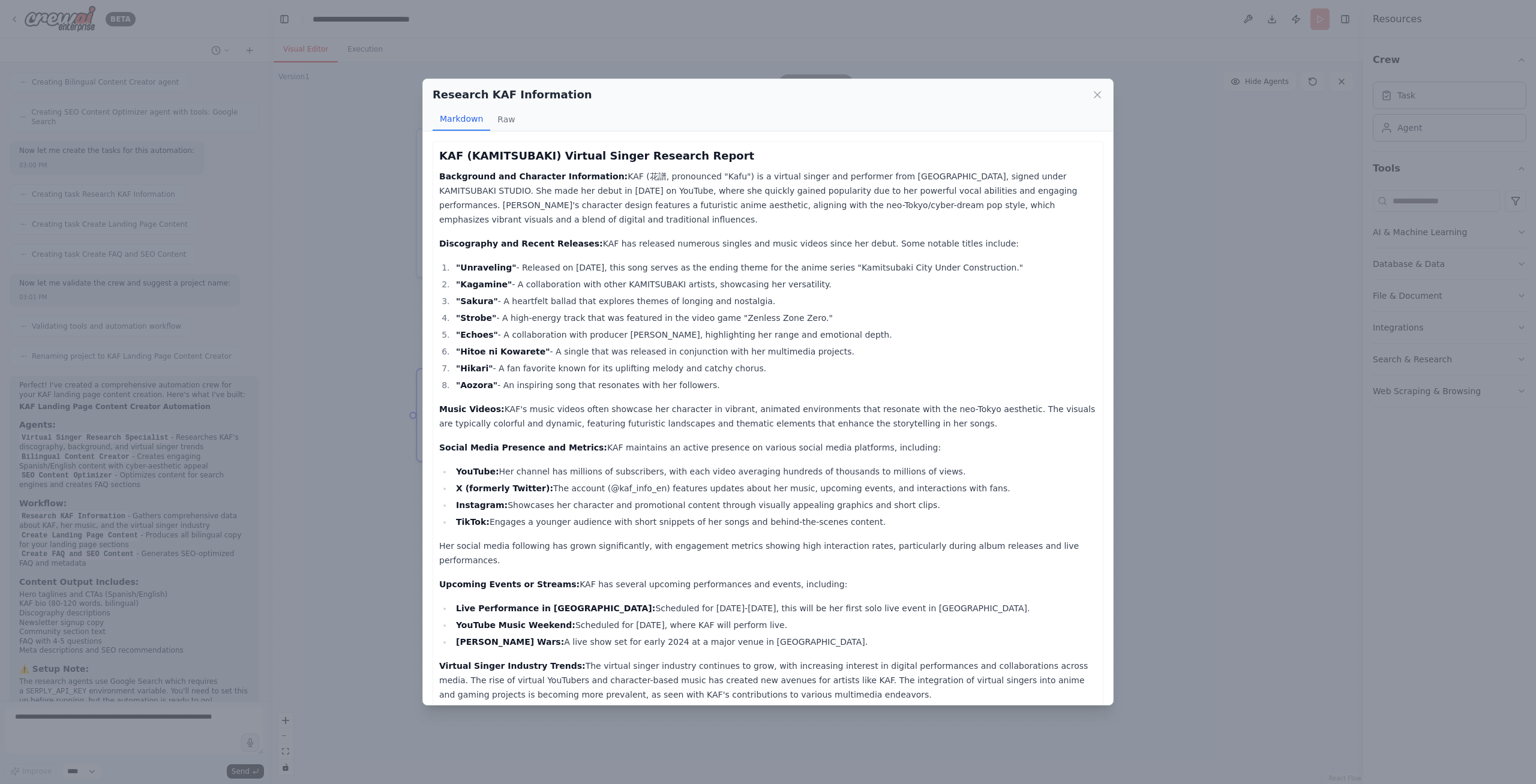
click at [690, 224] on div "KAF (KAMITSUBAKI) Virtual Singer Research Report Background and Character Infor…" at bounding box center [768, 499] width 658 height 703
click at [856, 311] on li ""Strobe" - A high-energy track that was featured in the video game "Zenless Zon…" at bounding box center [775, 318] width 645 height 15
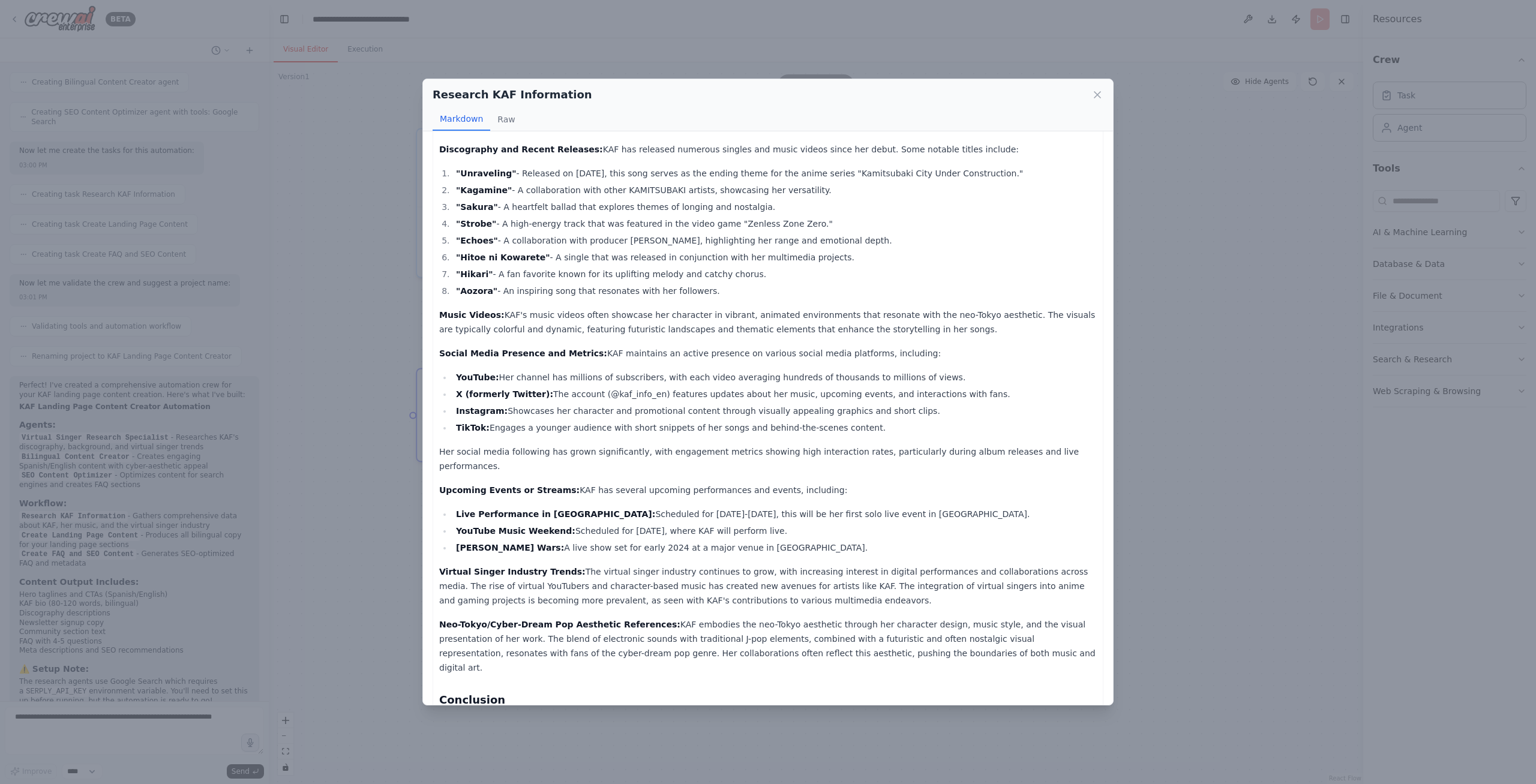
scroll to position [106, 0]
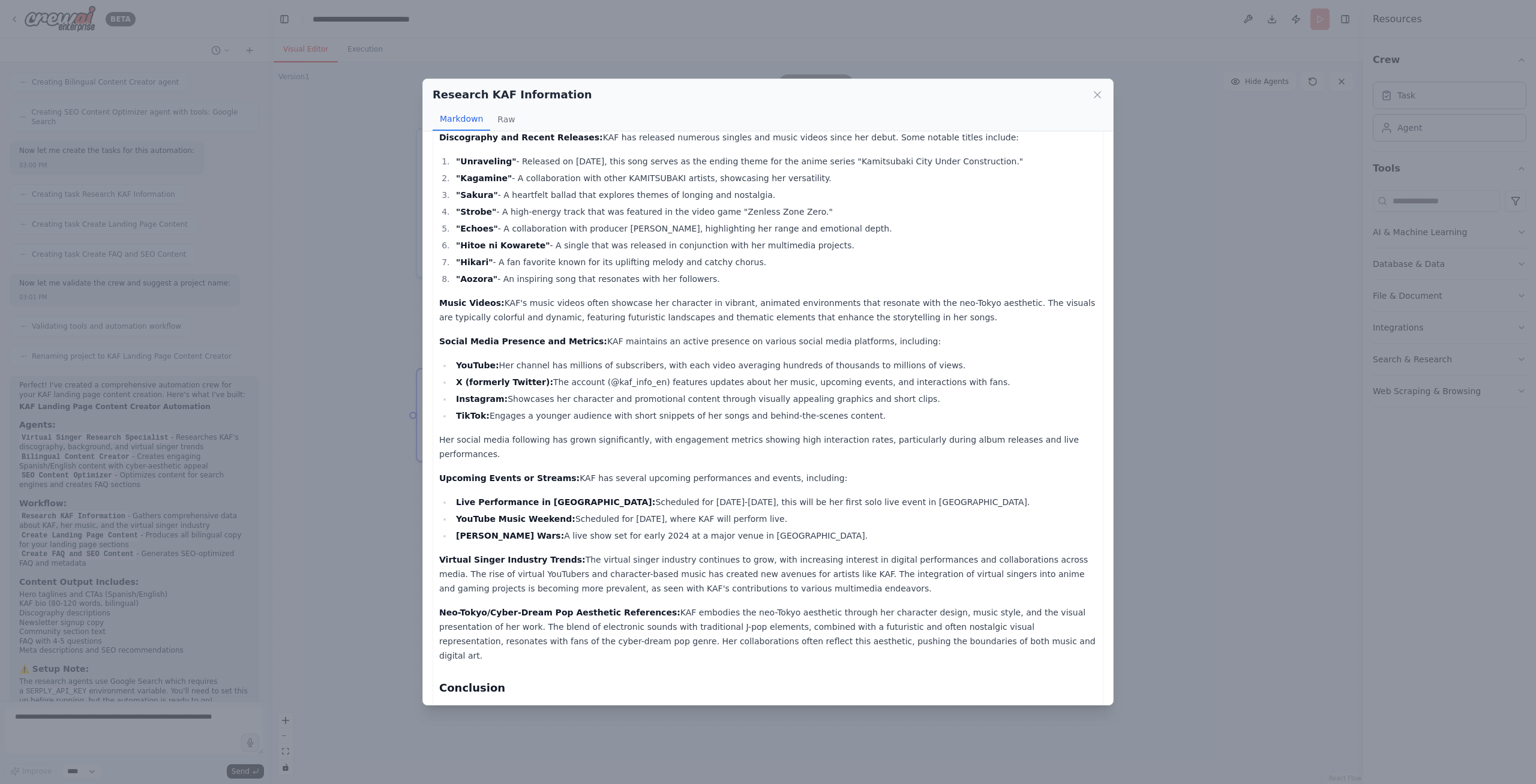
click at [405, 391] on div "Research KAF Information Markdown Raw KAF (KAMITSUBAKI) Virtual Singer Research…" at bounding box center [768, 392] width 1536 height 784
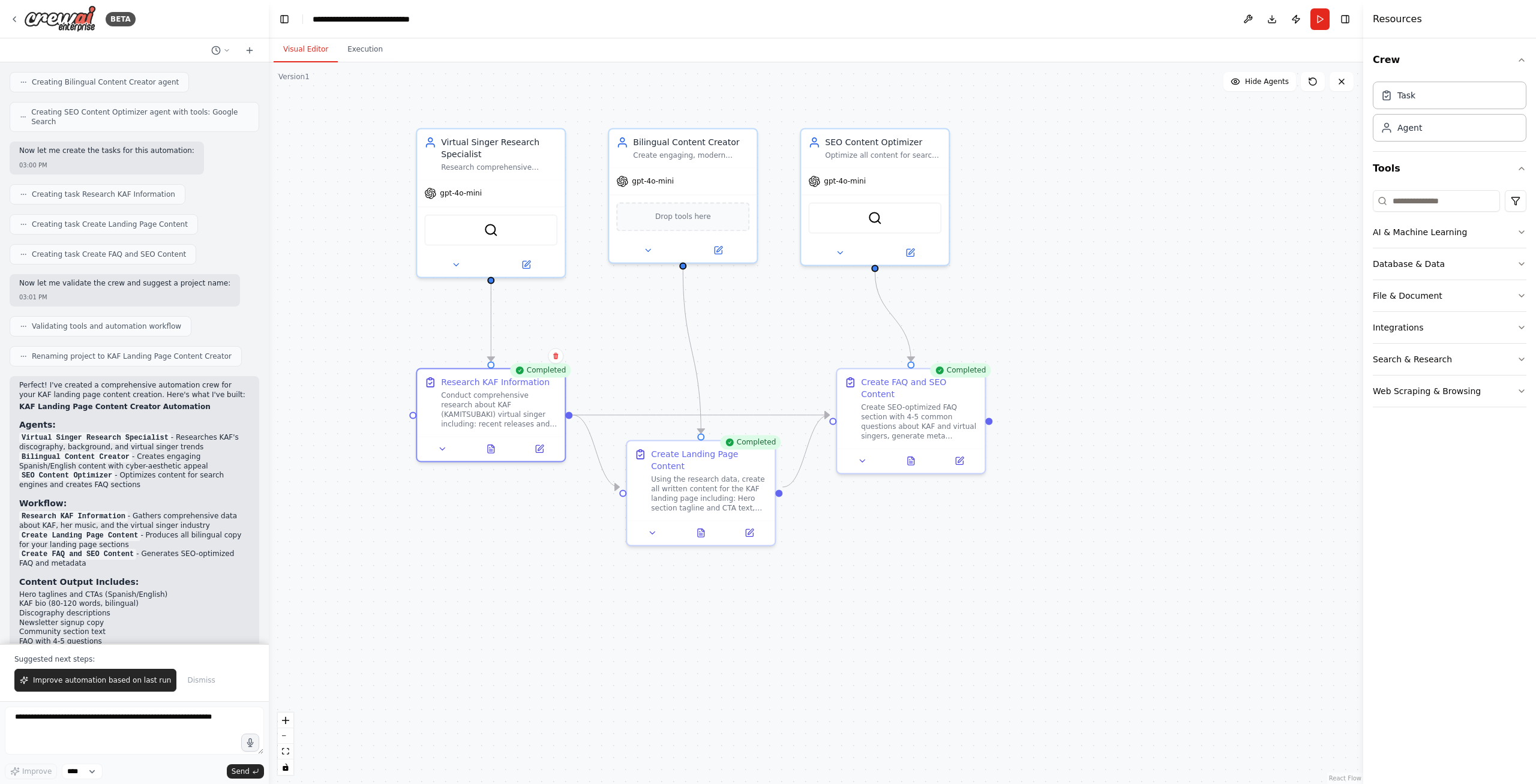
scroll to position [1442, 0]
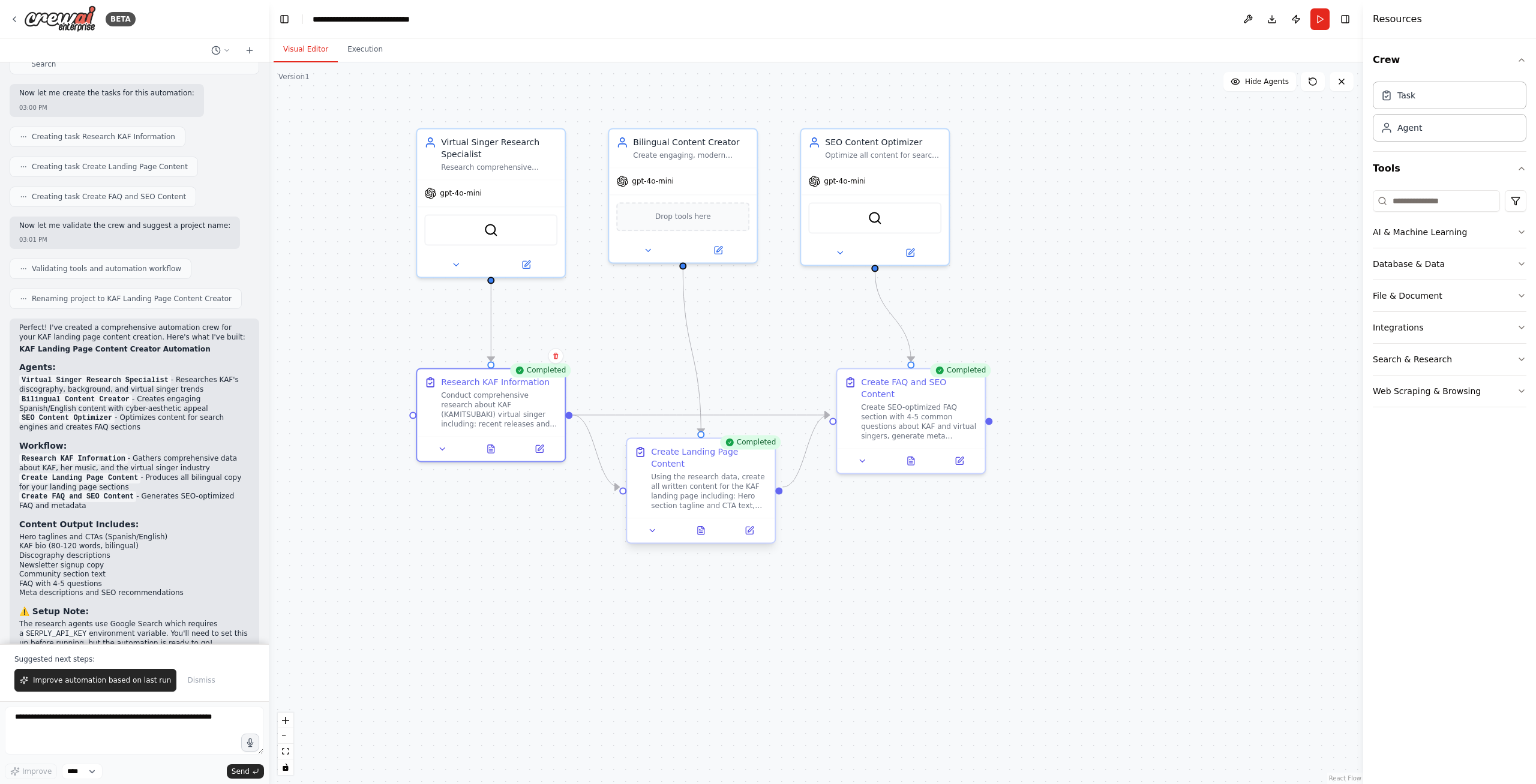
click at [760, 456] on div "Create Landing Page Content" at bounding box center [709, 457] width 116 height 24
click at [691, 523] on button at bounding box center [701, 530] width 51 height 15
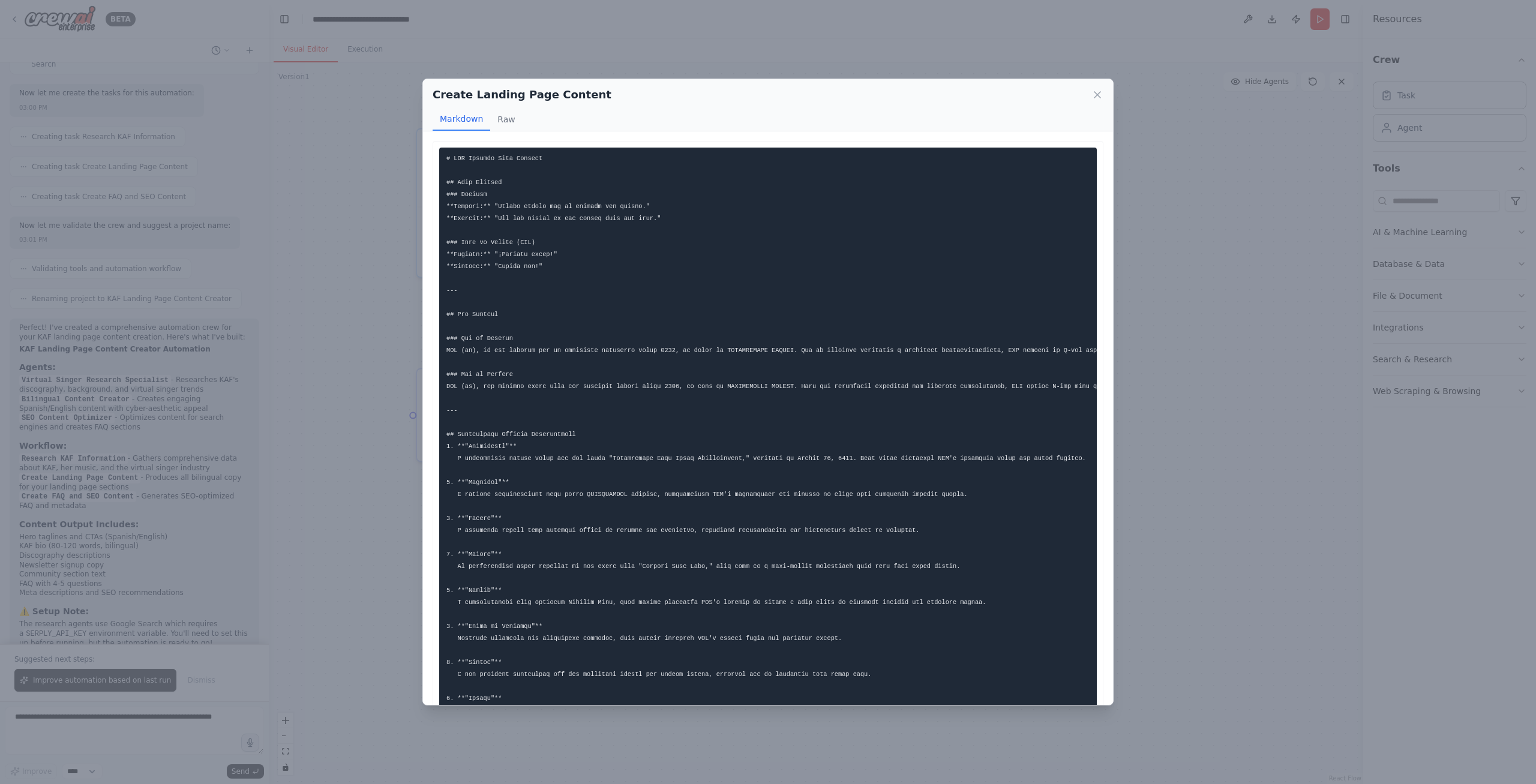
scroll to position [289, 0]
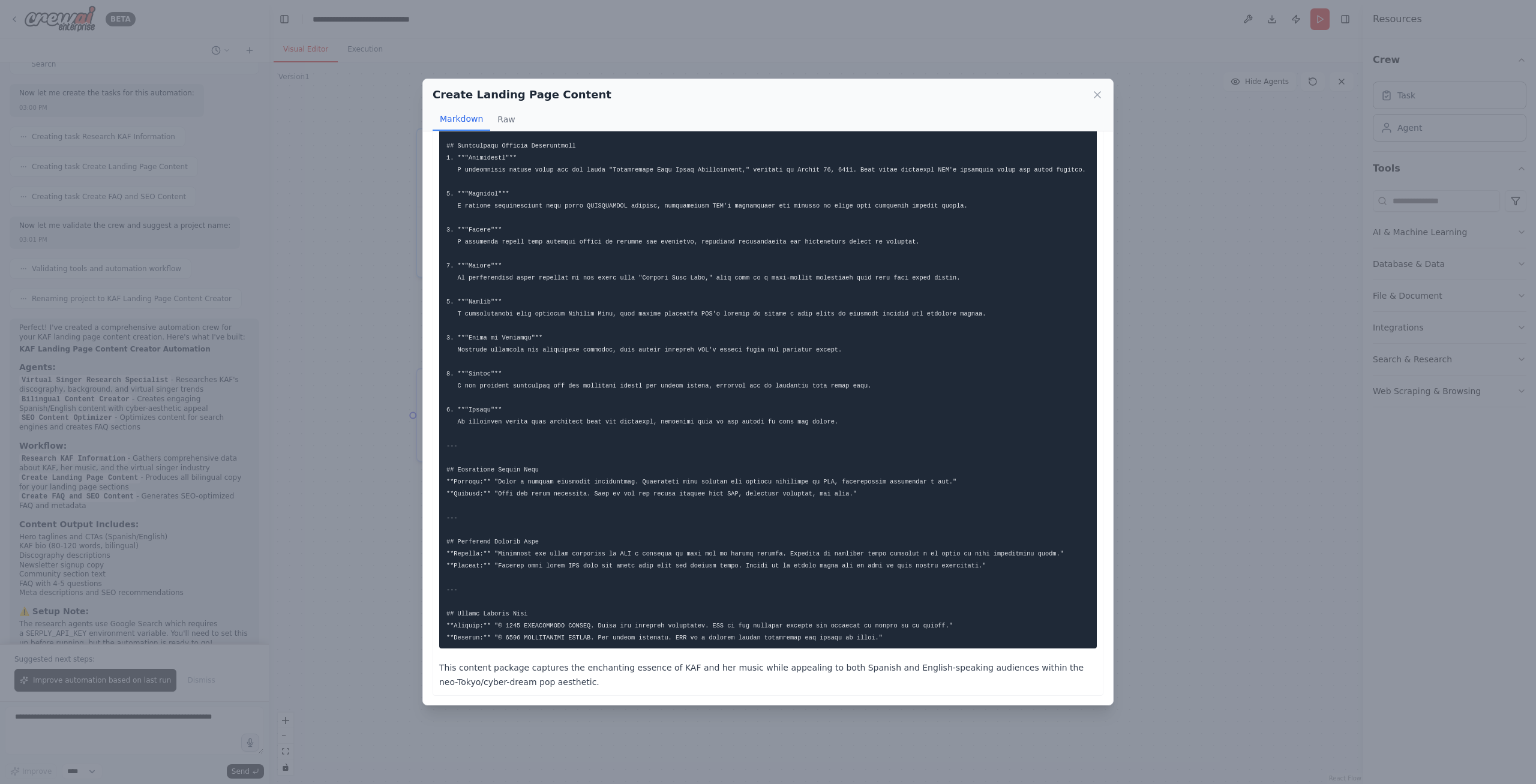
click at [204, 512] on div "Create Landing Page Content Markdown Raw This content package captures the ench…" at bounding box center [768, 392] width 1536 height 784
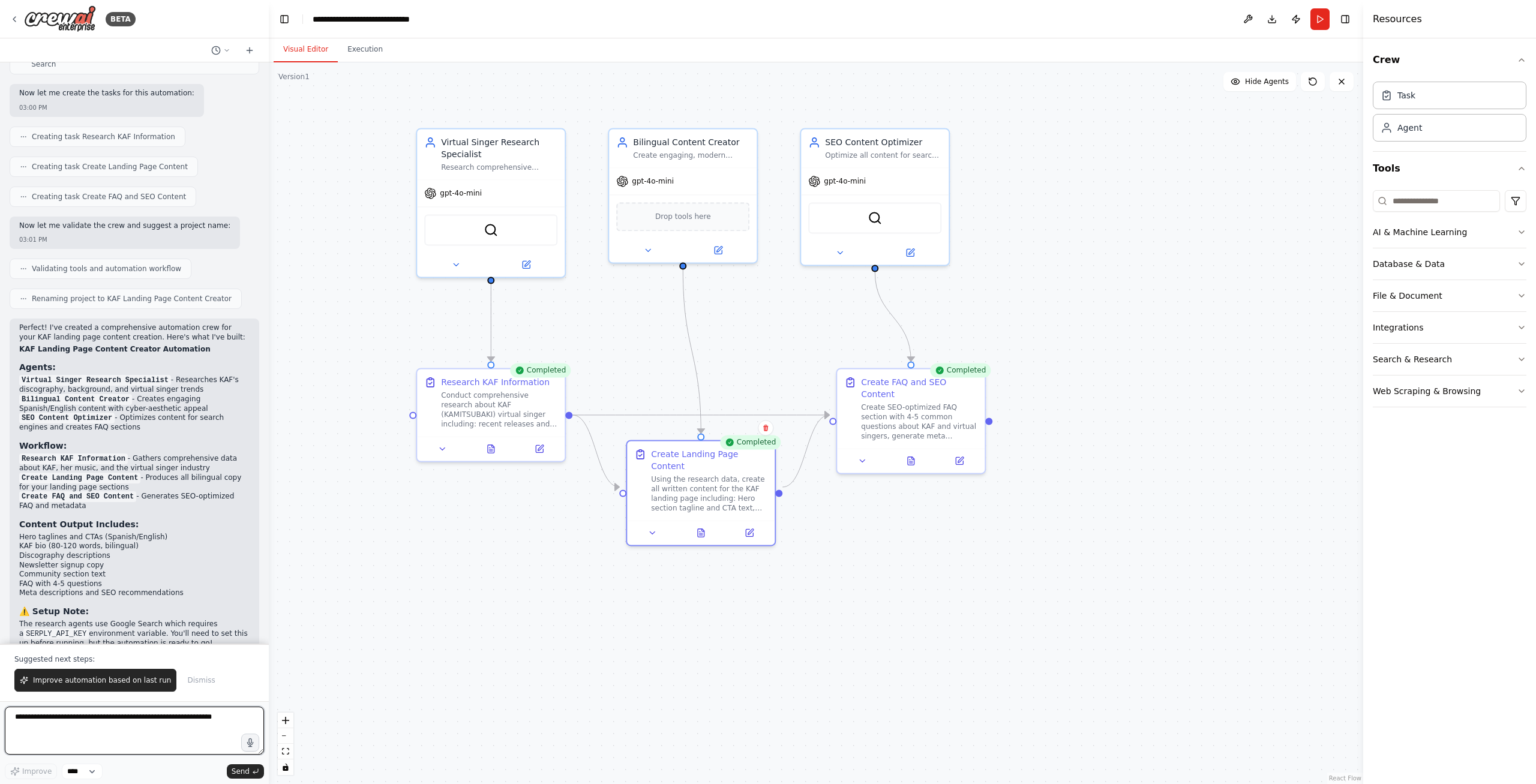
click at [127, 727] on textarea at bounding box center [135, 731] width 259 height 48
click at [127, 739] on textarea at bounding box center [135, 731] width 259 height 48
click at [91, 690] on button "Improve automation based on last run" at bounding box center [95, 680] width 162 height 23
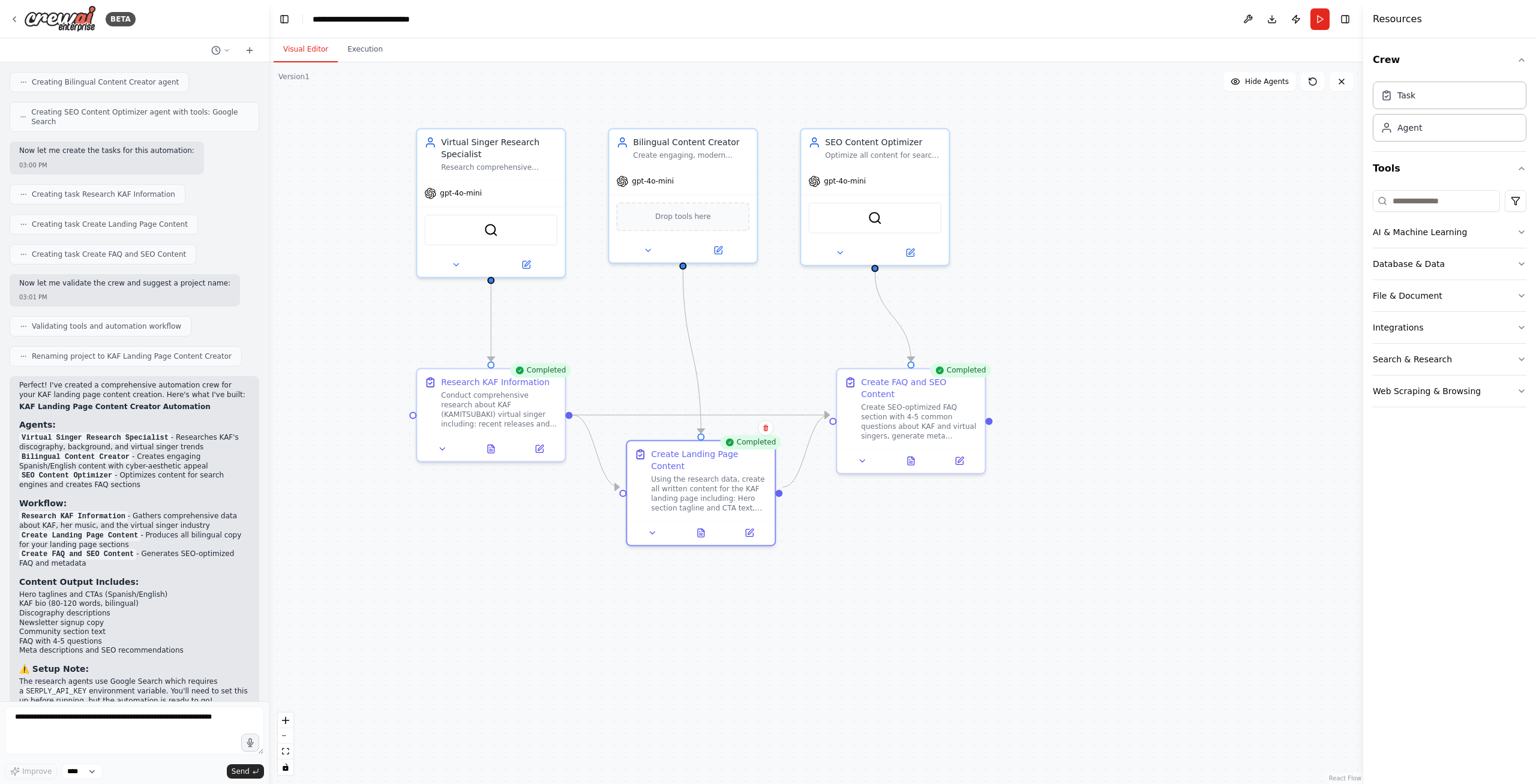
scroll to position [1415, 0]
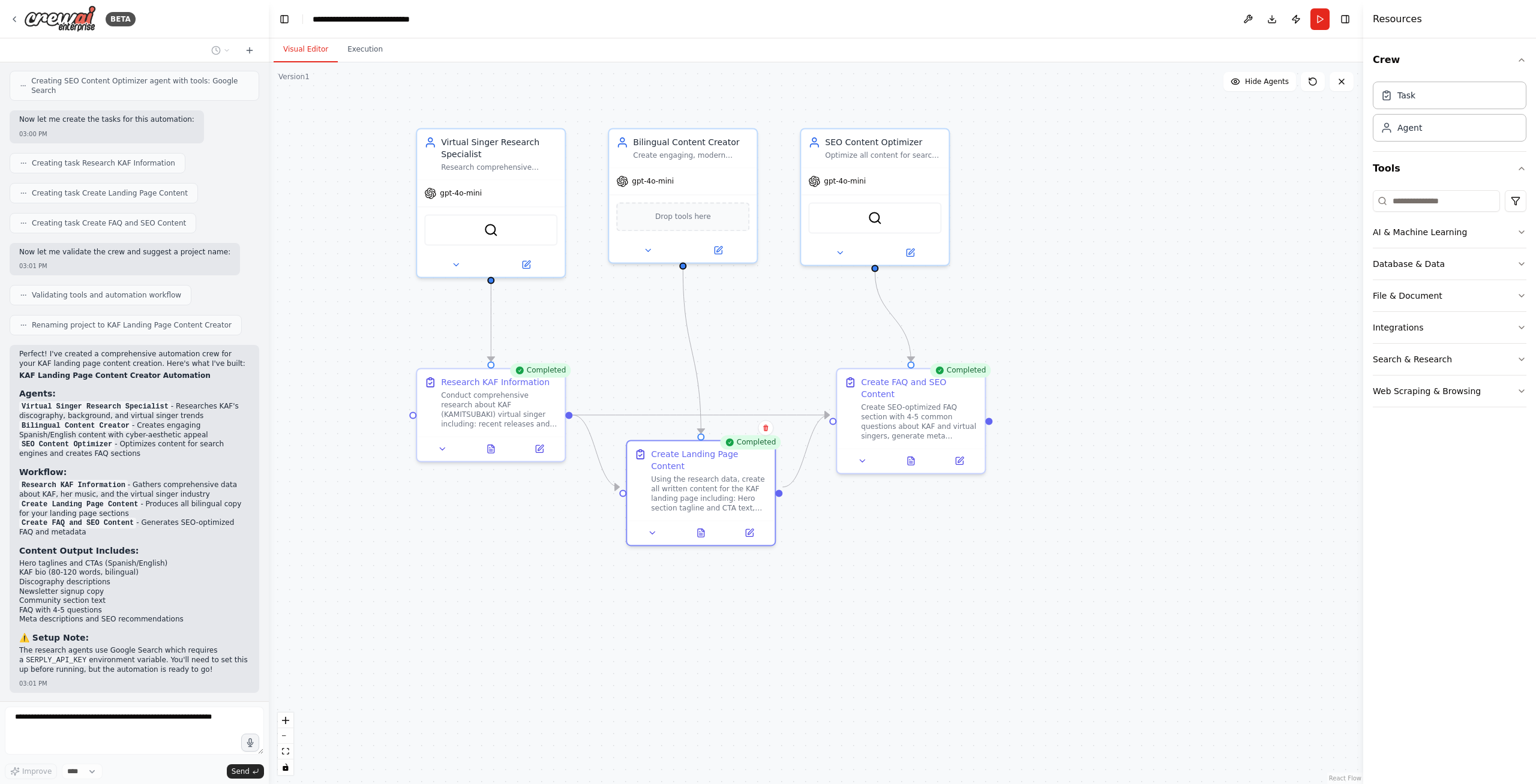
click at [461, 625] on div ".deletable-edge-delete-btn { width: 20px; height: 20px; border: 0px solid #ffff…" at bounding box center [816, 423] width 1094 height 721
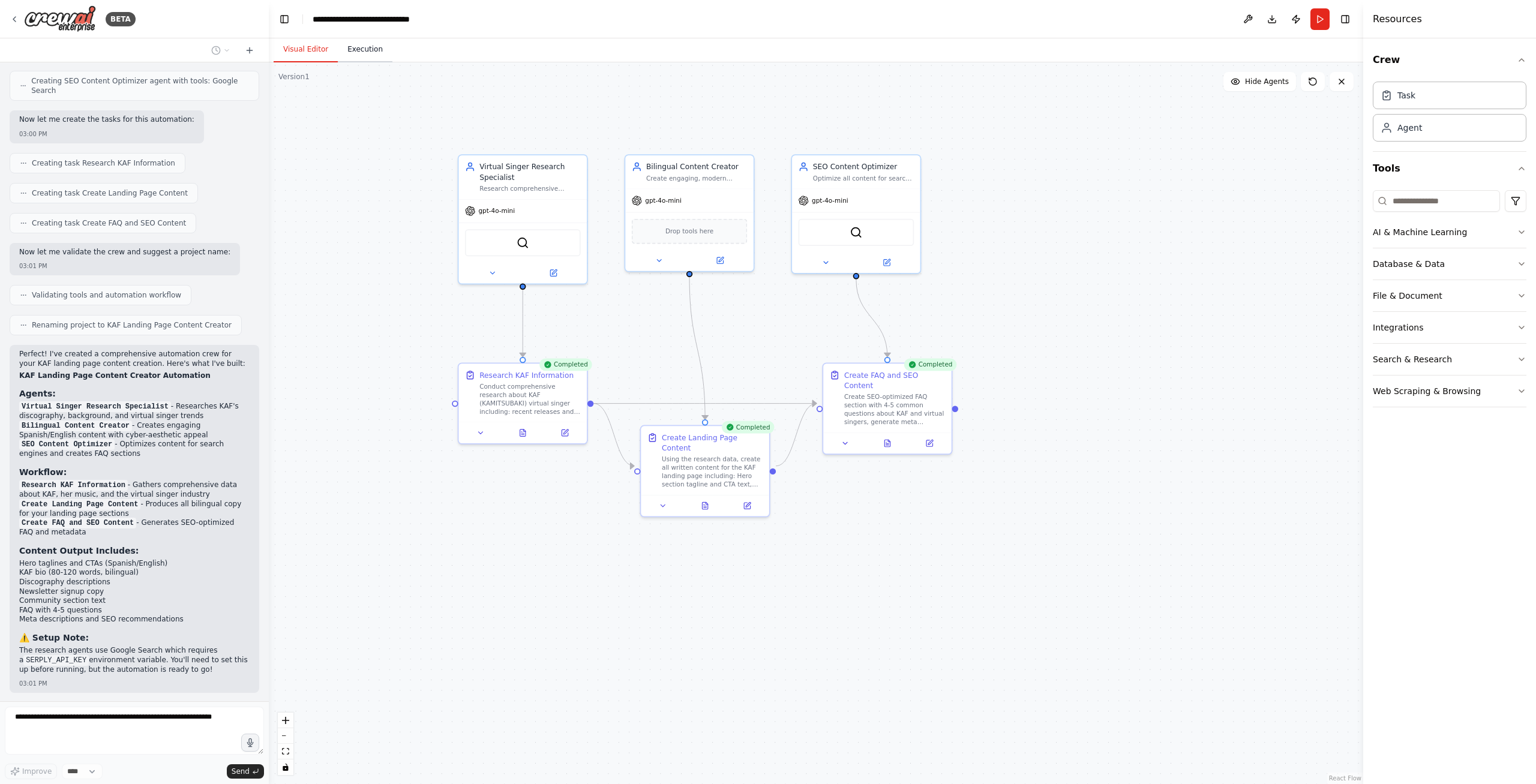
click at [380, 43] on button "Execution" at bounding box center [365, 49] width 55 height 25
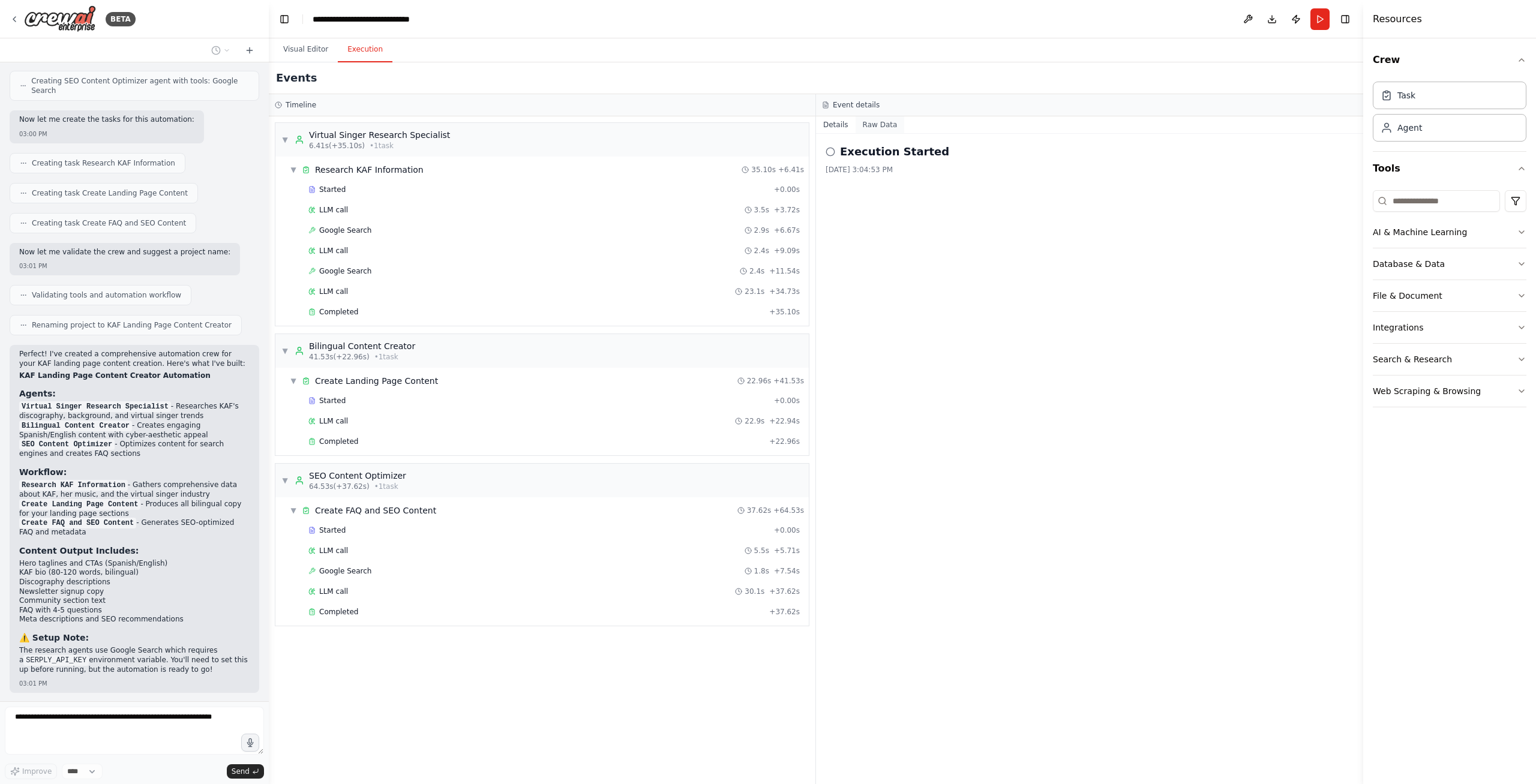
click at [891, 125] on button "Raw Data" at bounding box center [880, 124] width 49 height 17
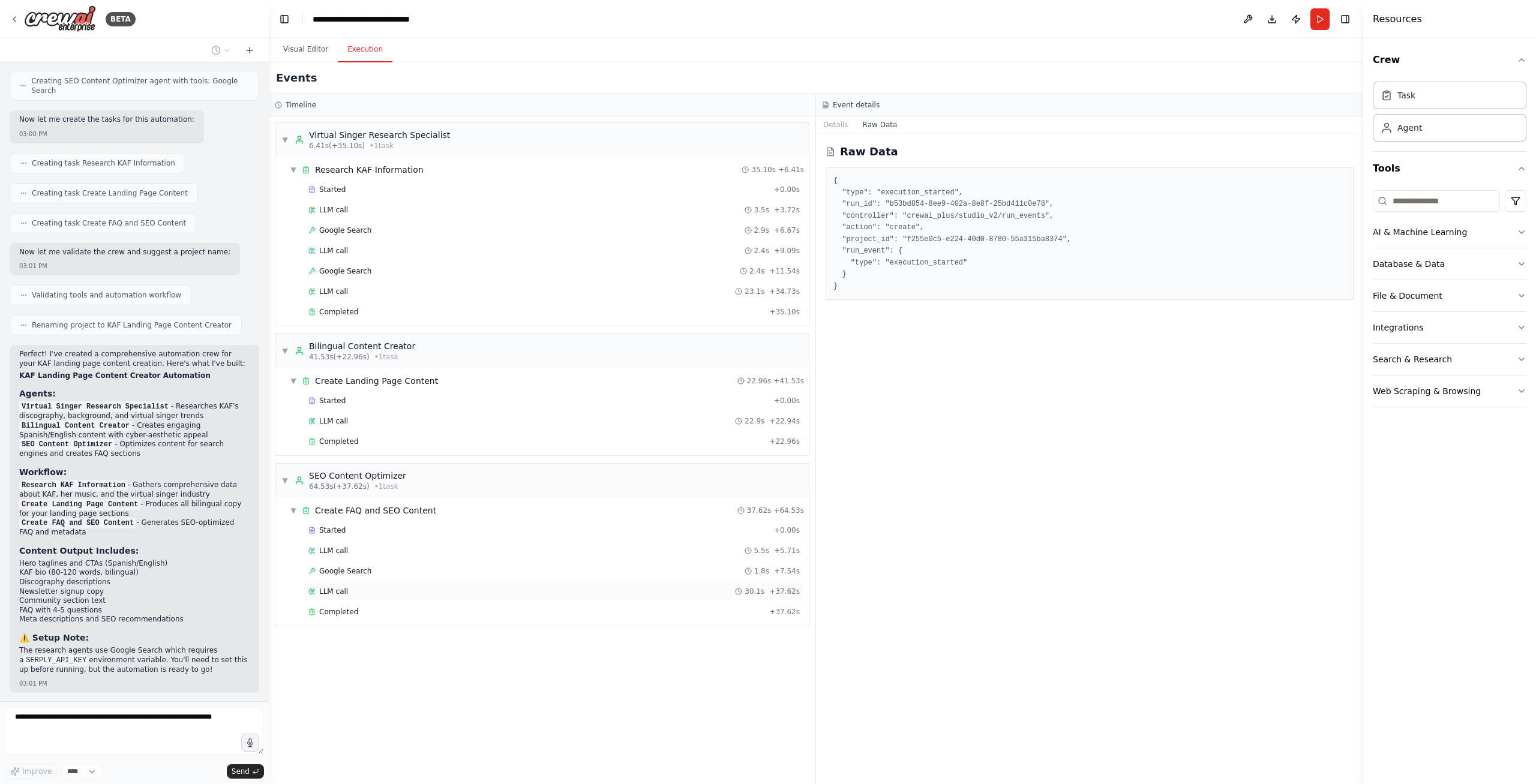
click at [413, 594] on div "LLM call 30.1s + 37.62s" at bounding box center [554, 591] width 491 height 9
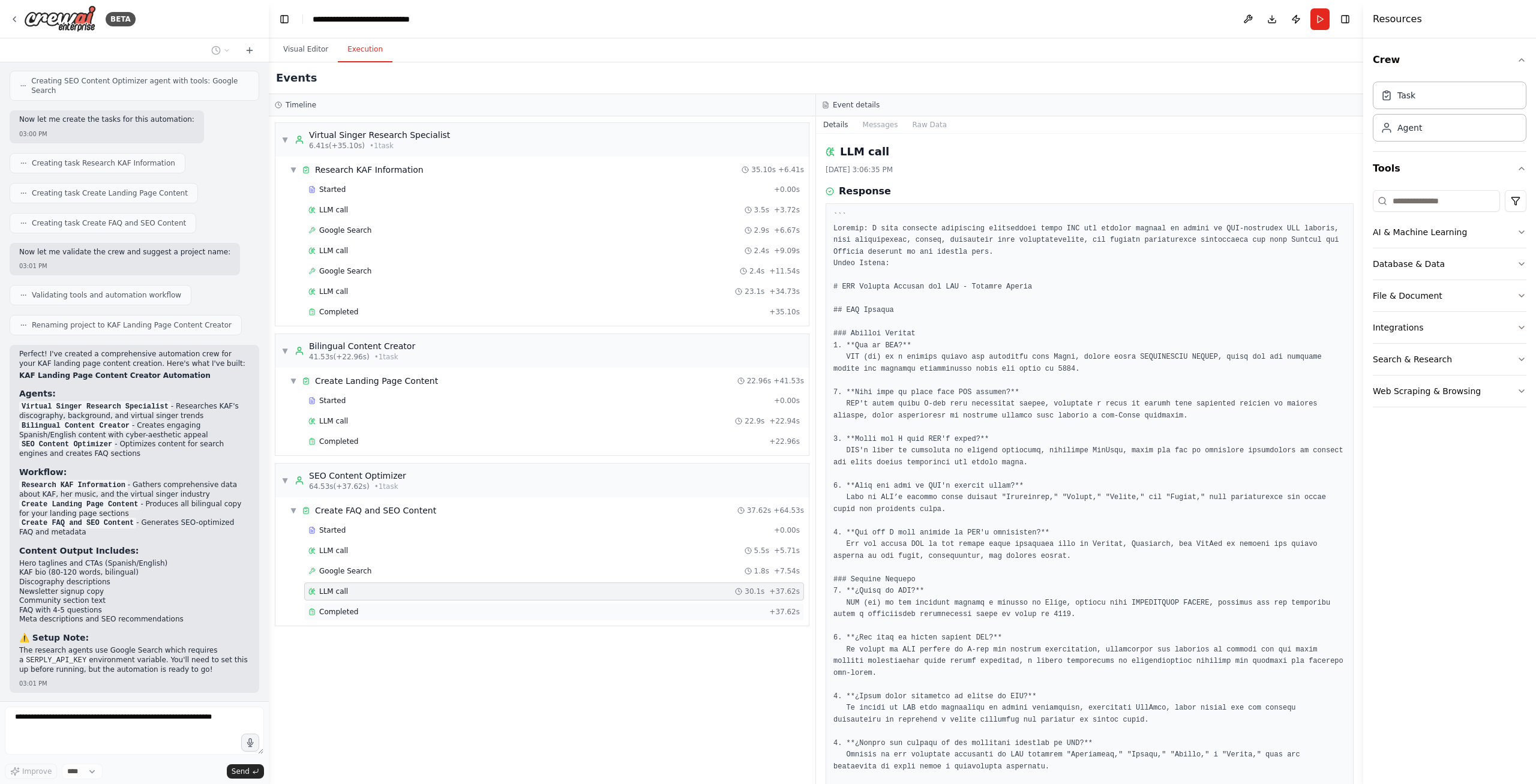
click at [413, 611] on div "Completed" at bounding box center [536, 612] width 456 height 9
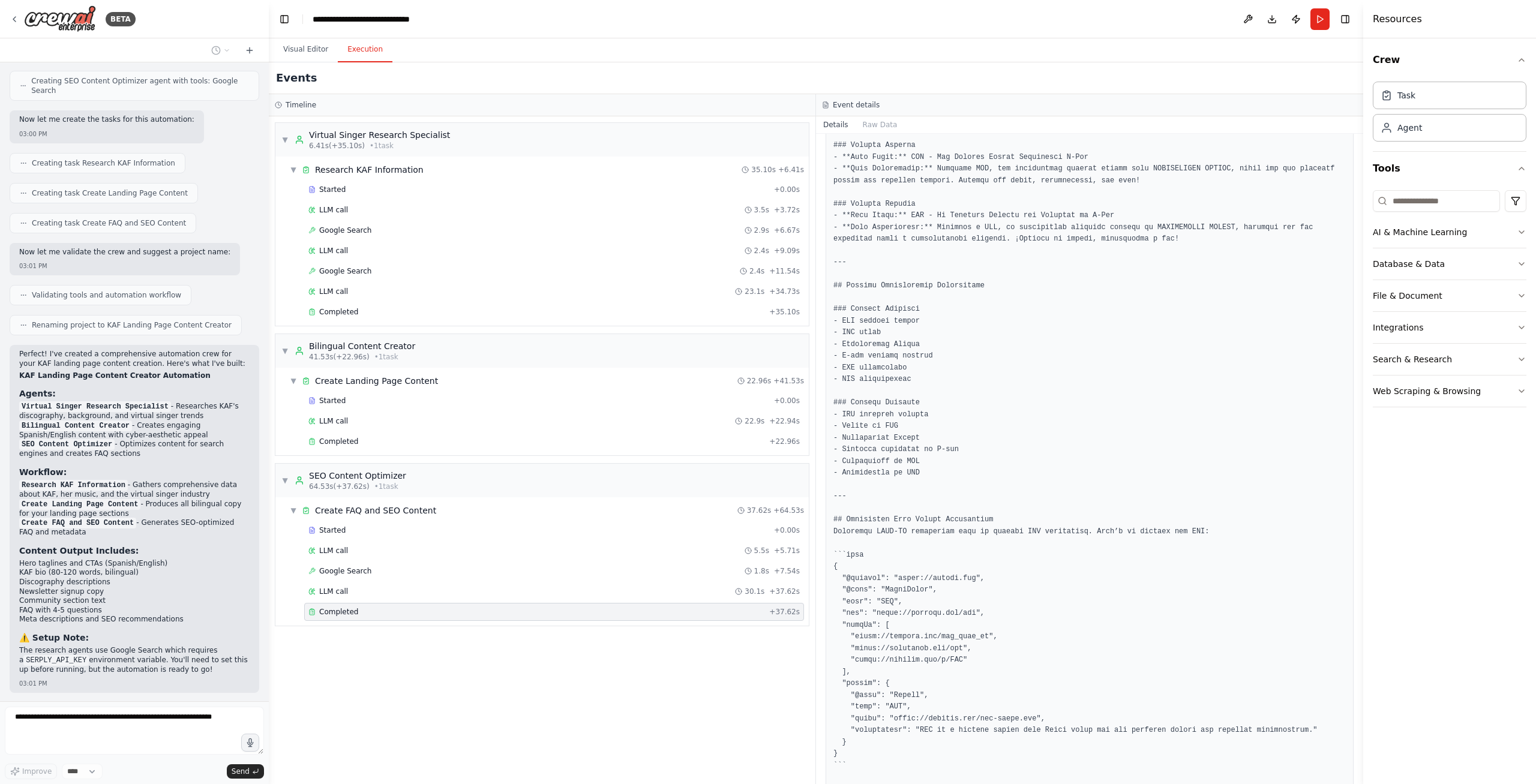
scroll to position [912, 0]
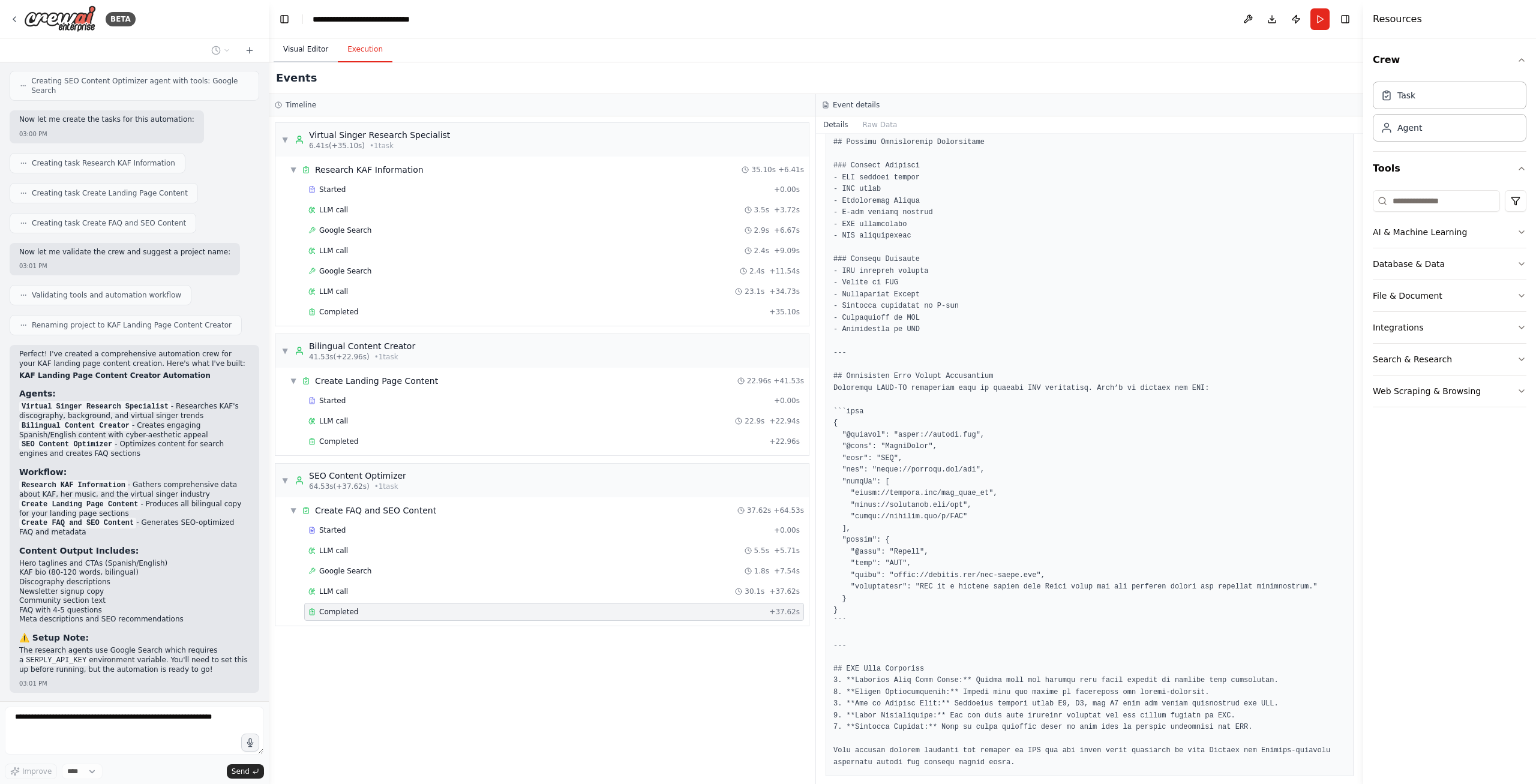
click at [314, 57] on button "Visual Editor" at bounding box center [306, 49] width 64 height 25
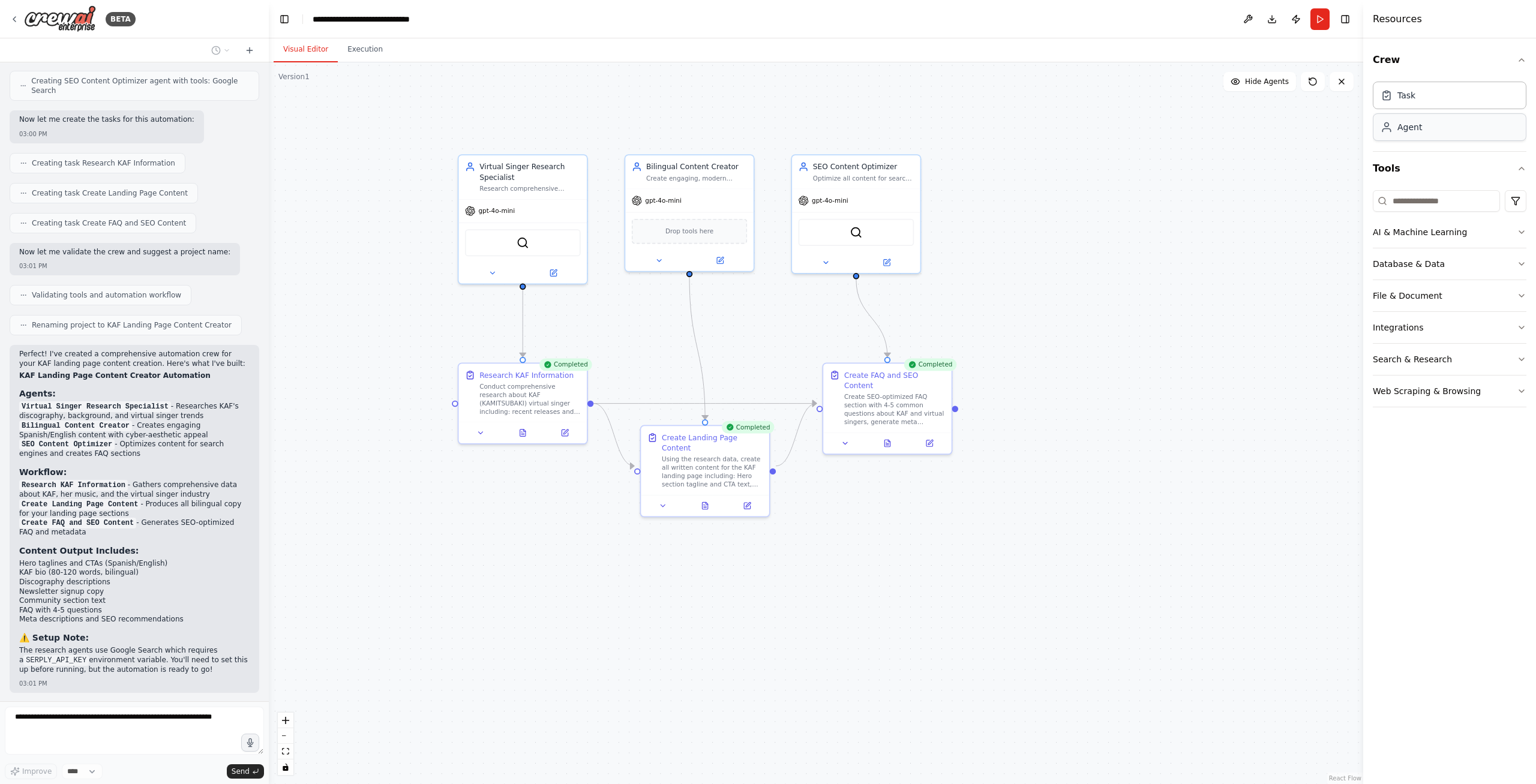
click at [1462, 131] on div "Agent" at bounding box center [1449, 127] width 154 height 28
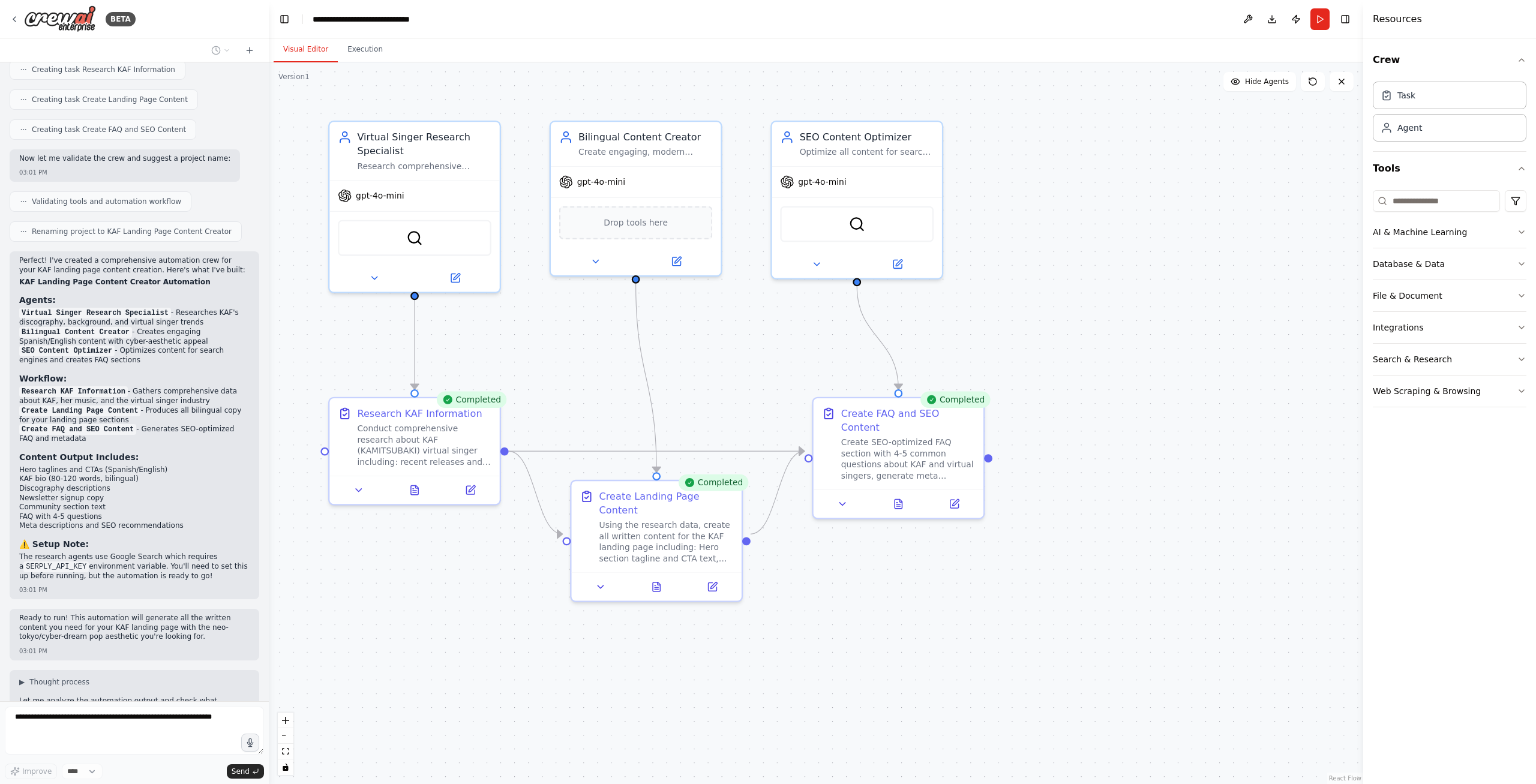
scroll to position [1519, 0]
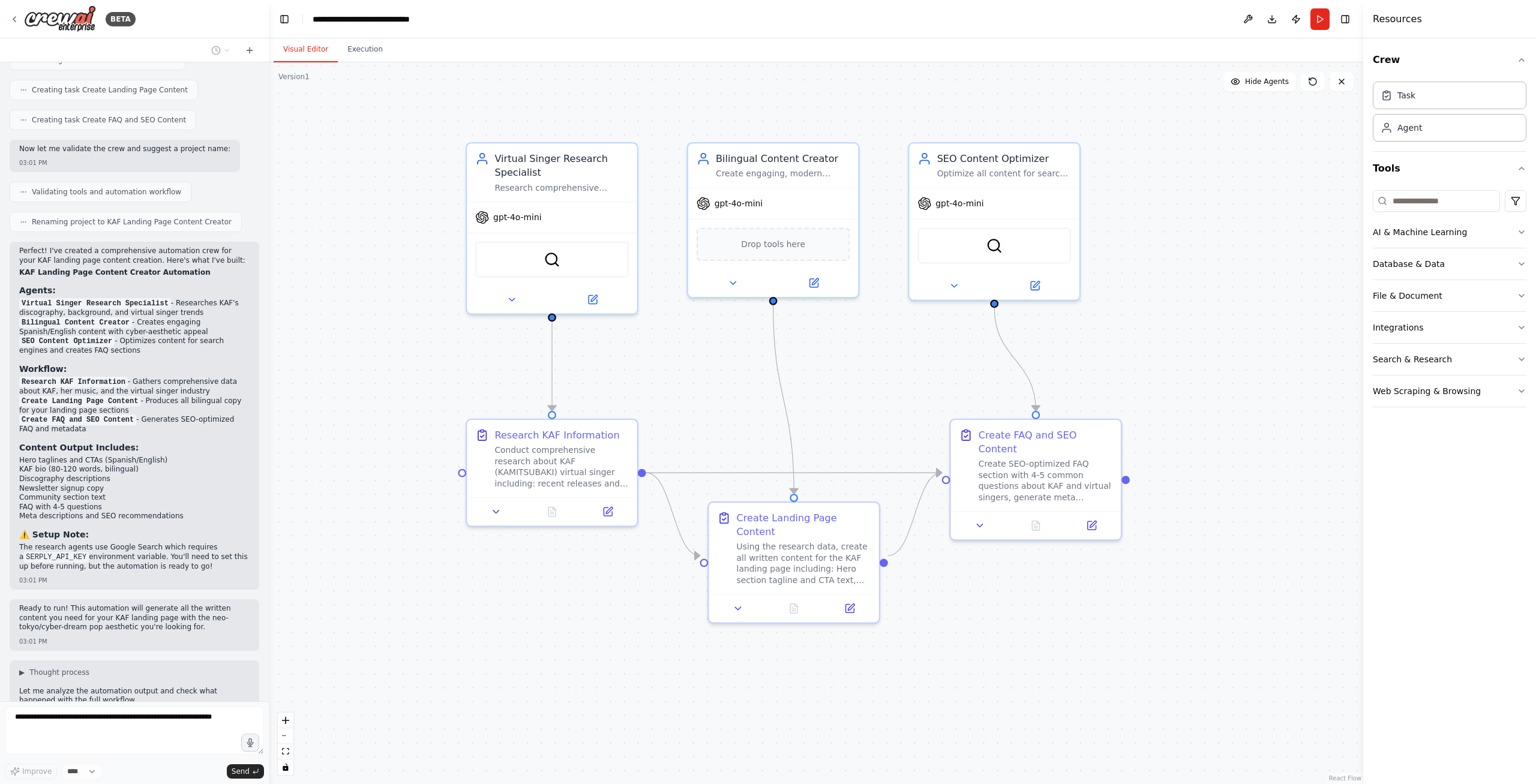
drag, startPoint x: 672, startPoint y: 356, endPoint x: 804, endPoint y: 375, distance: 133.4
click at [804, 375] on div ".deletable-edge-delete-btn { width: 20px; height: 20px; border: 0px solid #ffff…" at bounding box center [816, 423] width 1094 height 721
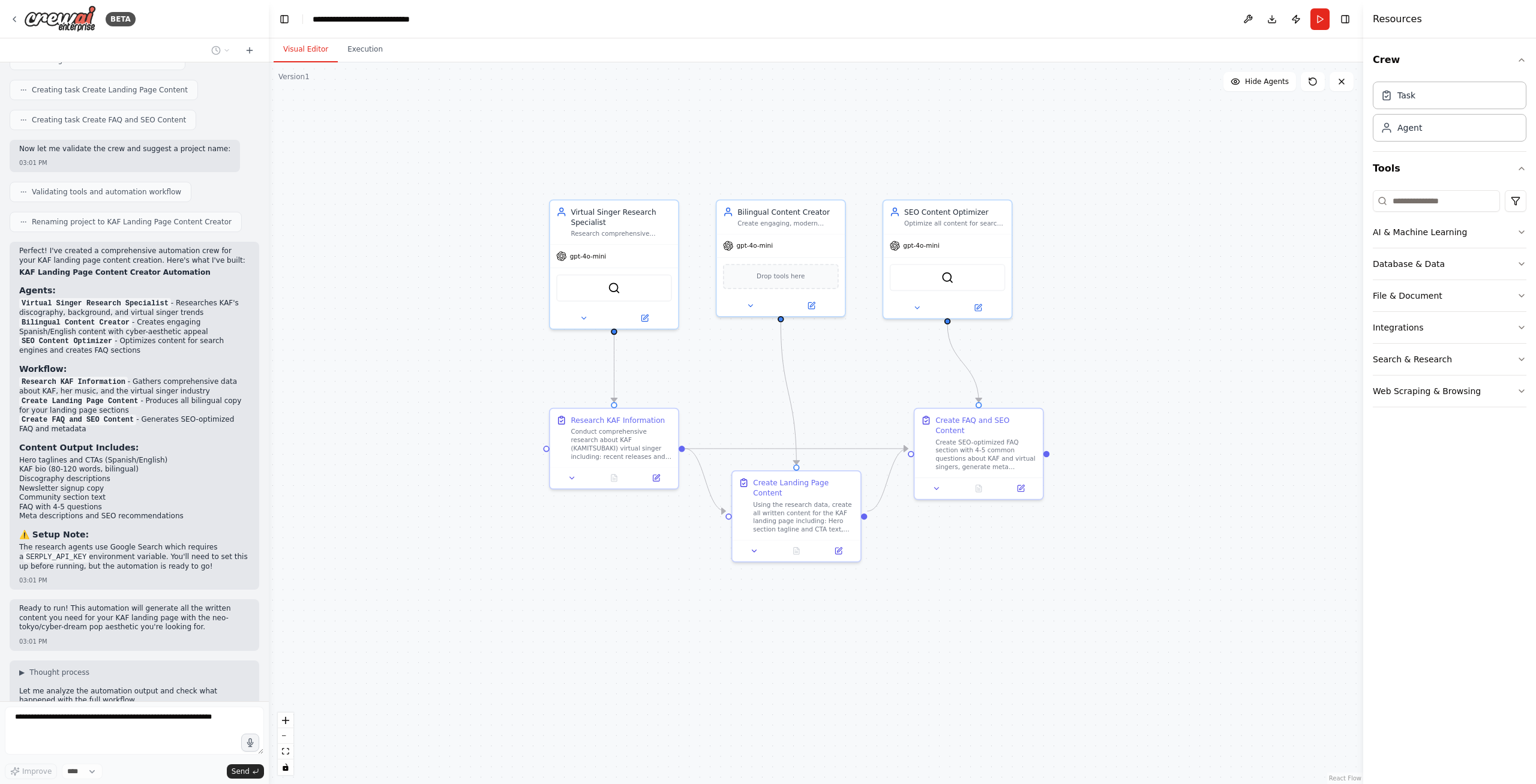
click at [433, 324] on div ".deletable-edge-delete-btn { width: 20px; height: 20px; border: 0px solid #ffff…" at bounding box center [816, 423] width 1094 height 721
